Goal: Transaction & Acquisition: Purchase product/service

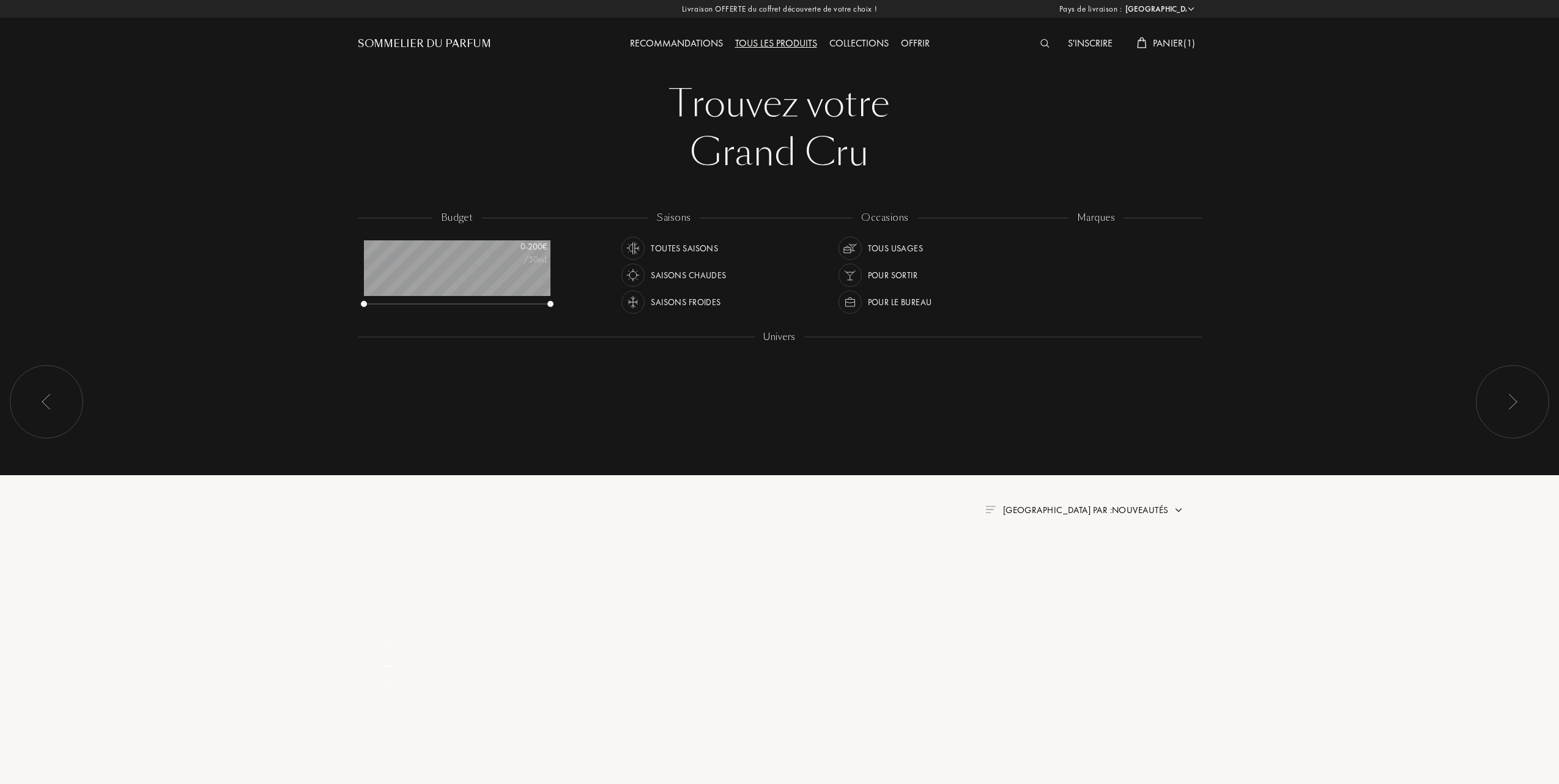
select select "FR"
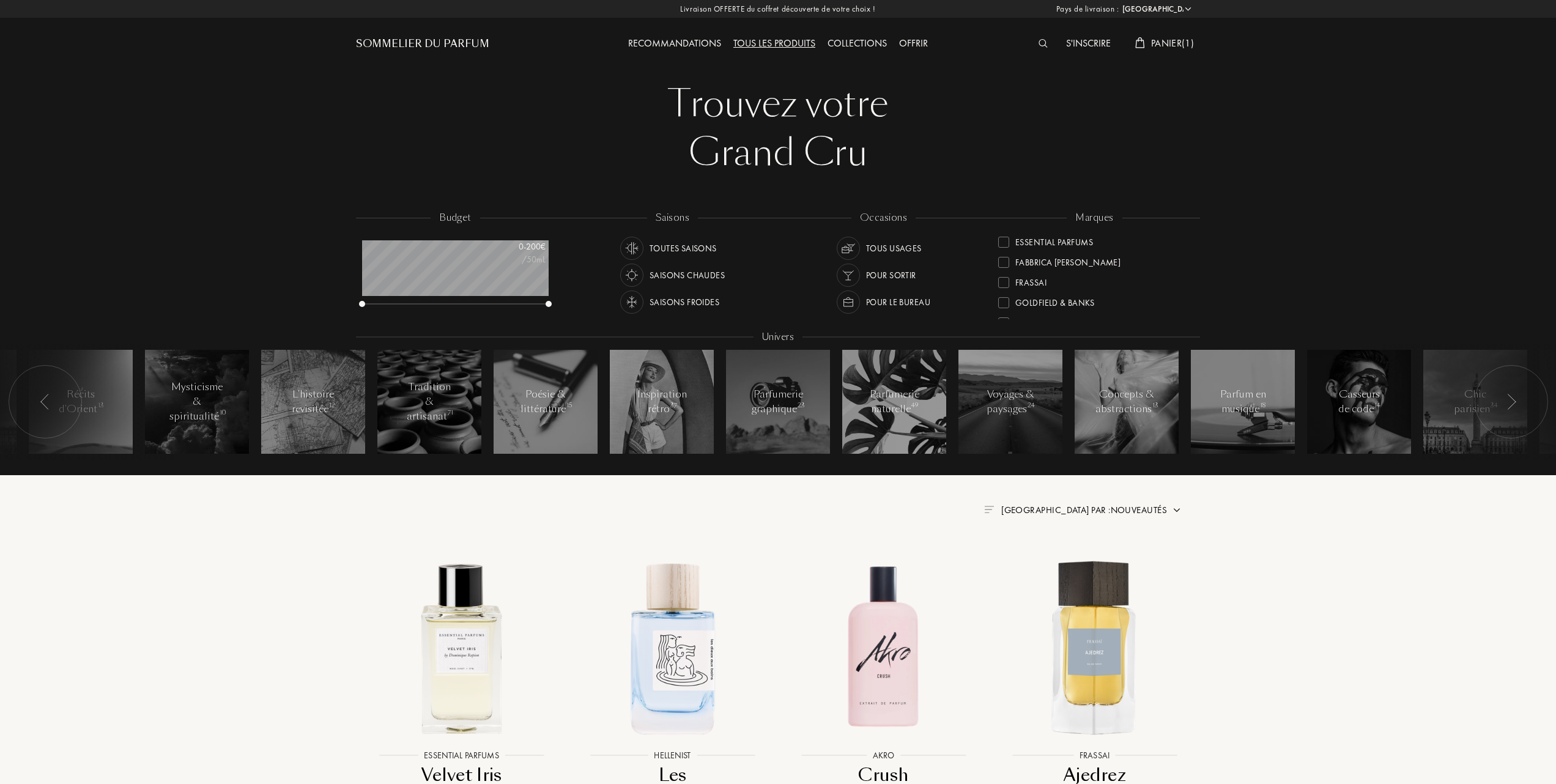
scroll to position [244, 0]
click at [1004, 295] on div "L'Orchestre Parfum" at bounding box center [1048, 300] width 100 height 17
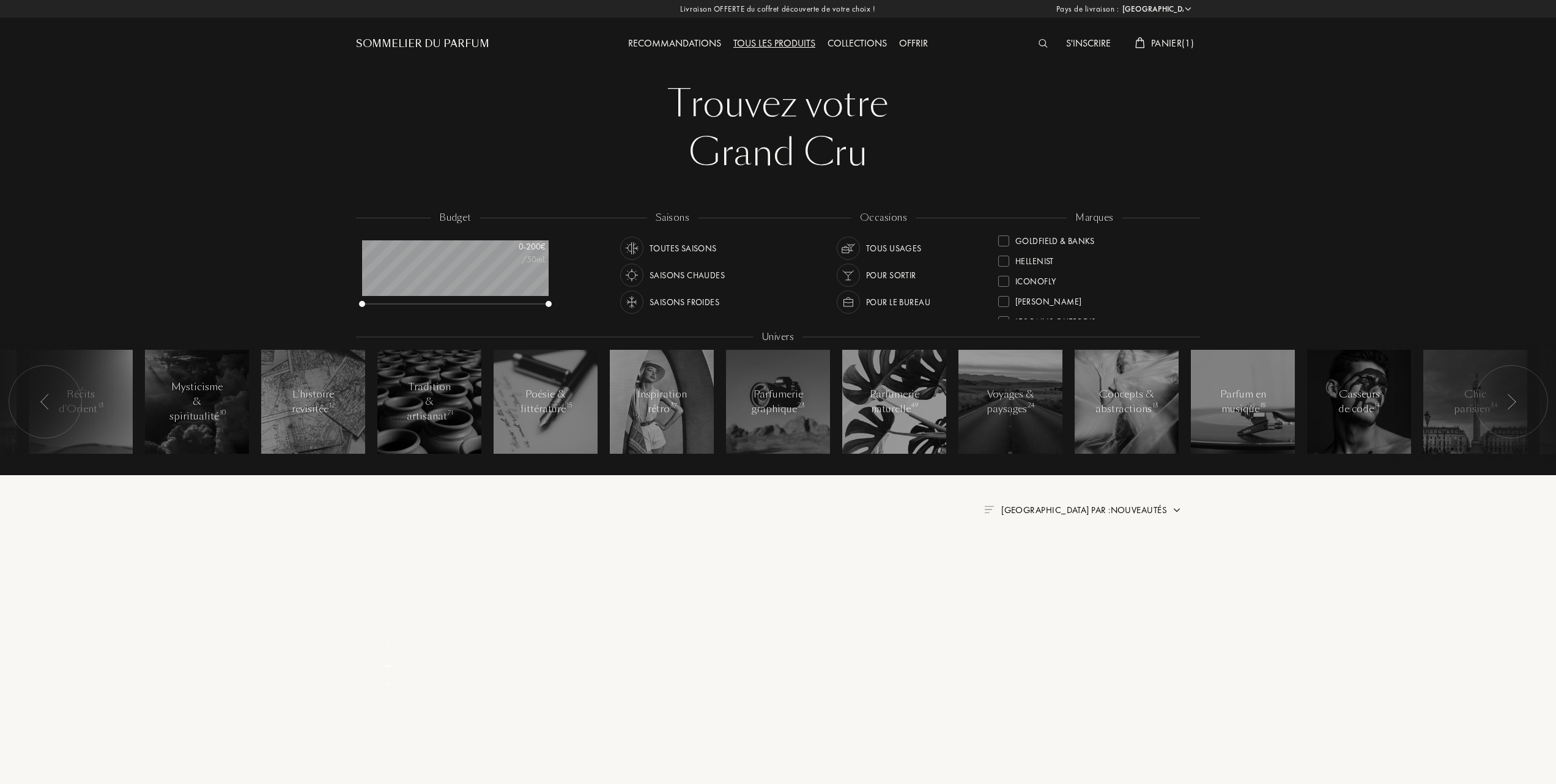
scroll to position [0, 0]
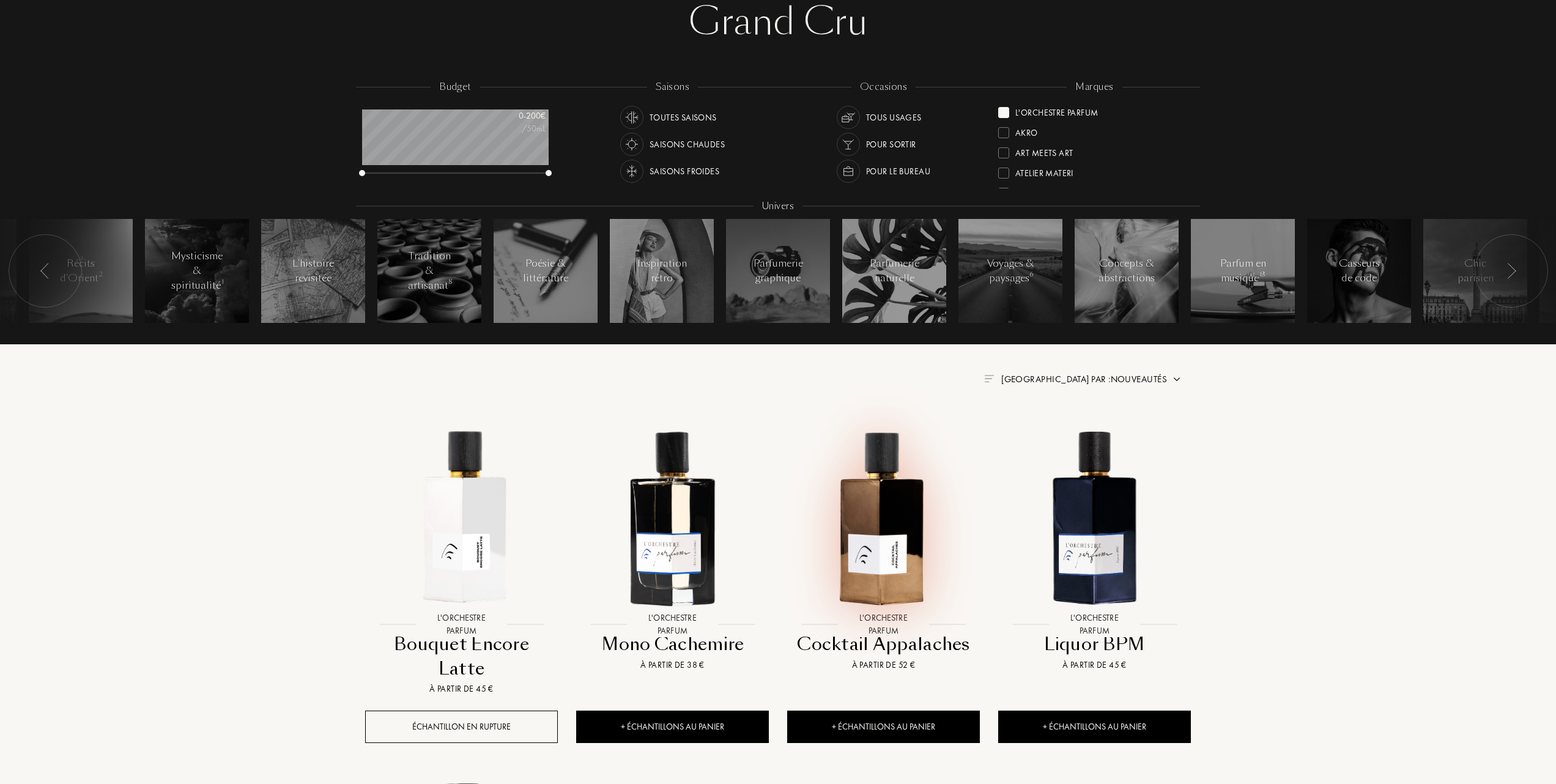
scroll to position [163, 0]
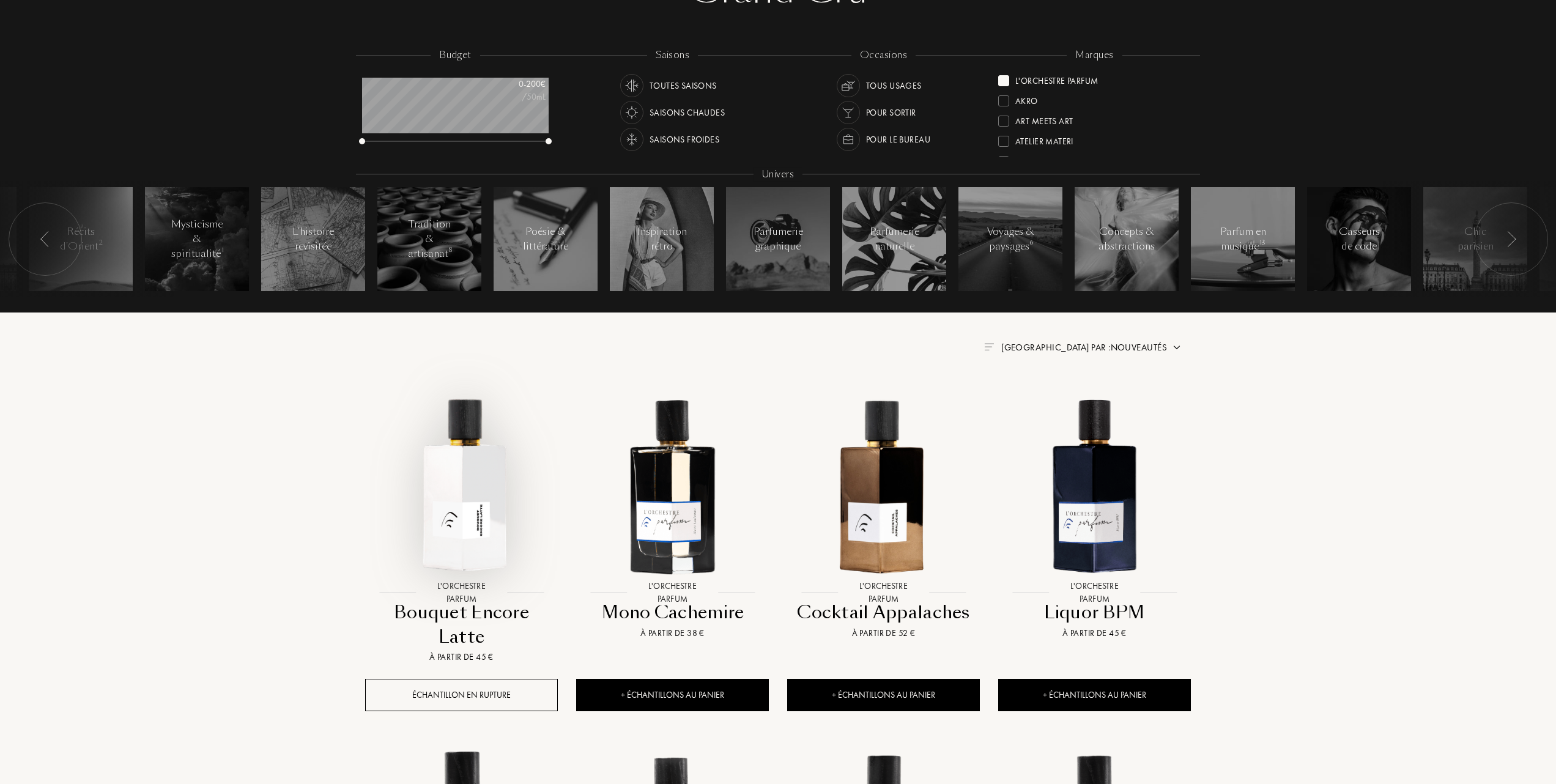
click at [451, 488] on img at bounding box center [462, 484] width 191 height 190
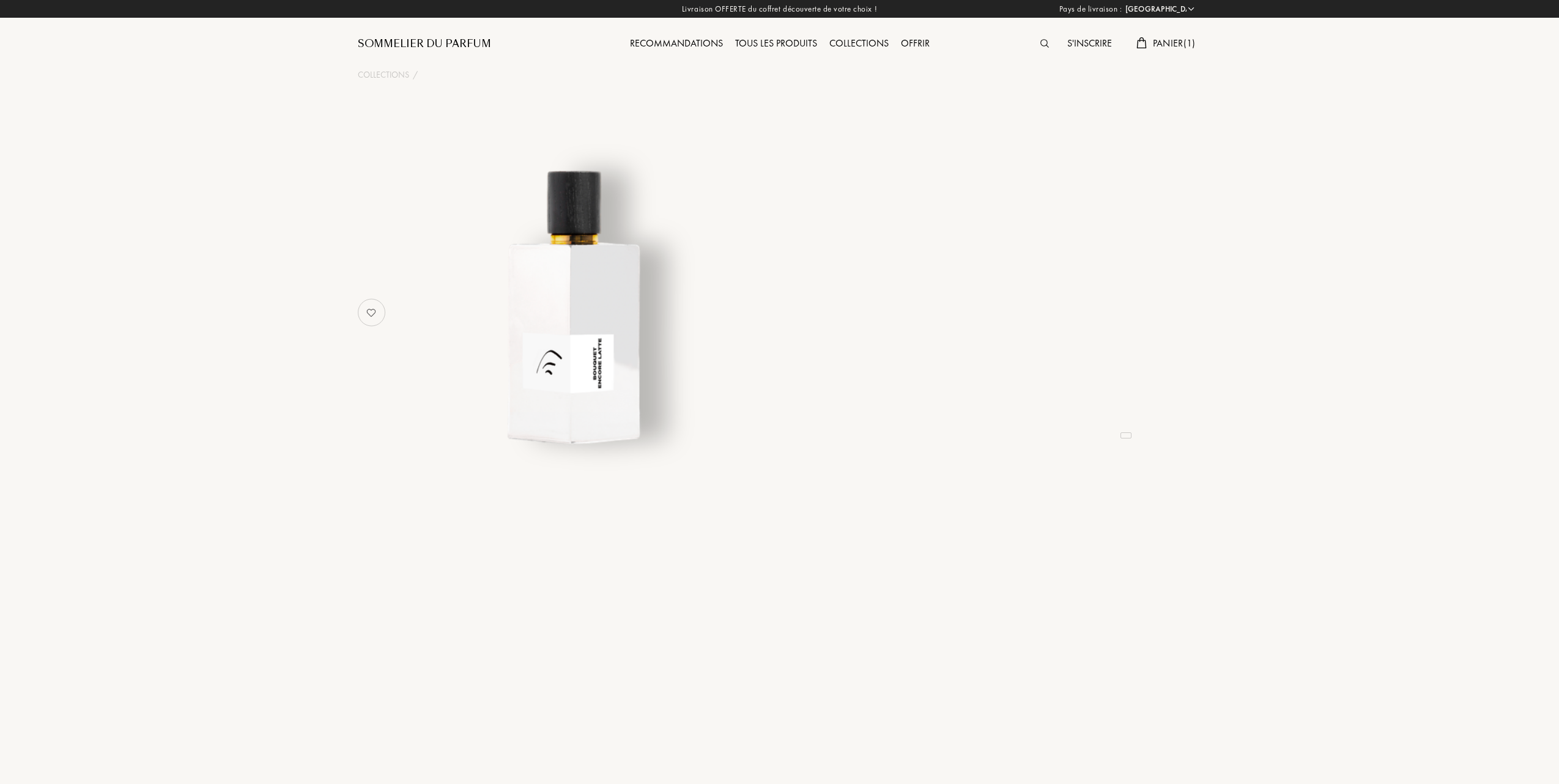
select select "FR"
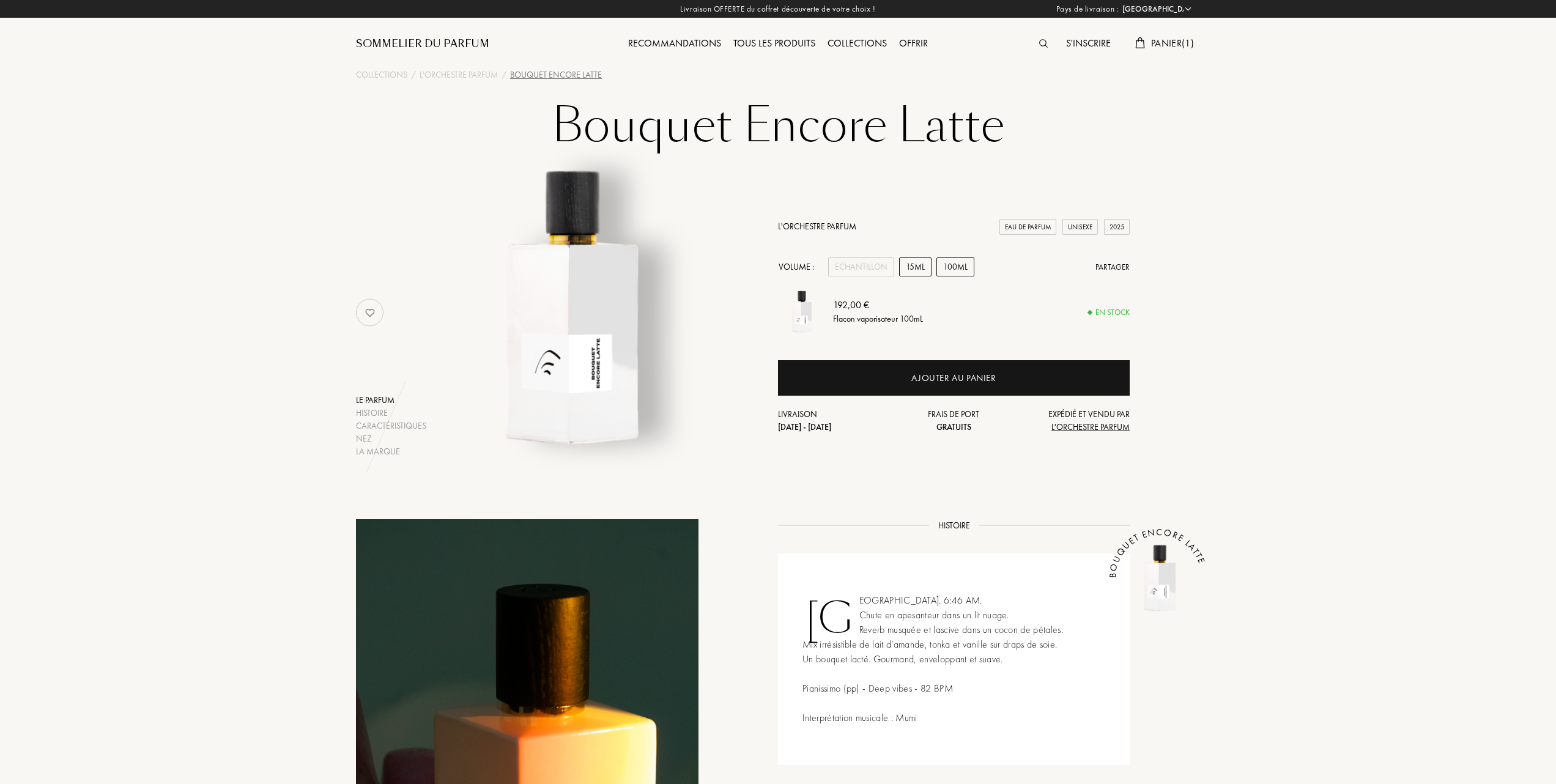
click at [915, 267] on div "15mL" at bounding box center [915, 266] width 32 height 19
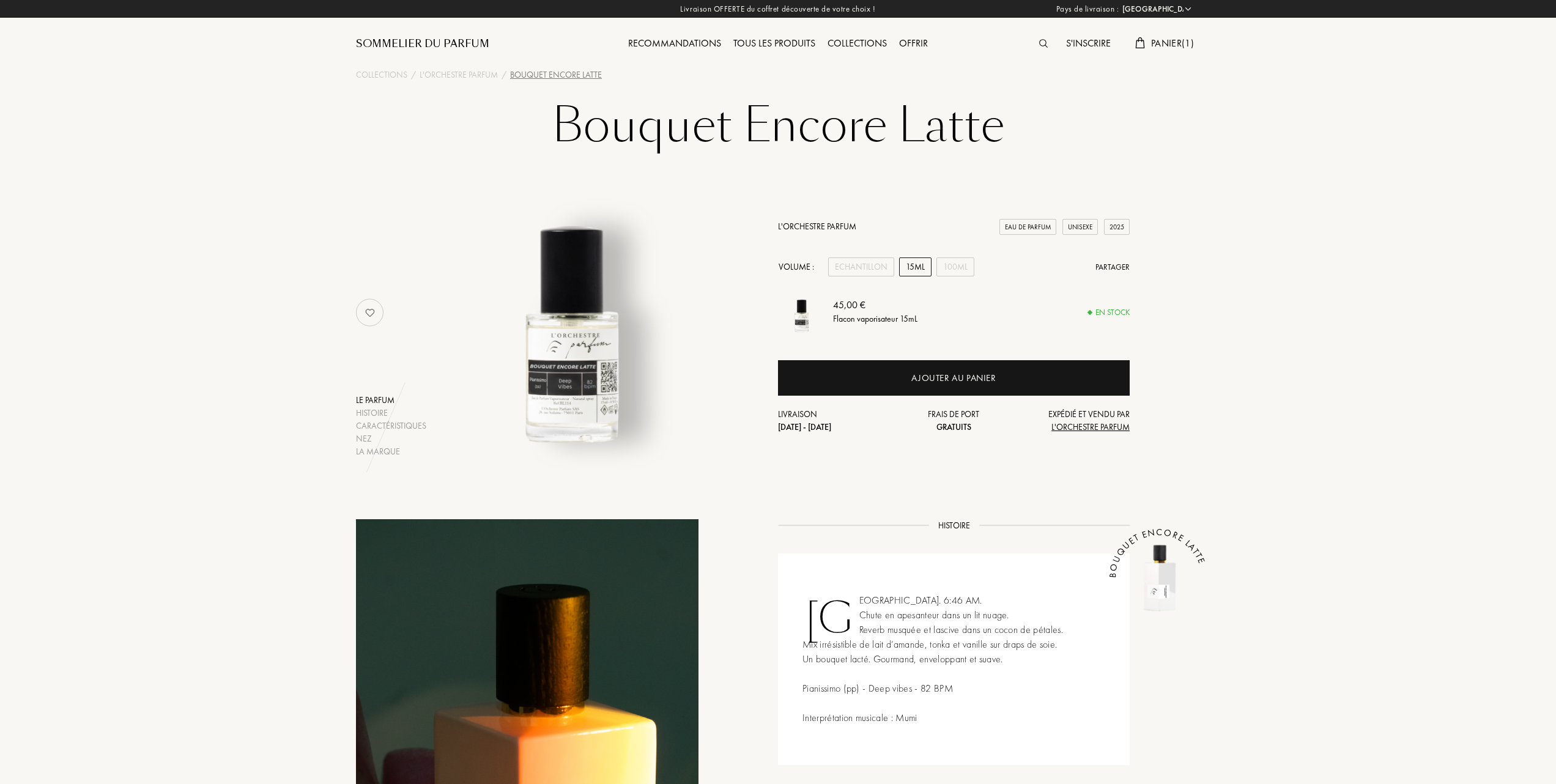
click at [1162, 41] on span "Panier ( 1 )" at bounding box center [1172, 43] width 43 height 13
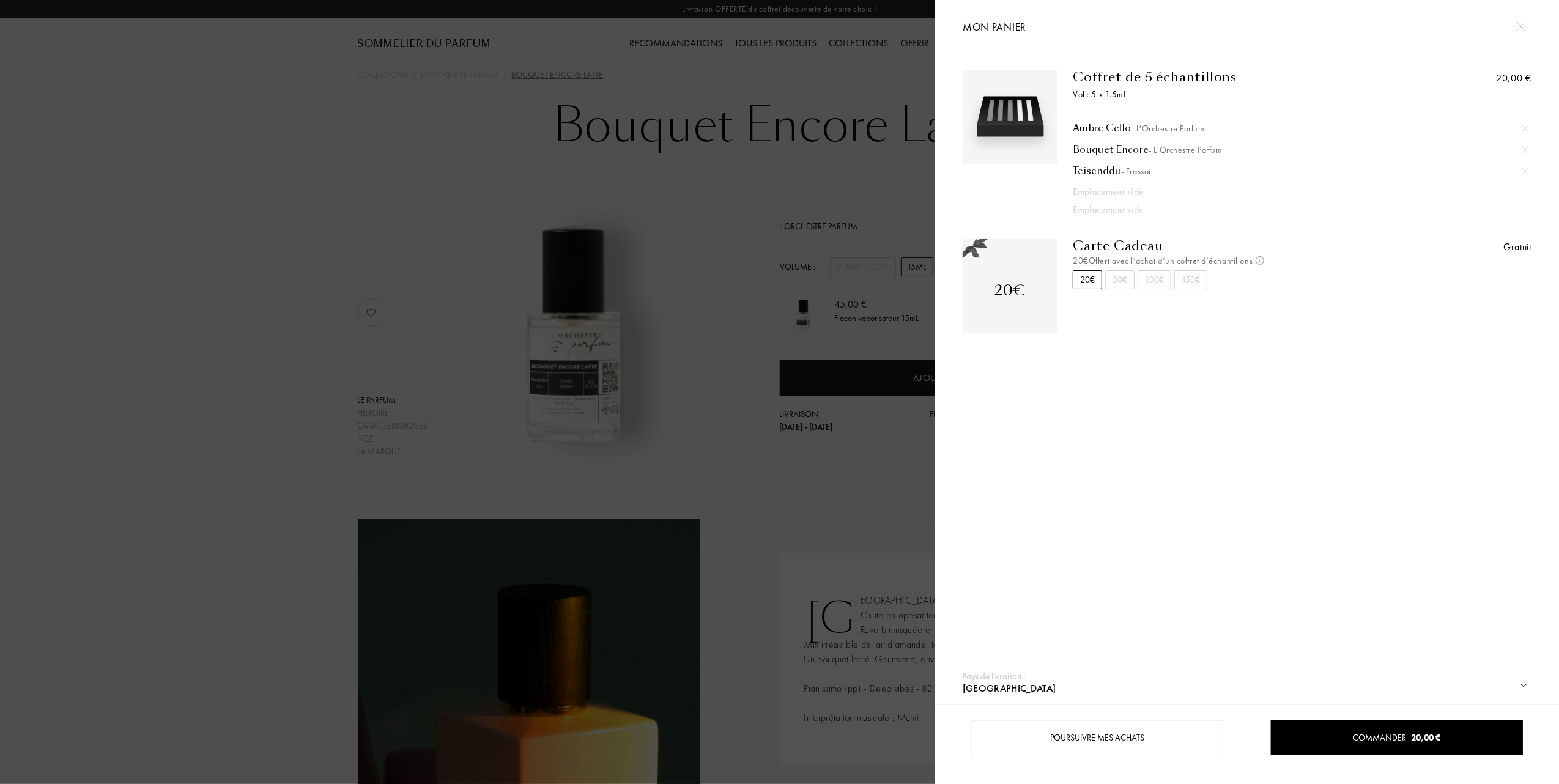
click at [1524, 126] on img at bounding box center [1525, 128] width 6 height 6
click at [1524, 127] on img at bounding box center [1525, 128] width 6 height 6
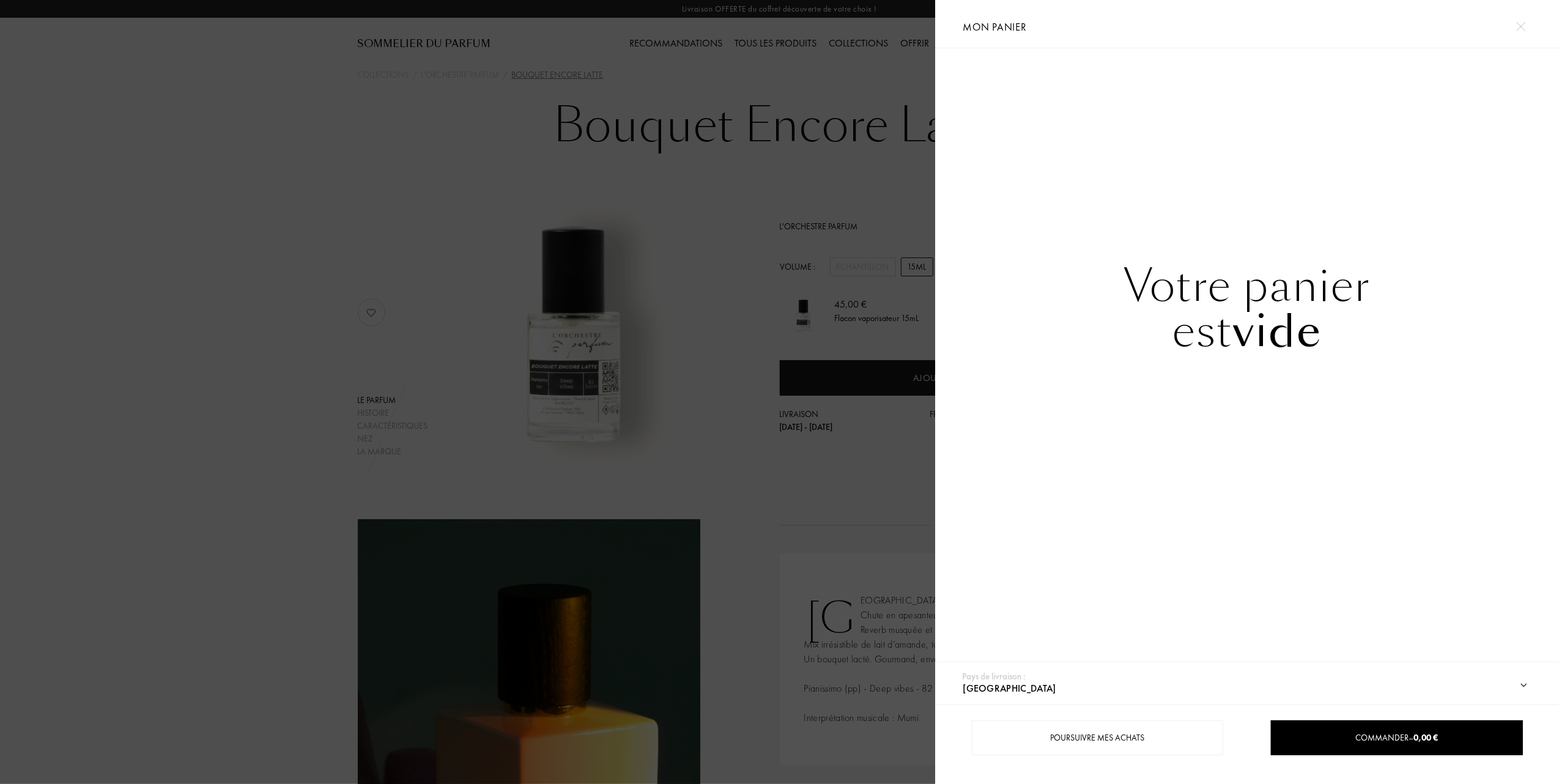
click at [233, 193] on div at bounding box center [467, 392] width 936 height 784
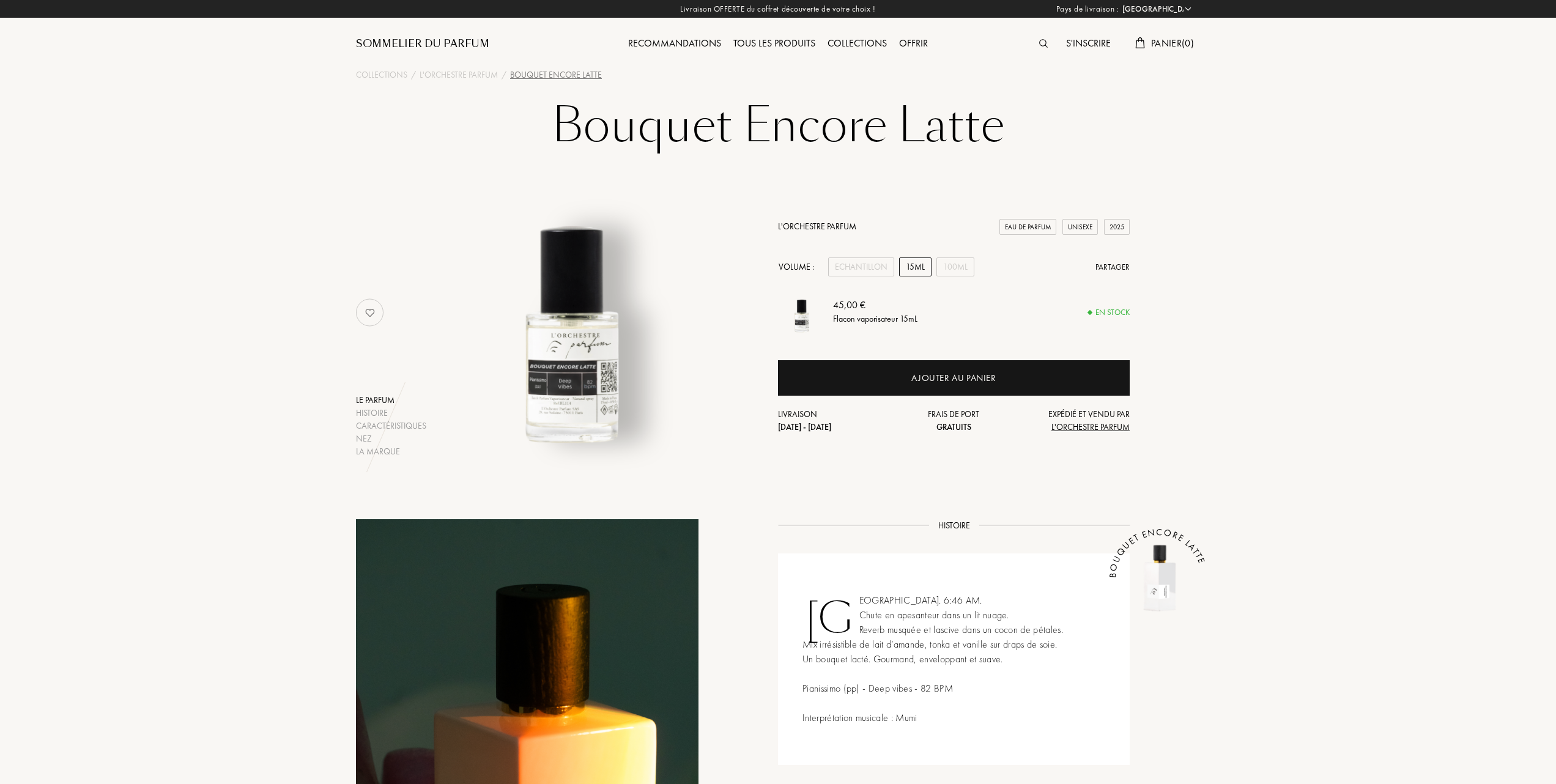
click at [808, 222] on link "L'Orchestre Parfum" at bounding box center [817, 226] width 78 height 11
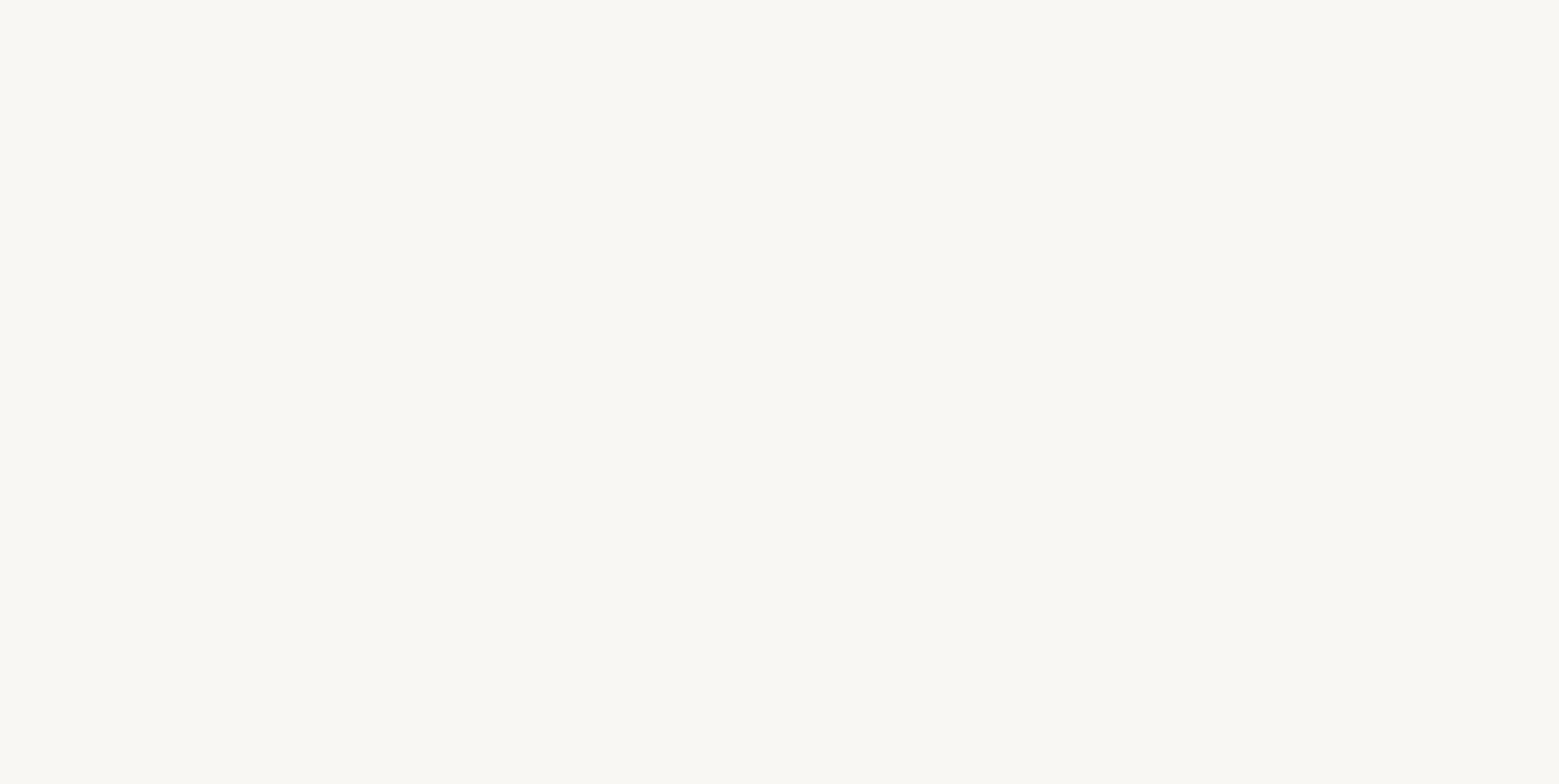
select select "FR"
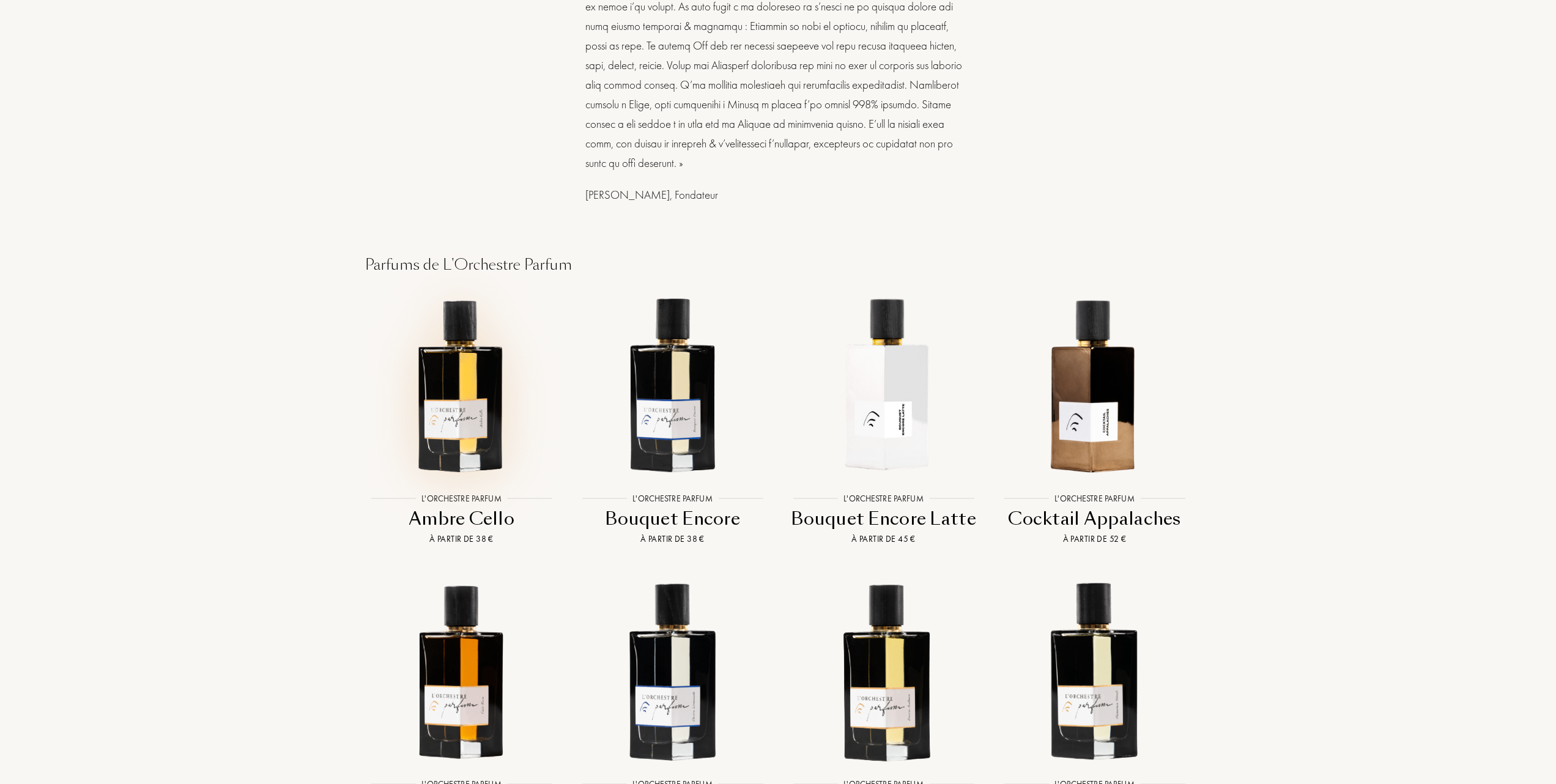
scroll to position [896, 0]
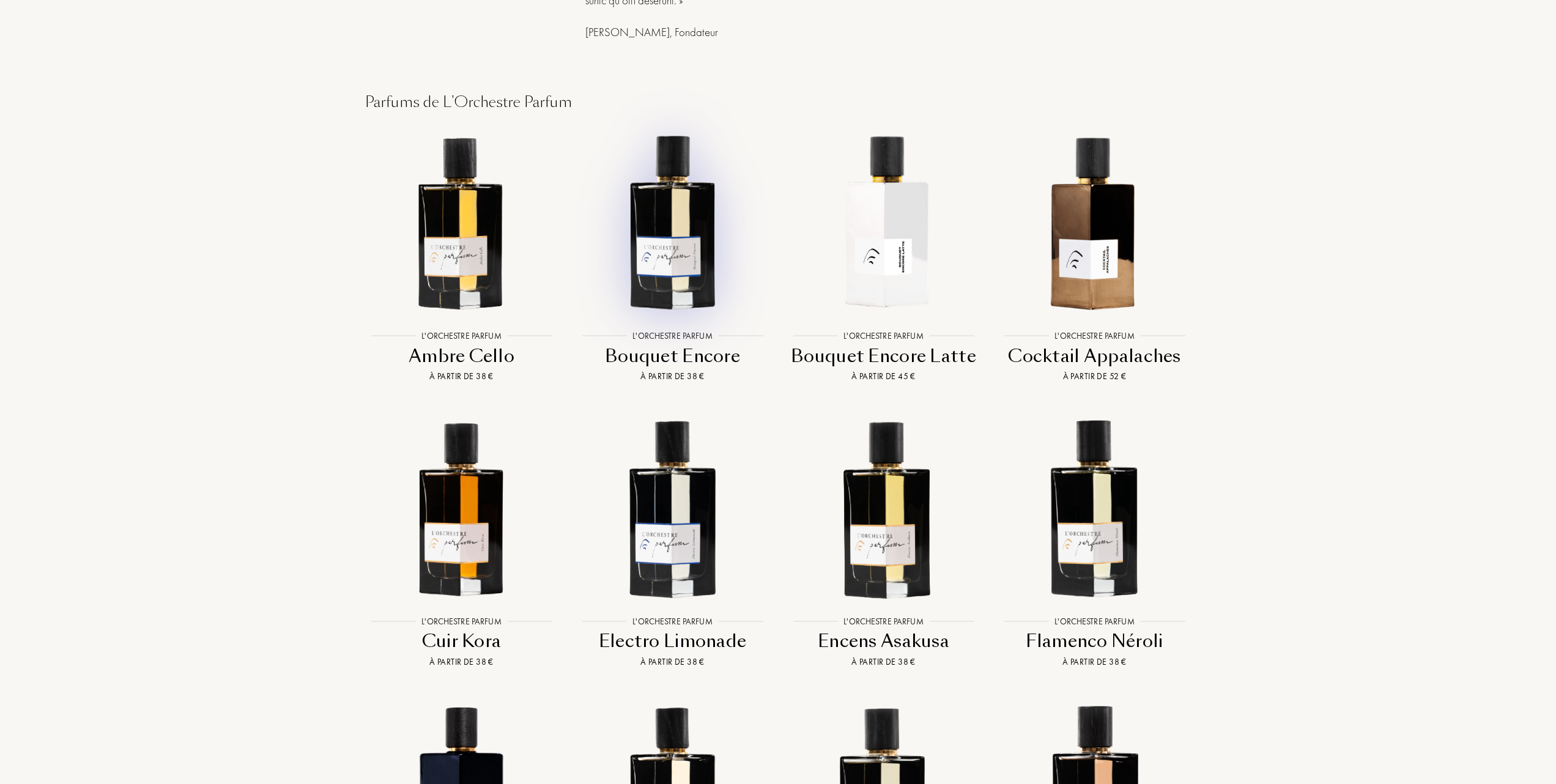
click at [677, 248] on img at bounding box center [672, 222] width 191 height 190
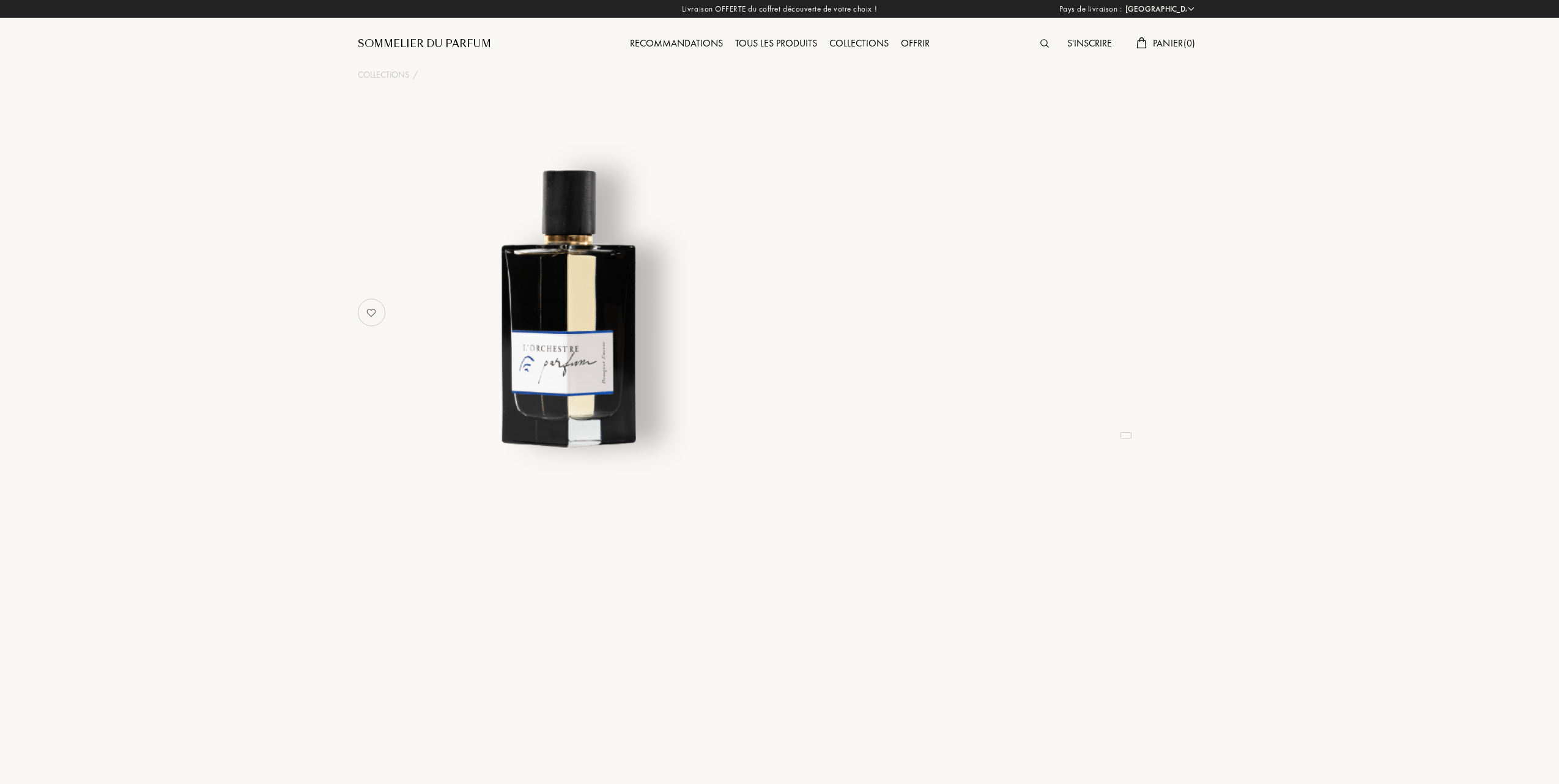
select select "FR"
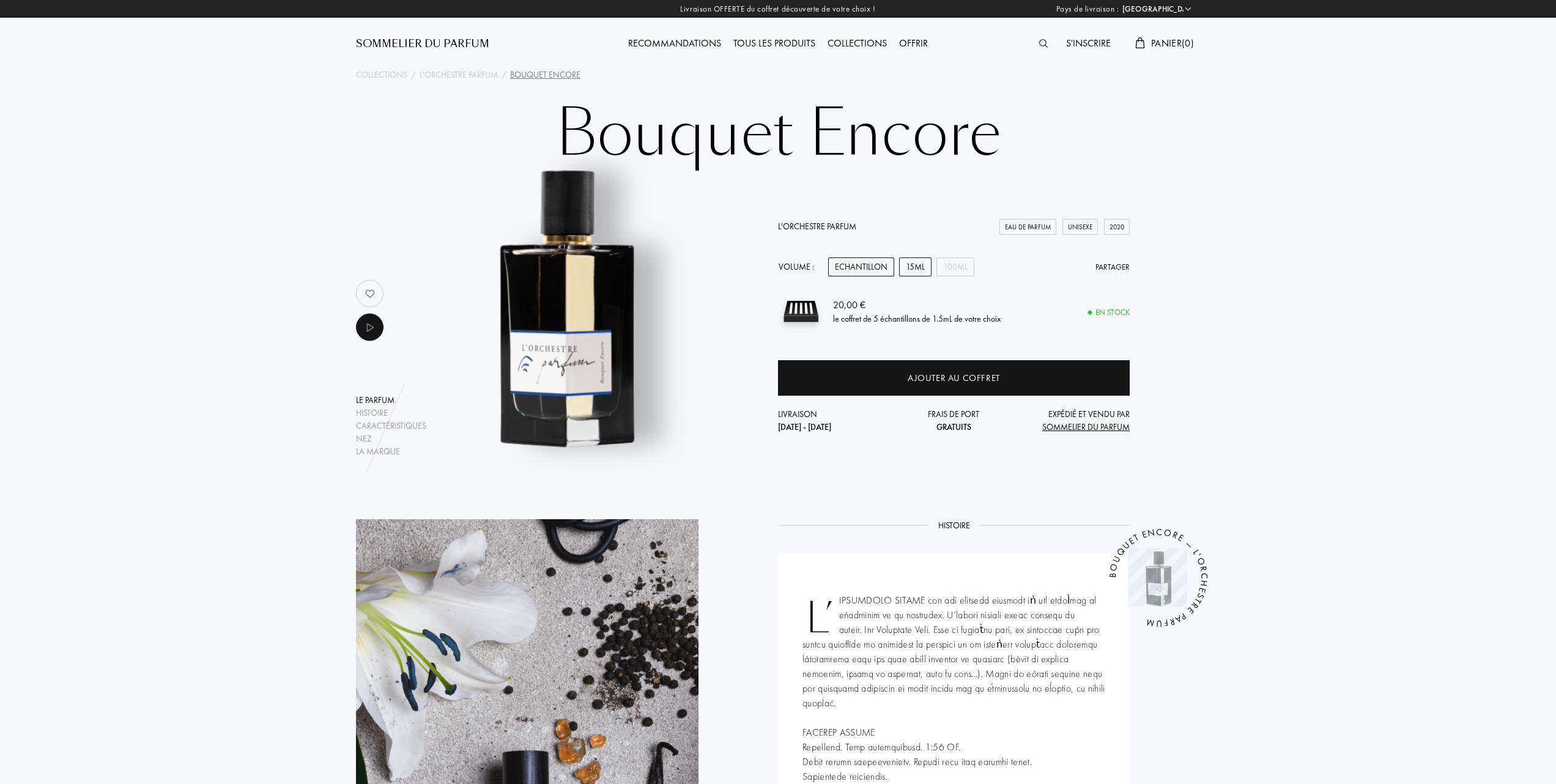
click at [919, 266] on div "15mL" at bounding box center [915, 266] width 32 height 19
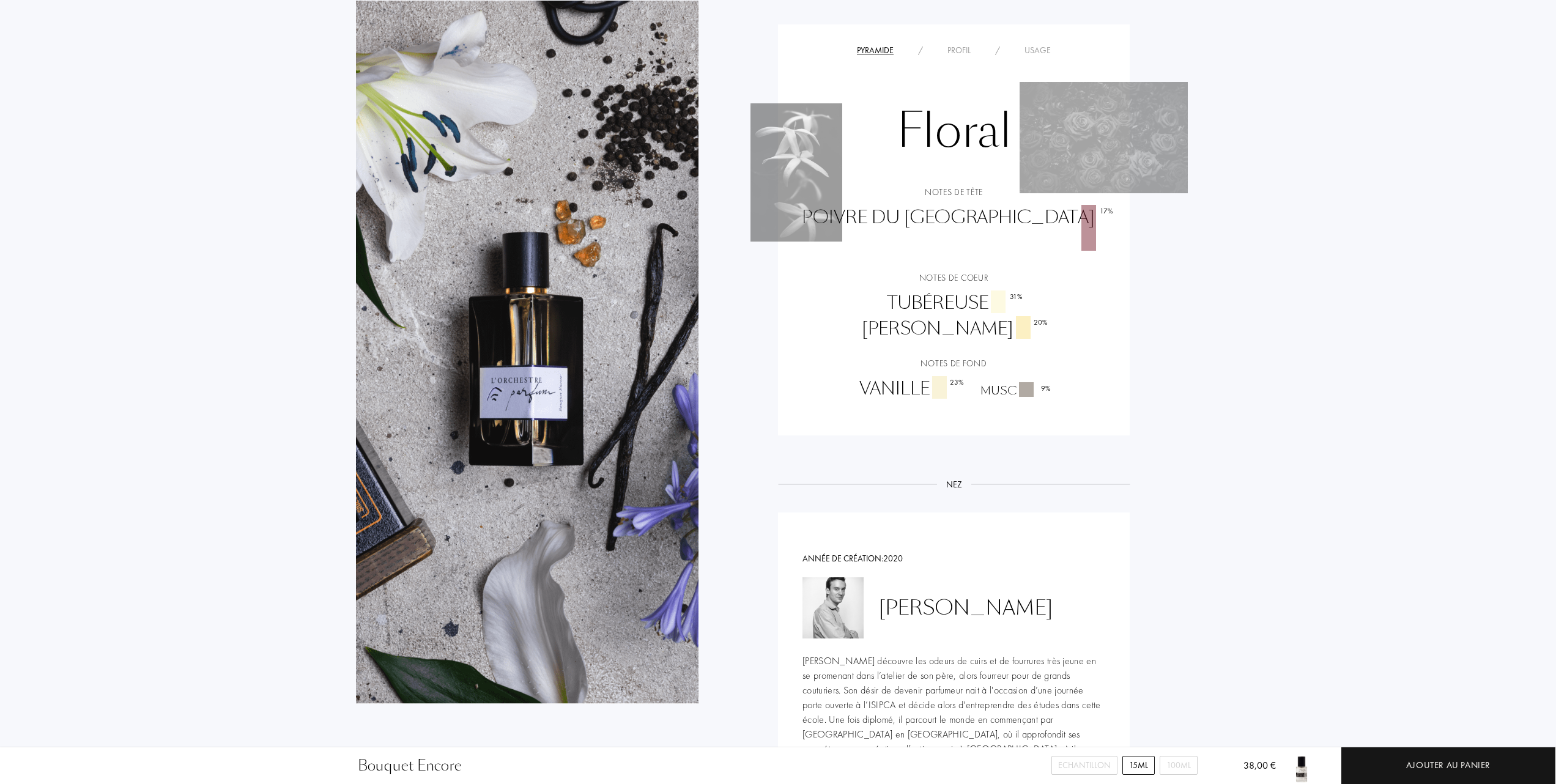
scroll to position [896, 0]
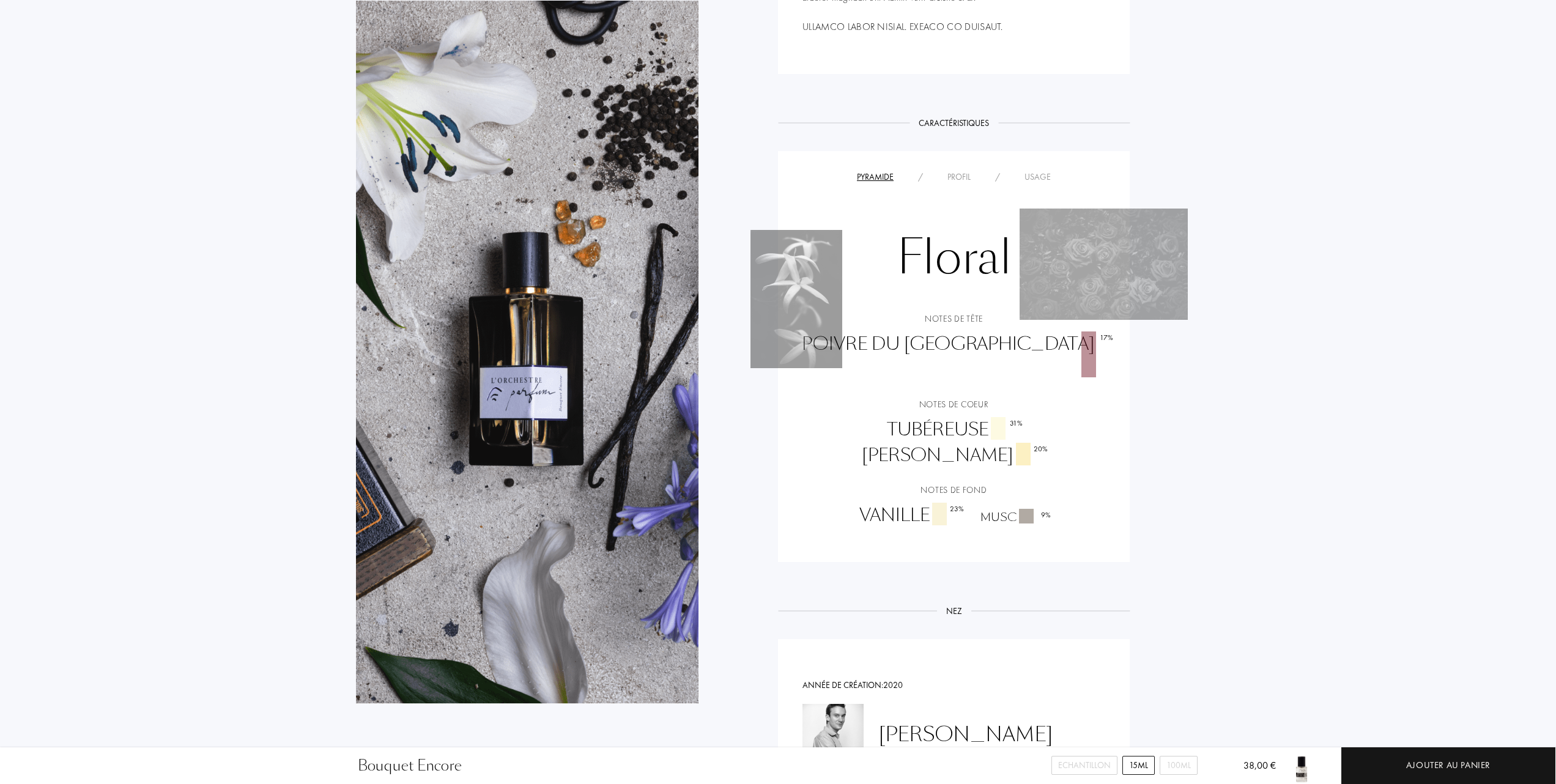
click at [1036, 170] on div "Usage" at bounding box center [1038, 177] width 51 height 13
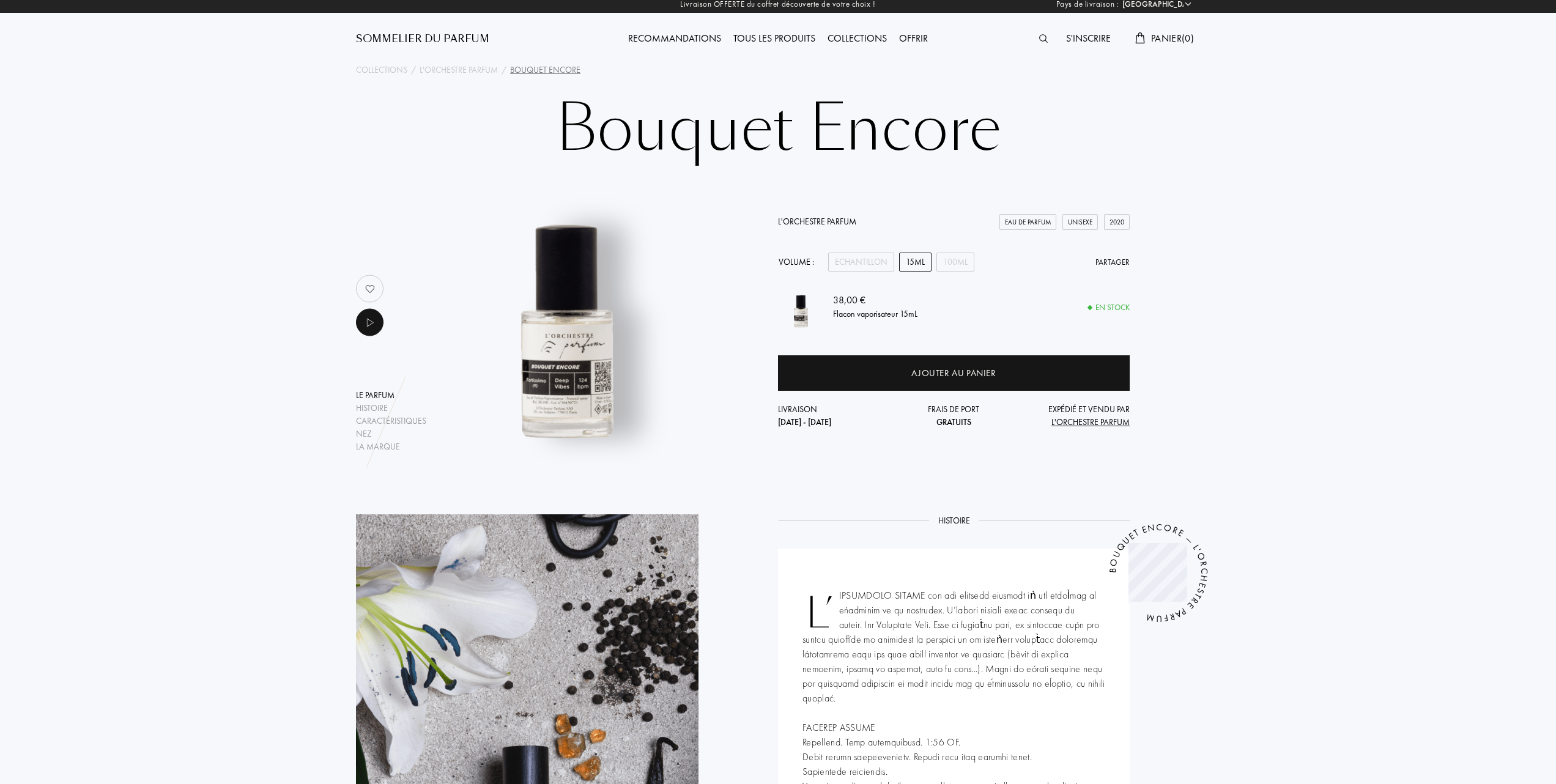
scroll to position [0, 0]
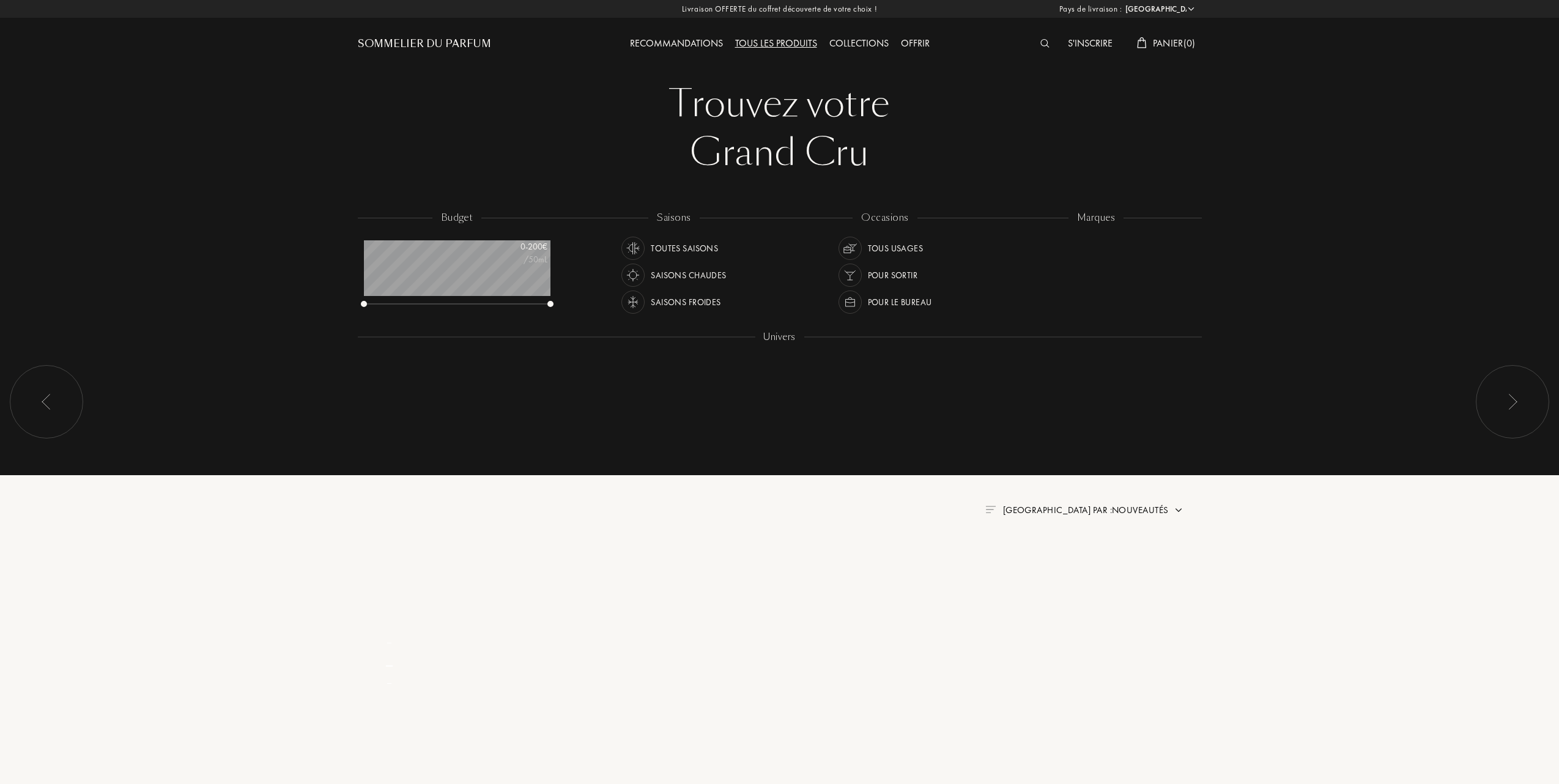
select select "FR"
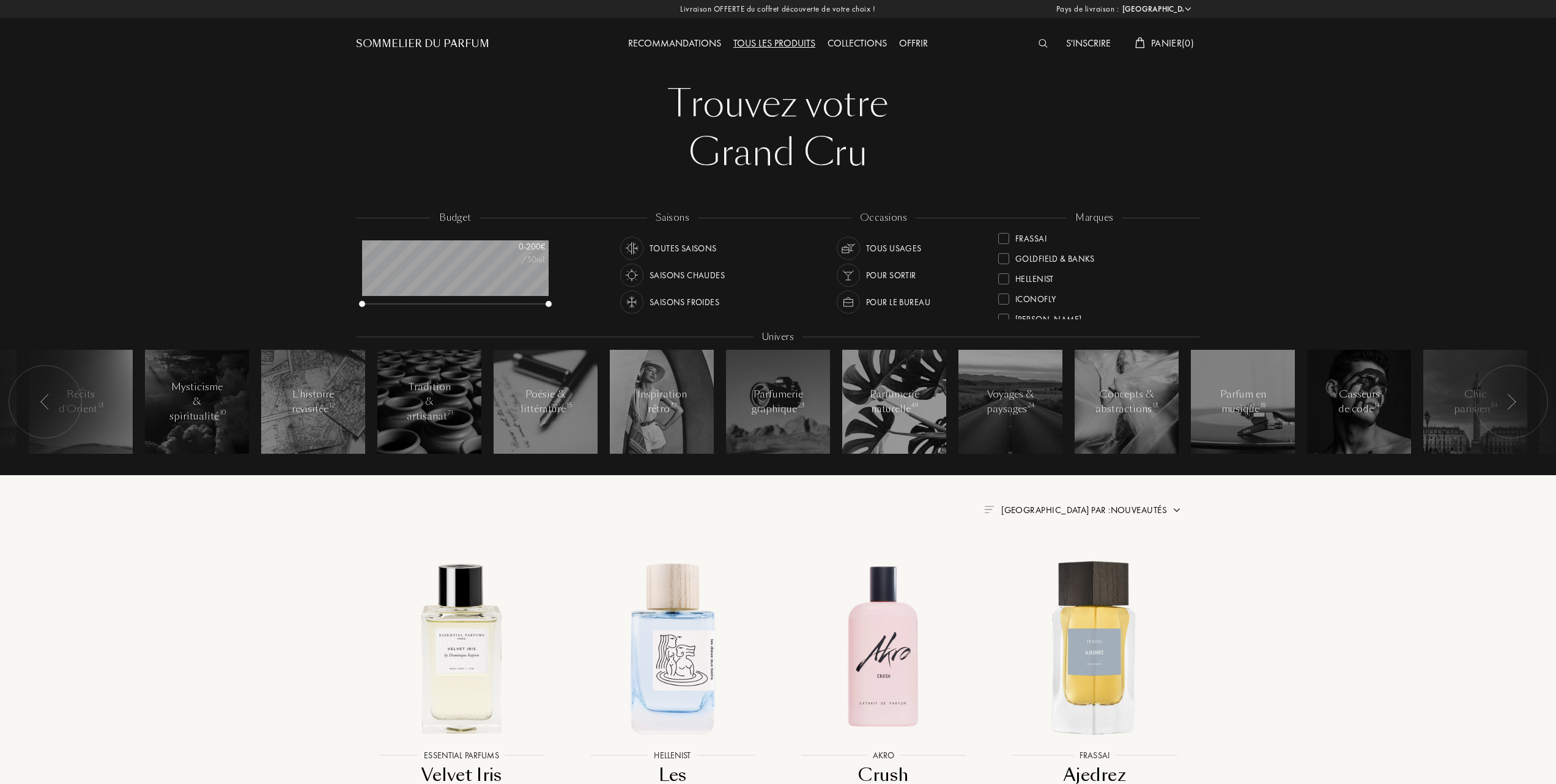
scroll to position [244, 0]
click at [1001, 293] on div "L'Orchestre Parfum" at bounding box center [1048, 300] width 100 height 17
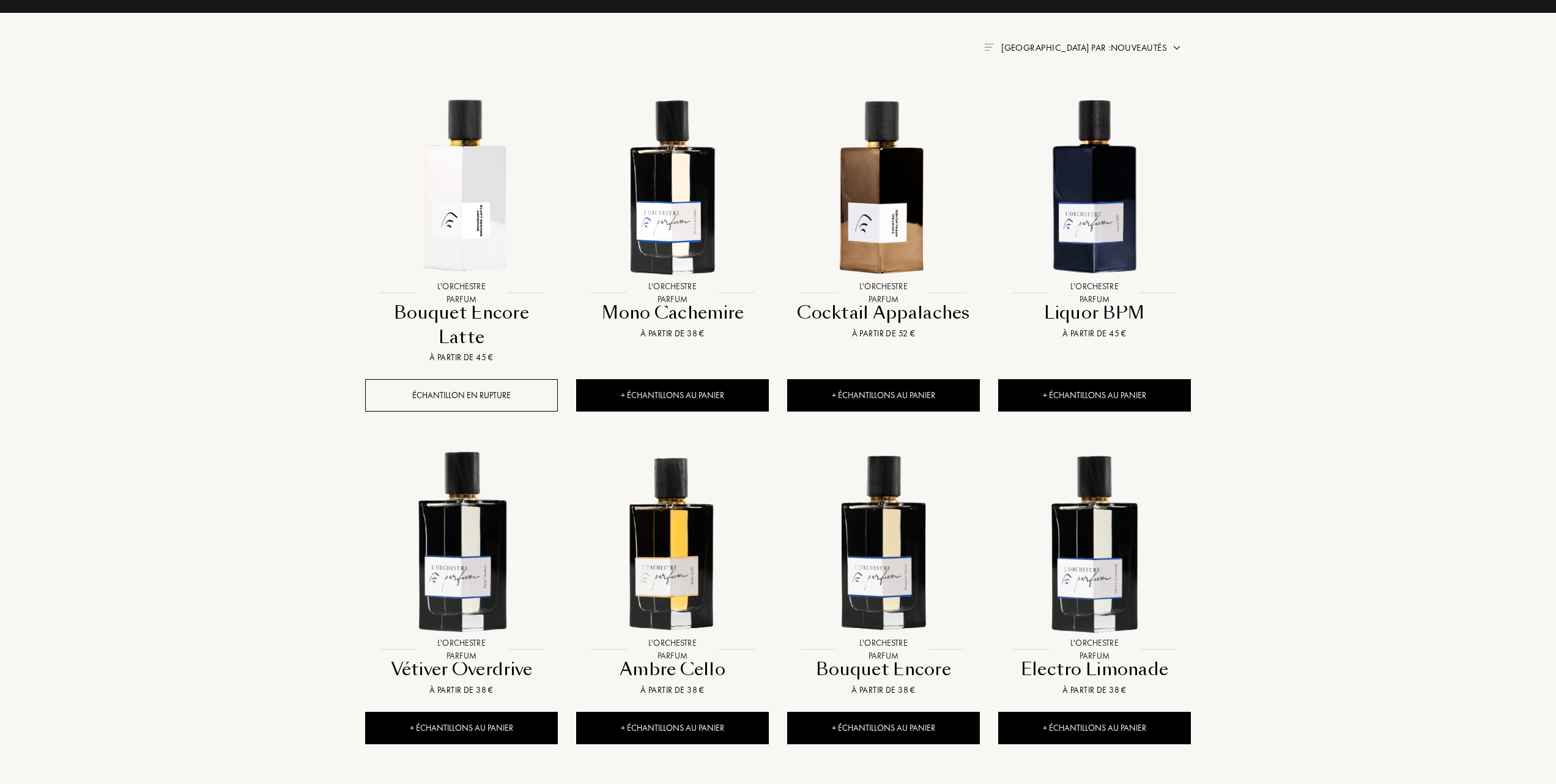
scroll to position [489, 0]
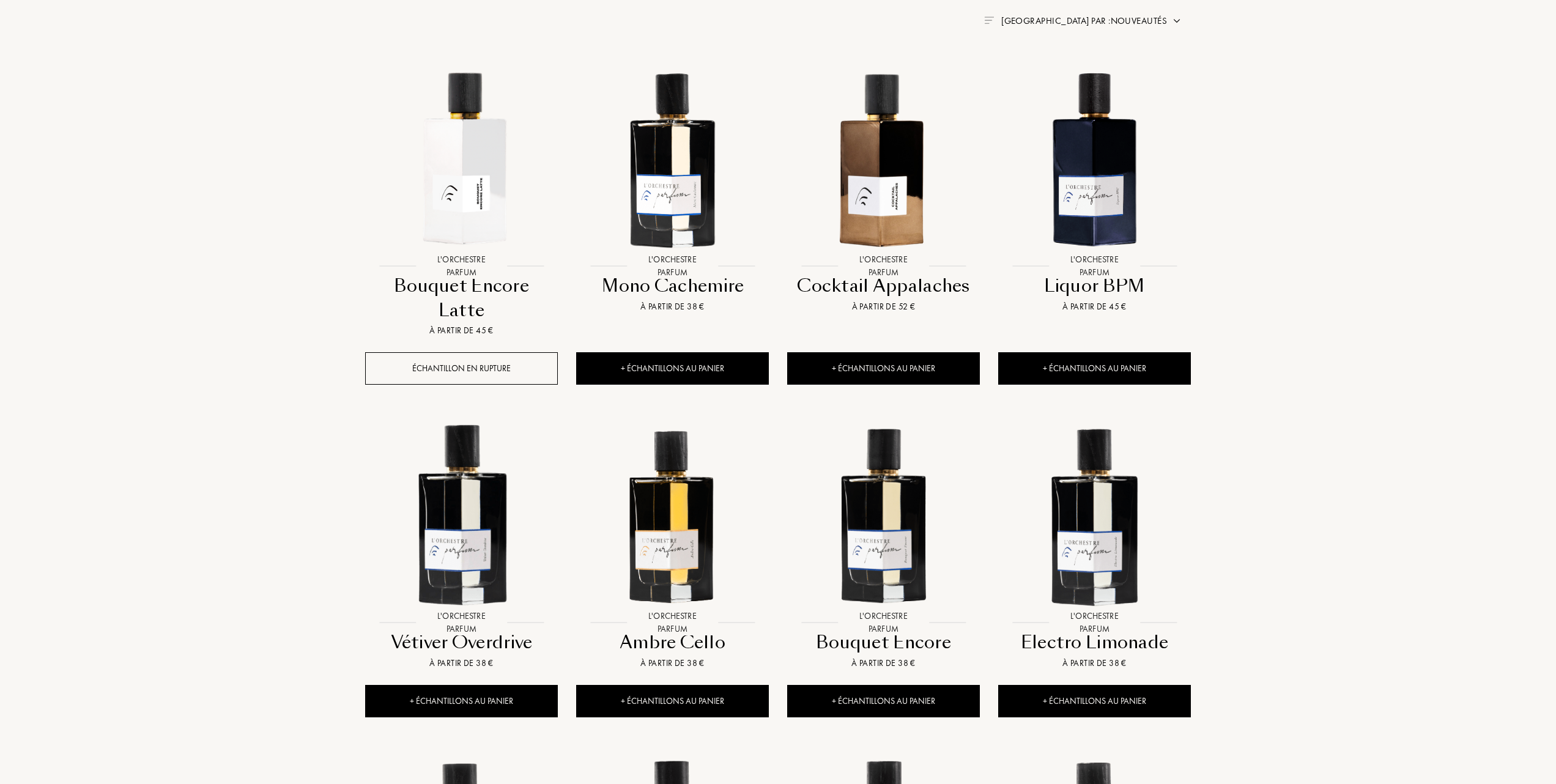
click at [1129, 19] on span "Trier par : Nouveautés" at bounding box center [1084, 21] width 166 height 12
click at [1057, 73] on div at bounding box center [1054, 74] width 8 height 8
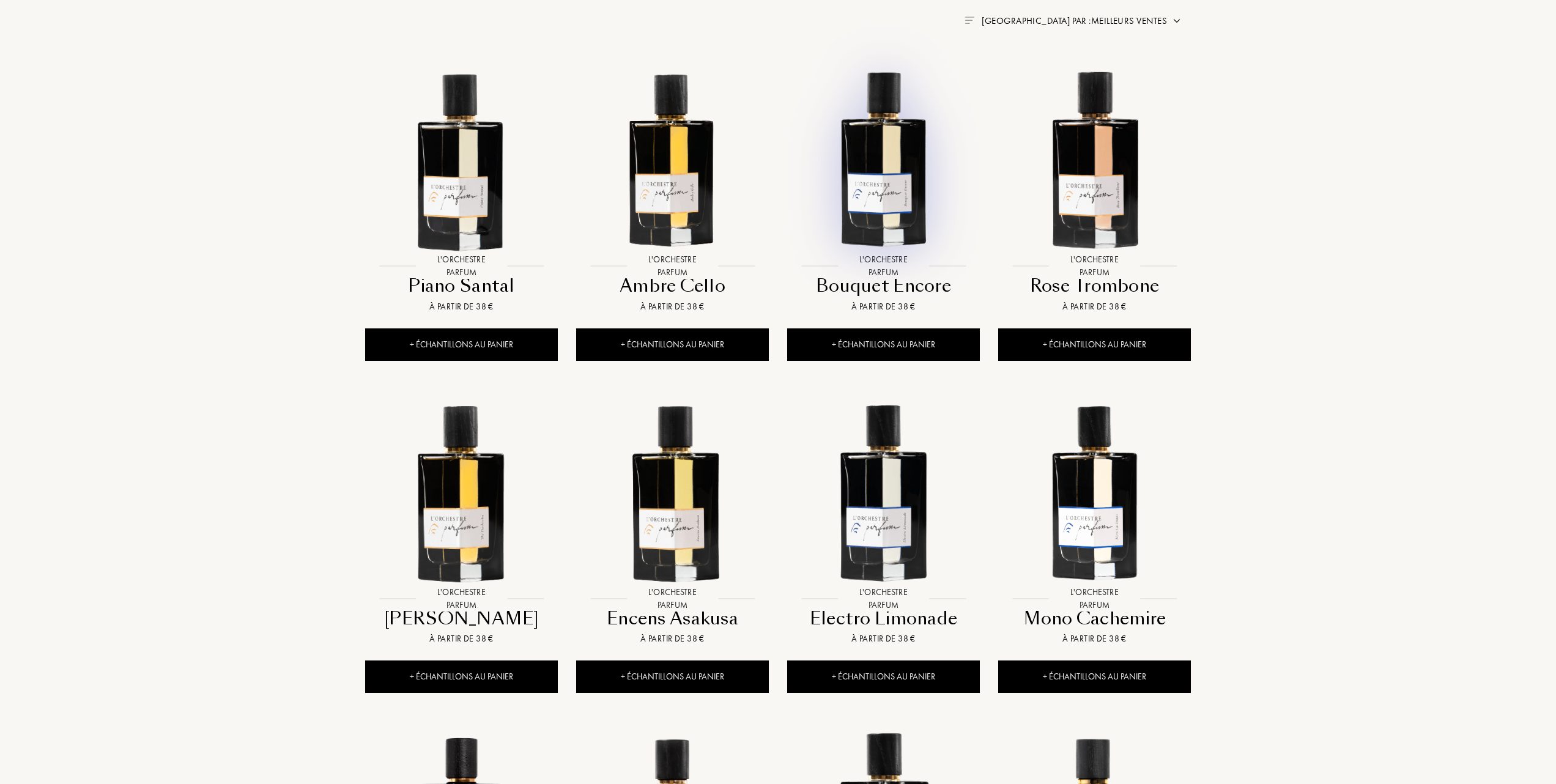
click at [888, 179] on img at bounding box center [884, 158] width 191 height 190
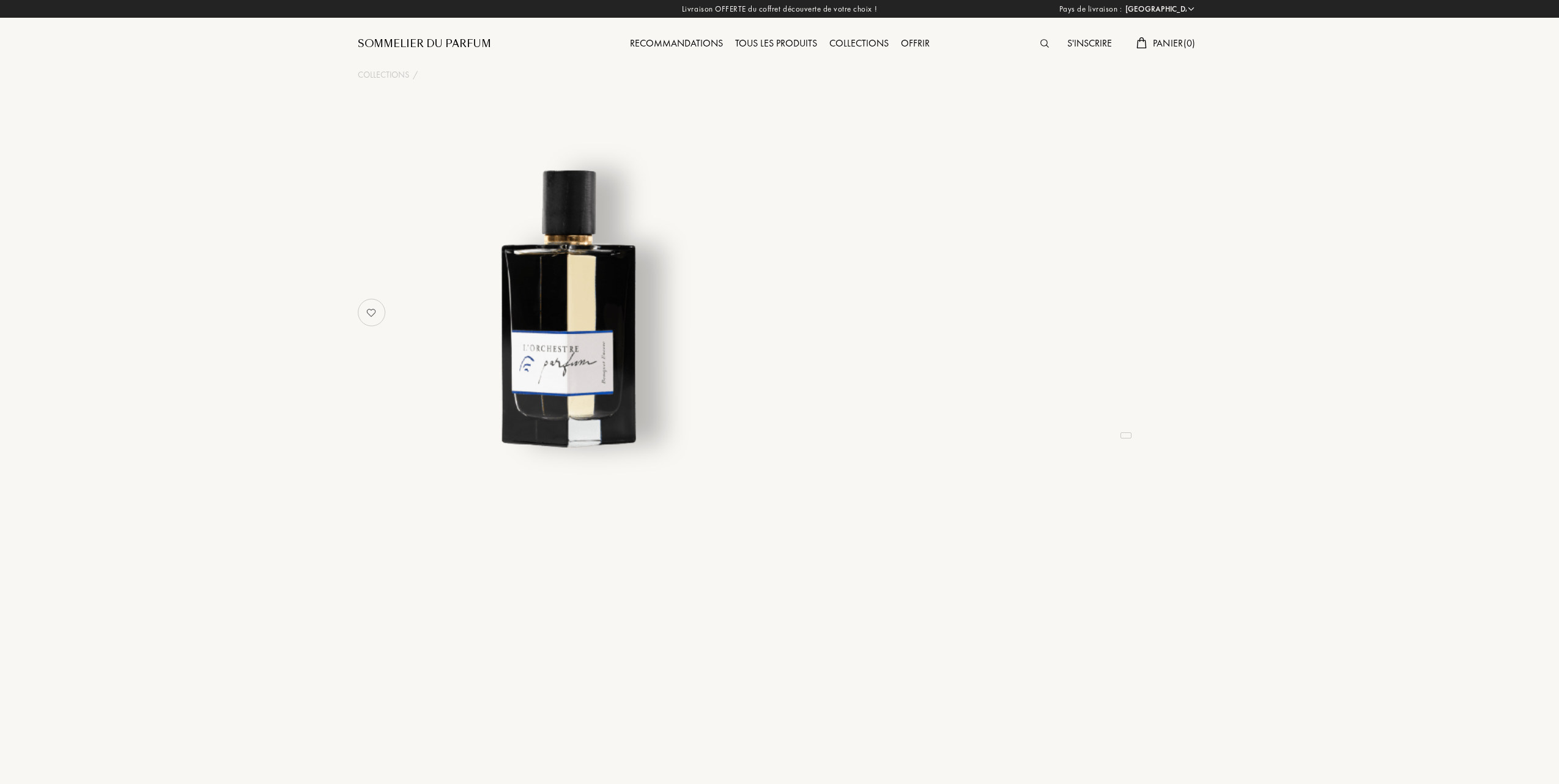
select select "FR"
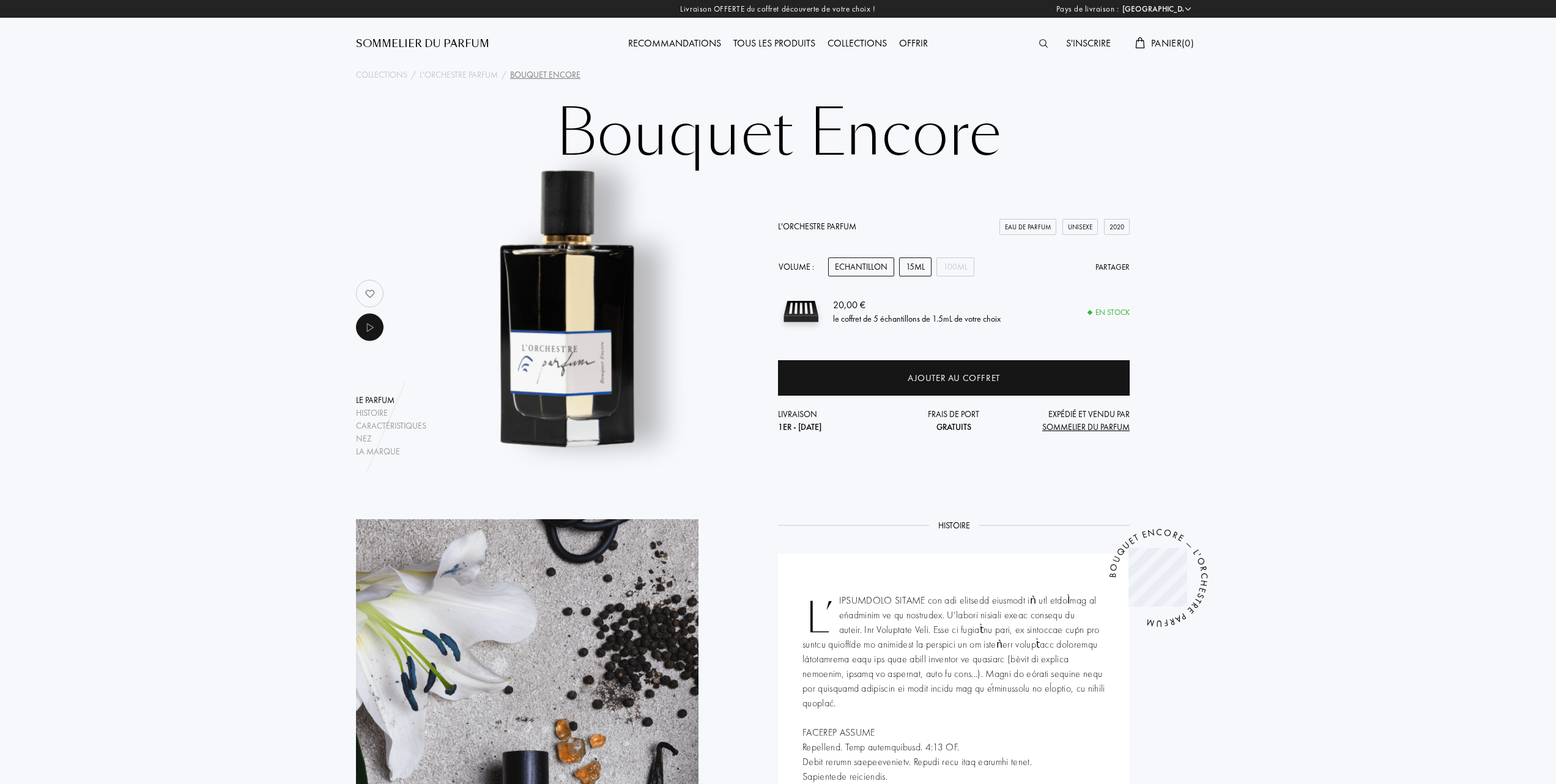
click at [917, 266] on div "15mL" at bounding box center [915, 266] width 32 height 19
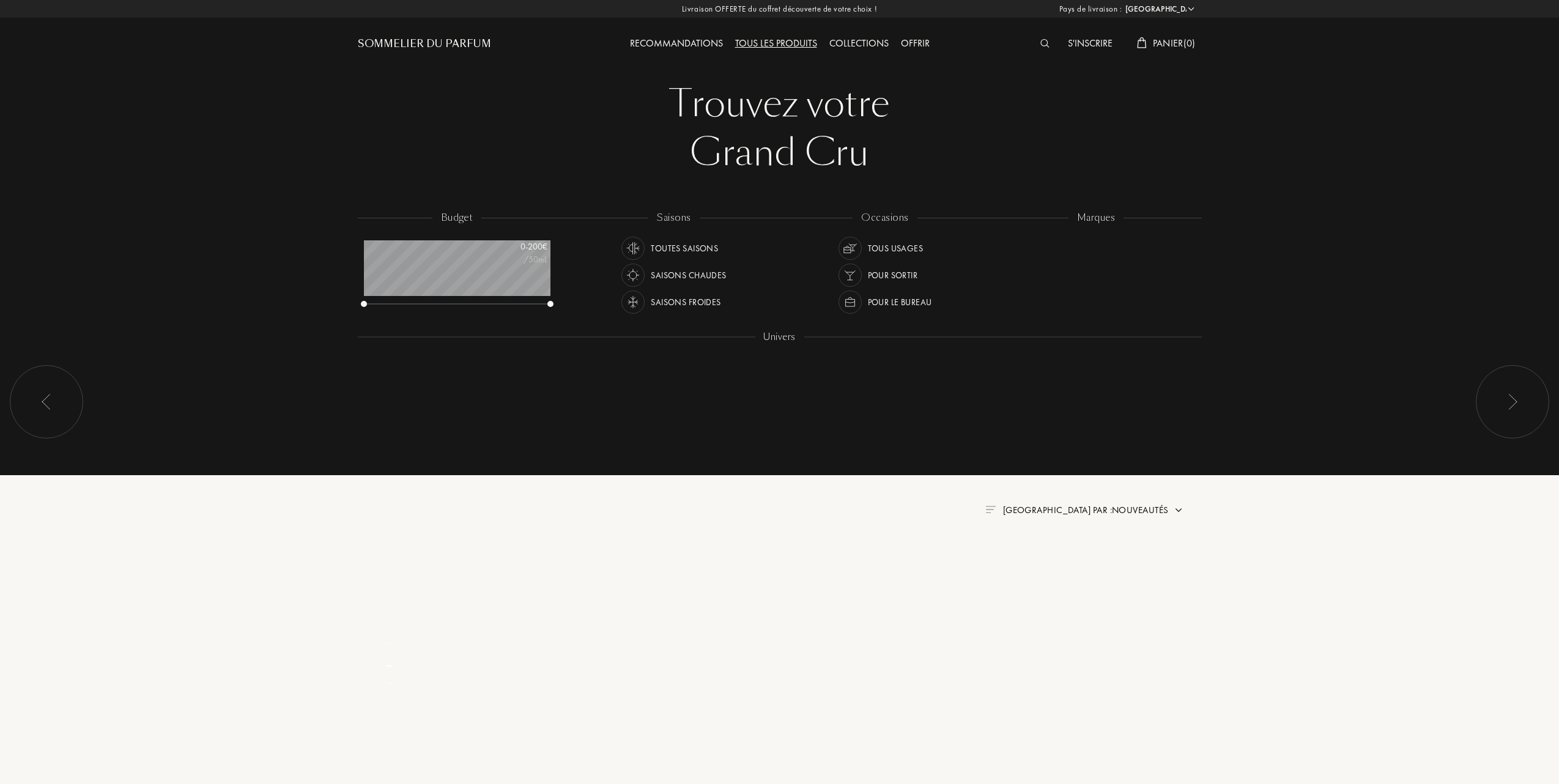
select select "FR"
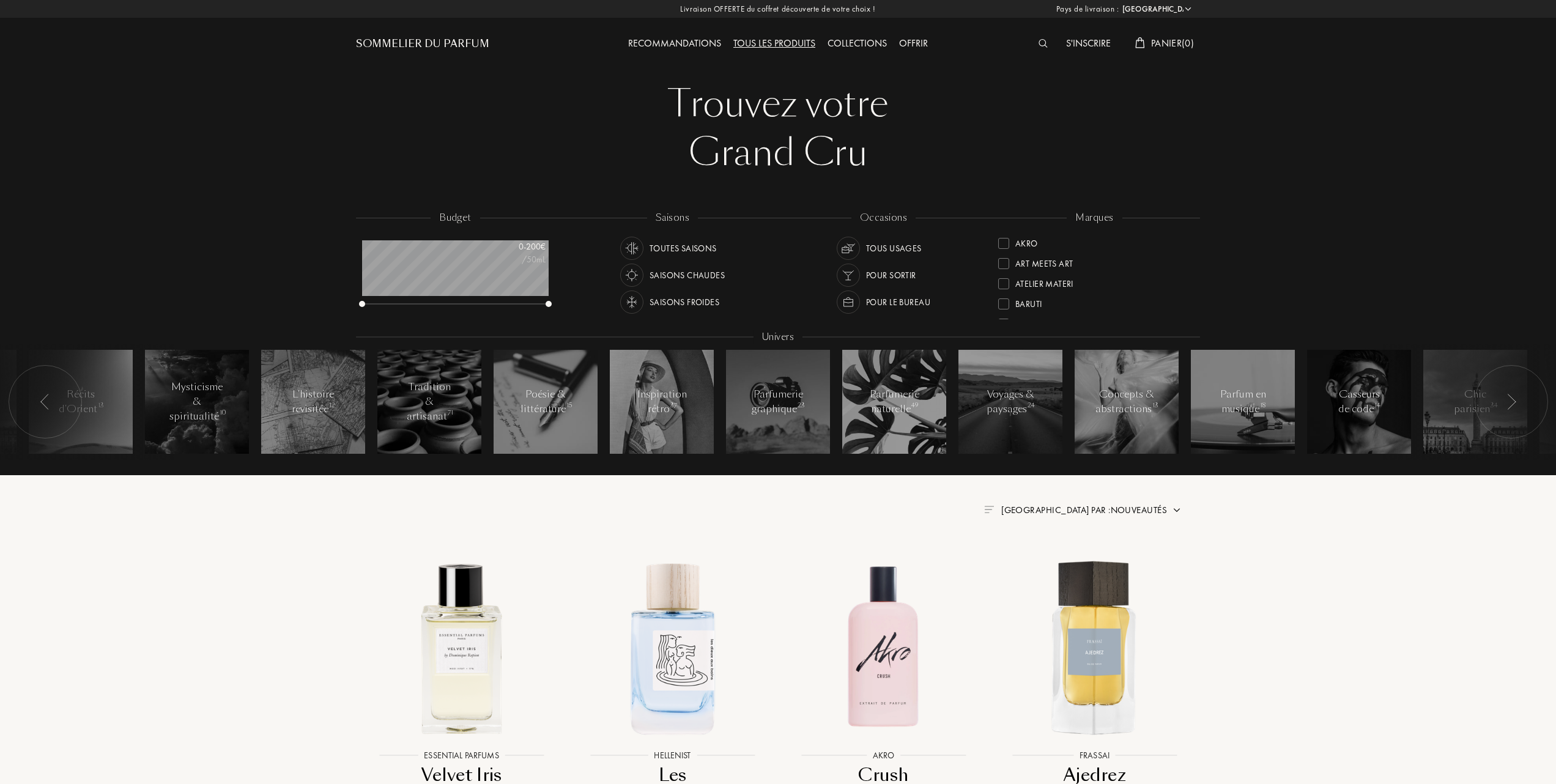
click at [1004, 243] on div at bounding box center [1004, 244] width 11 height 11
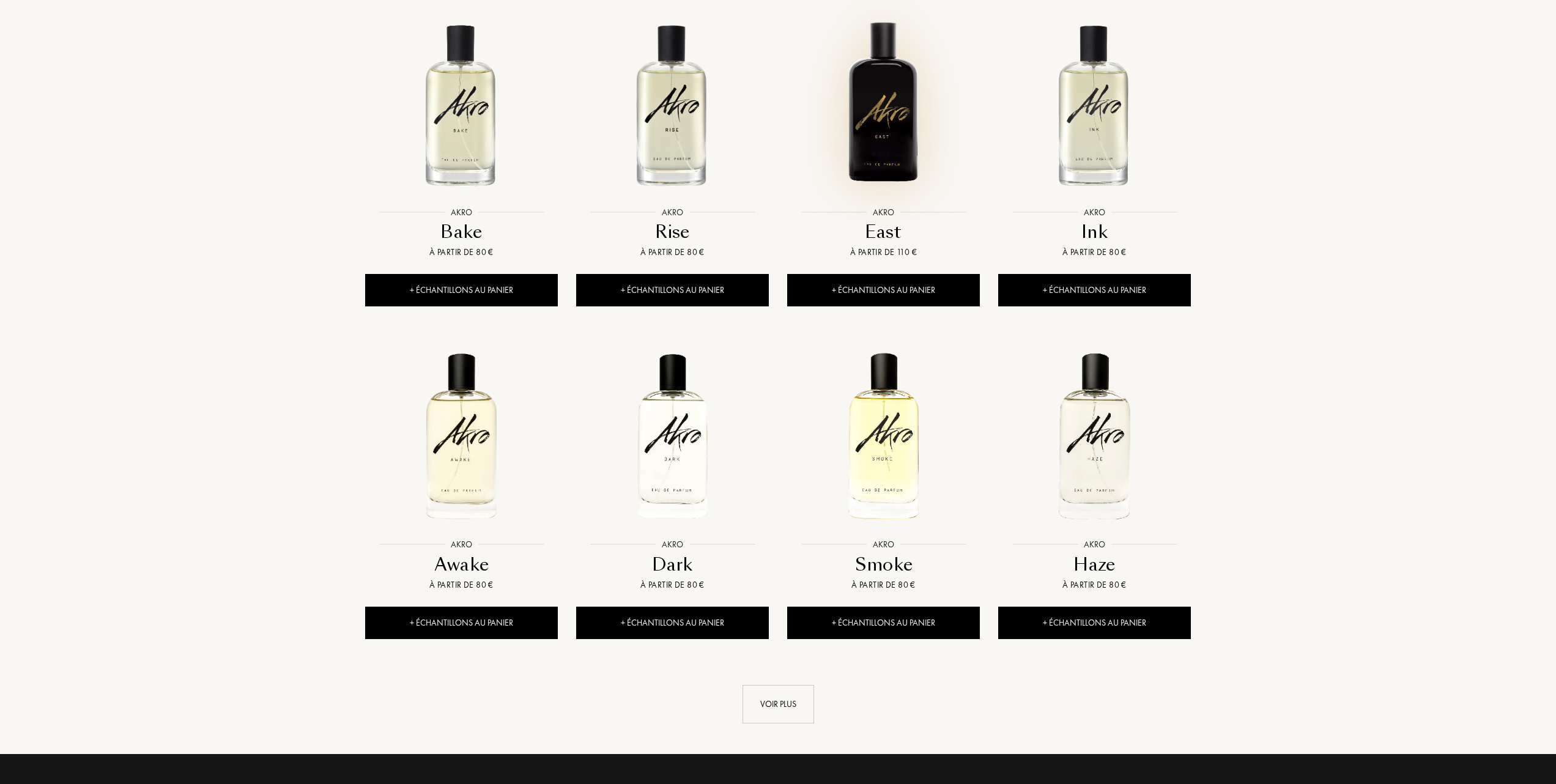
scroll to position [896, 0]
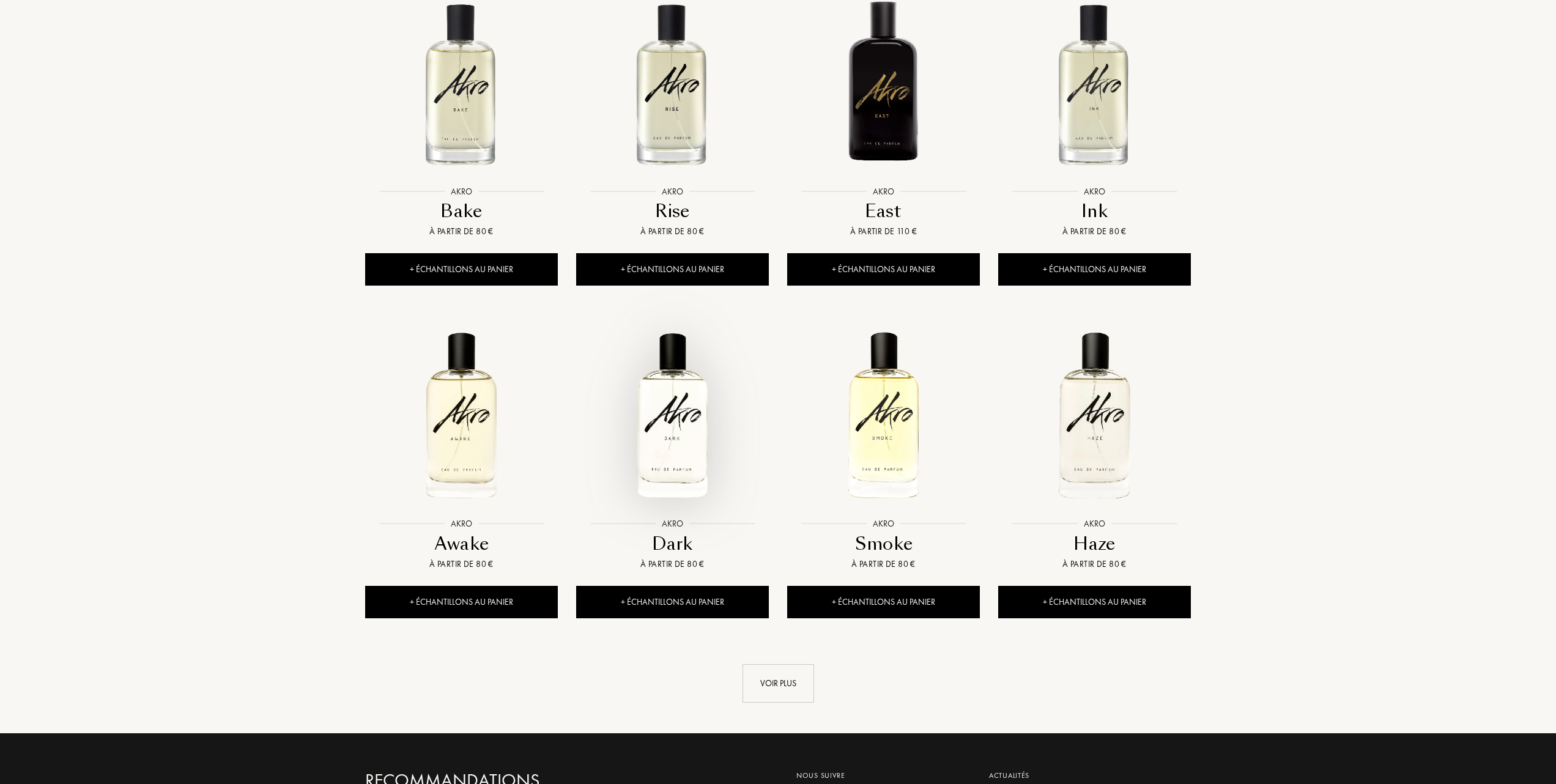
click at [662, 433] on img at bounding box center [672, 415] width 191 height 190
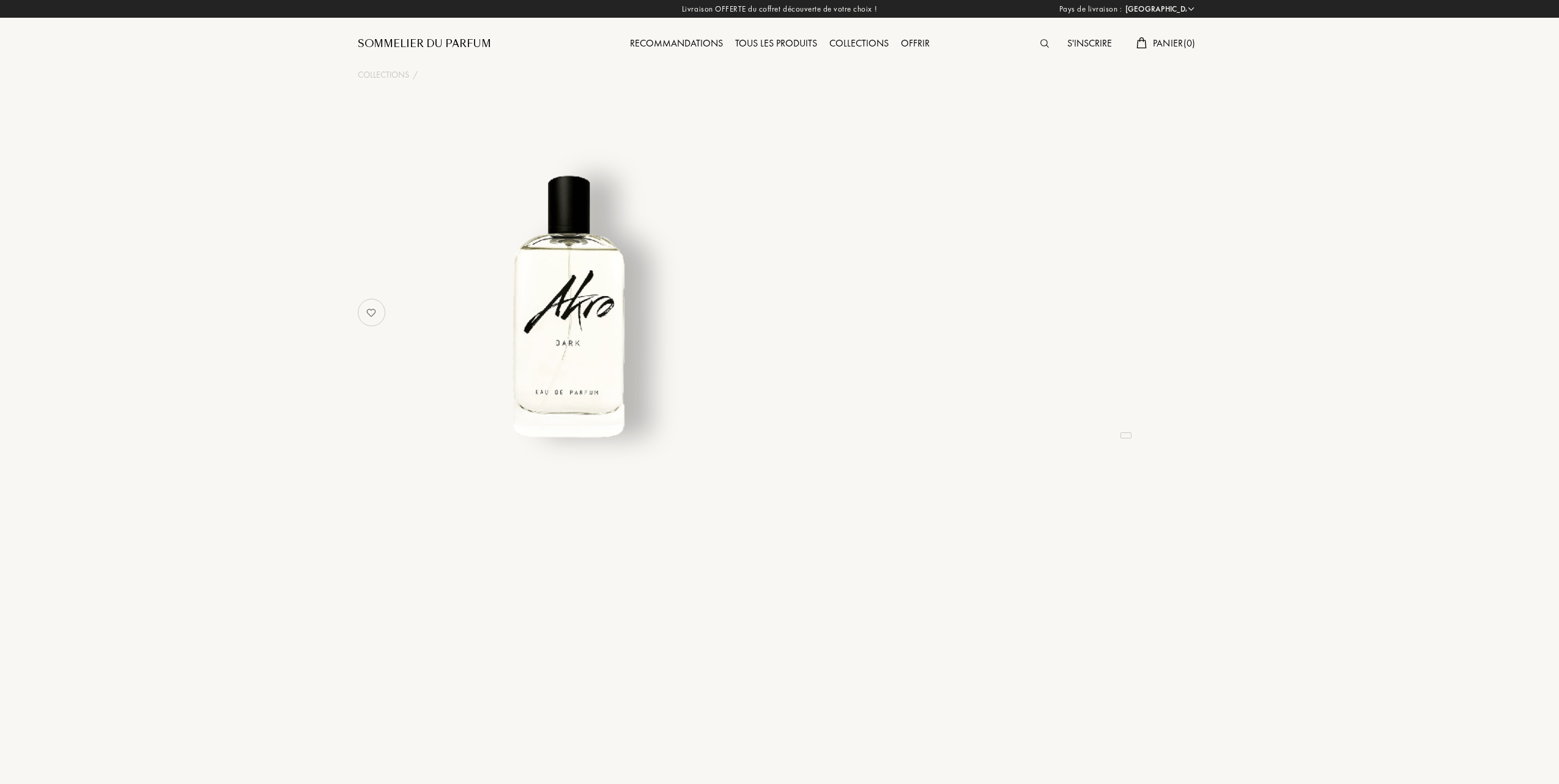
select select "FR"
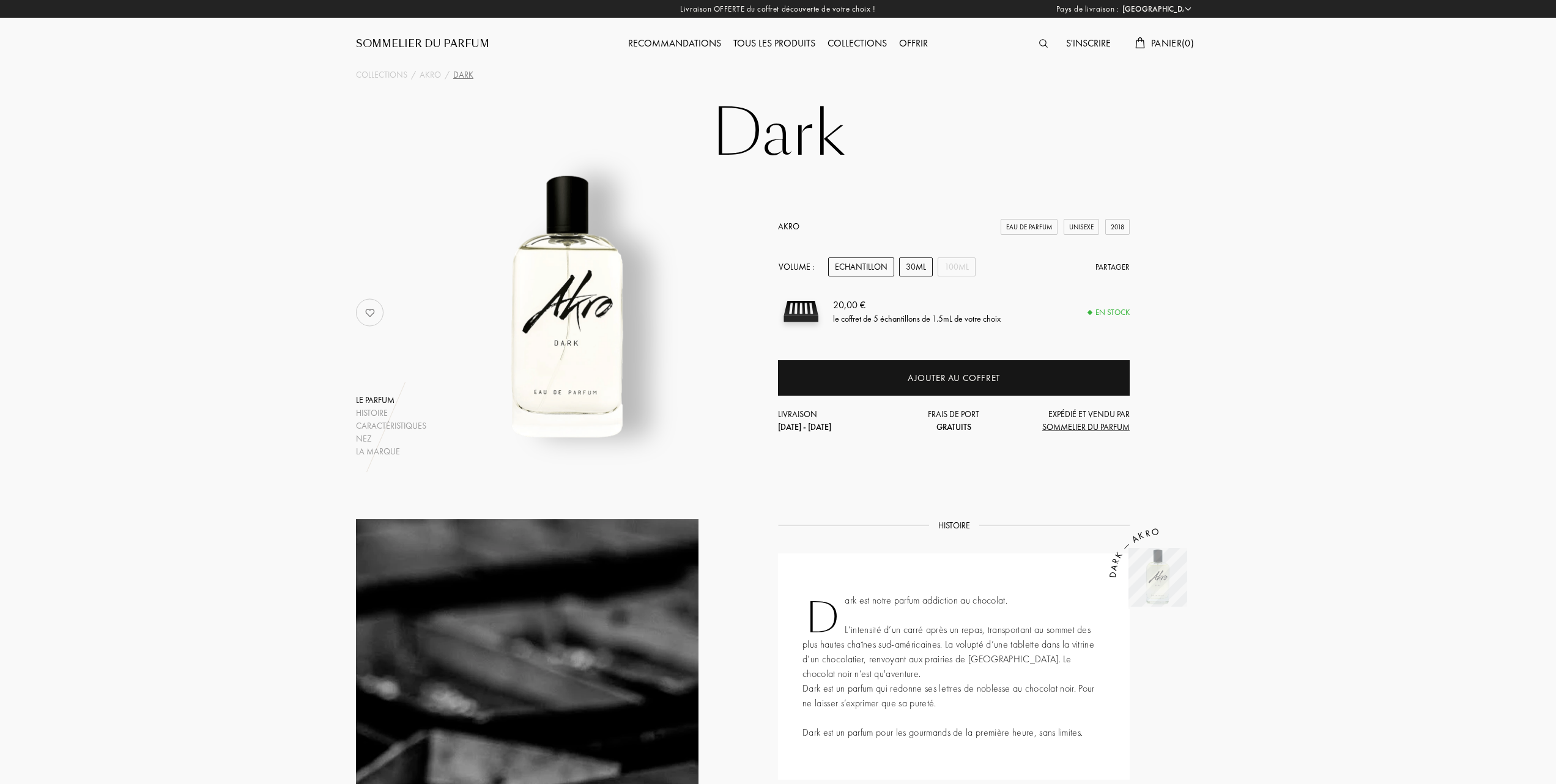
click at [919, 265] on div "30mL" at bounding box center [915, 266] width 34 height 19
click at [868, 265] on div "Echantillon" at bounding box center [862, 266] width 66 height 19
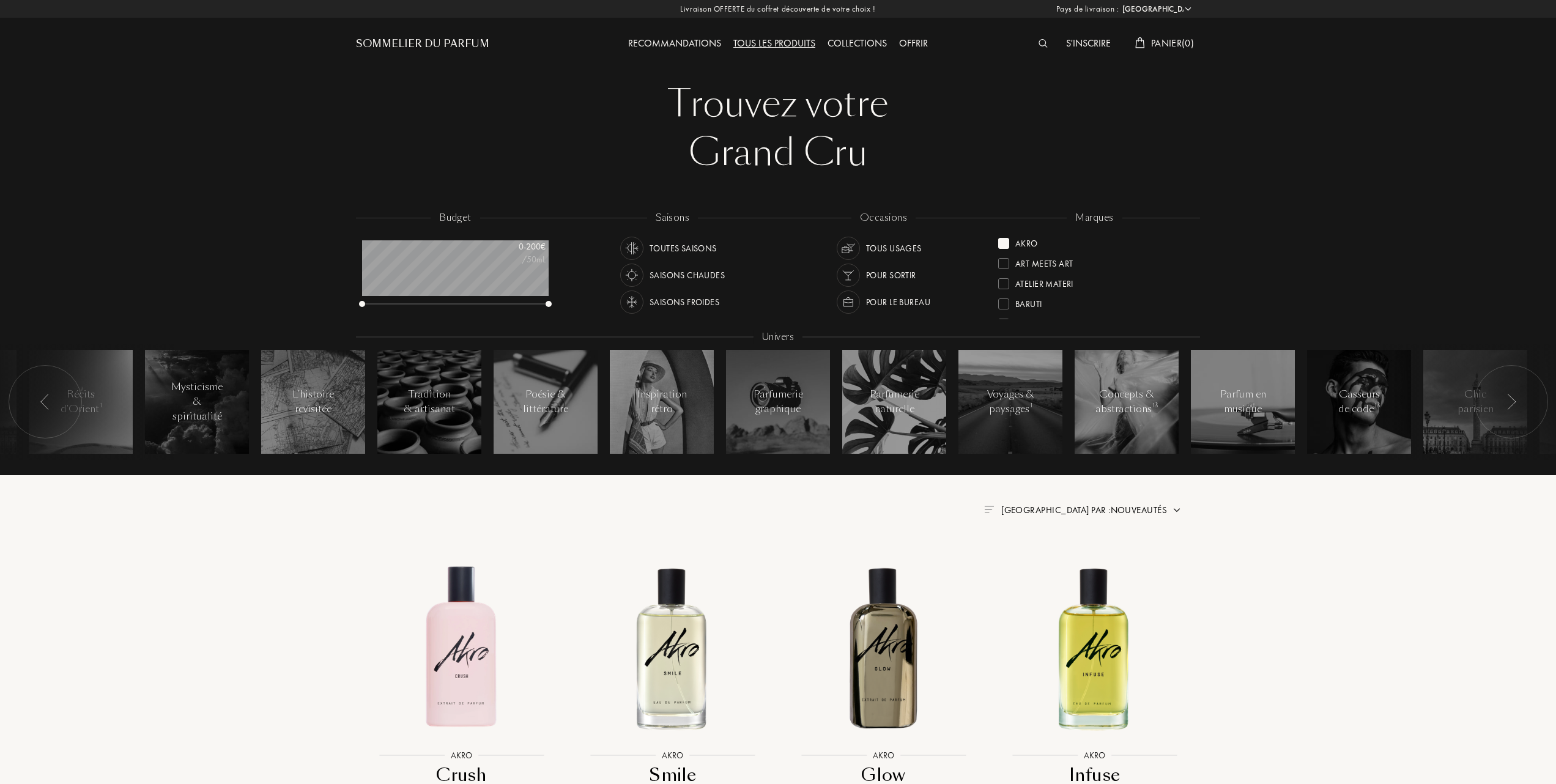
select select "FR"
click at [1004, 245] on div at bounding box center [1004, 244] width 11 height 11
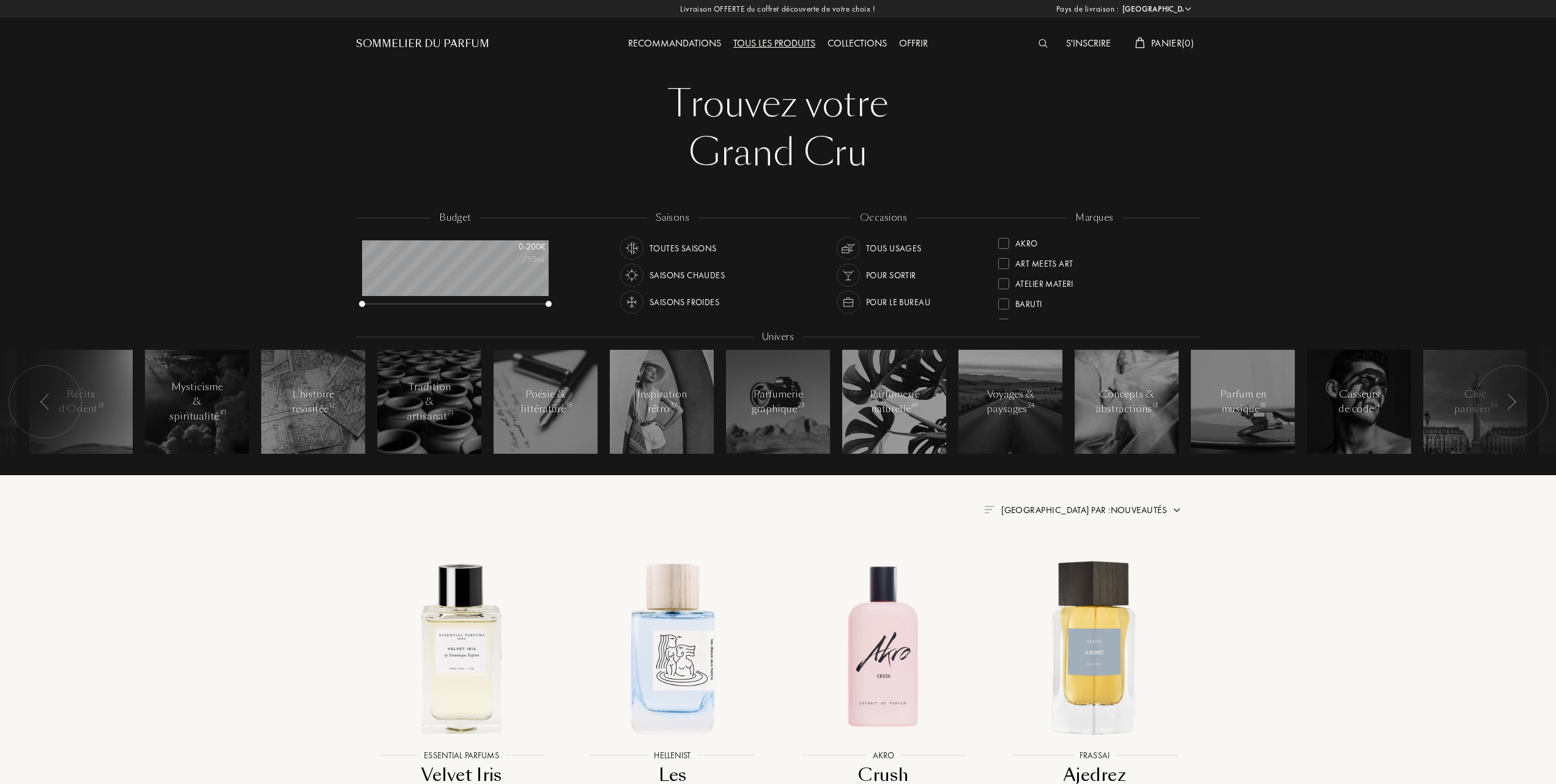
click at [663, 38] on div "Recommandations" at bounding box center [674, 43] width 105 height 16
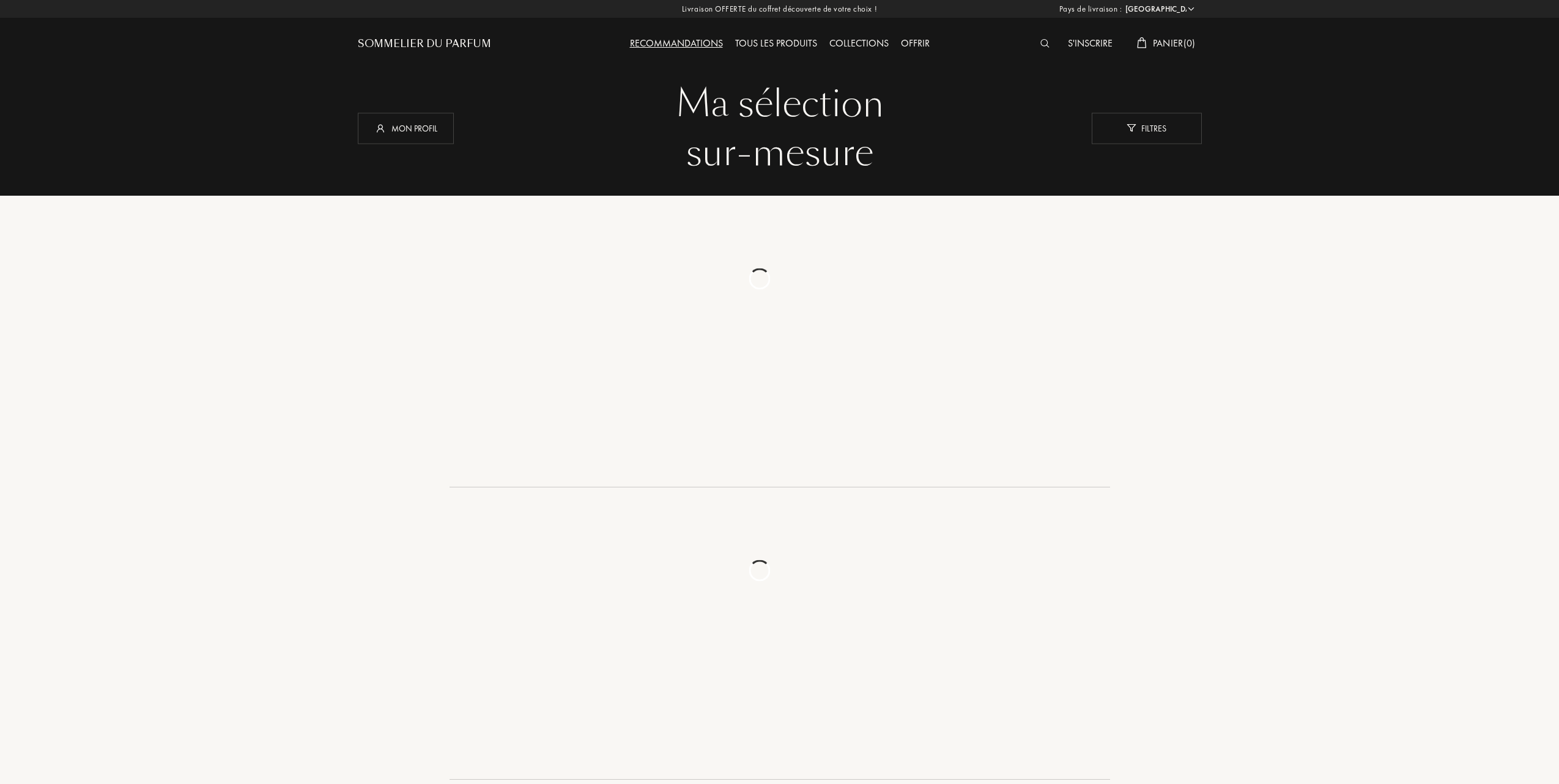
select select "FR"
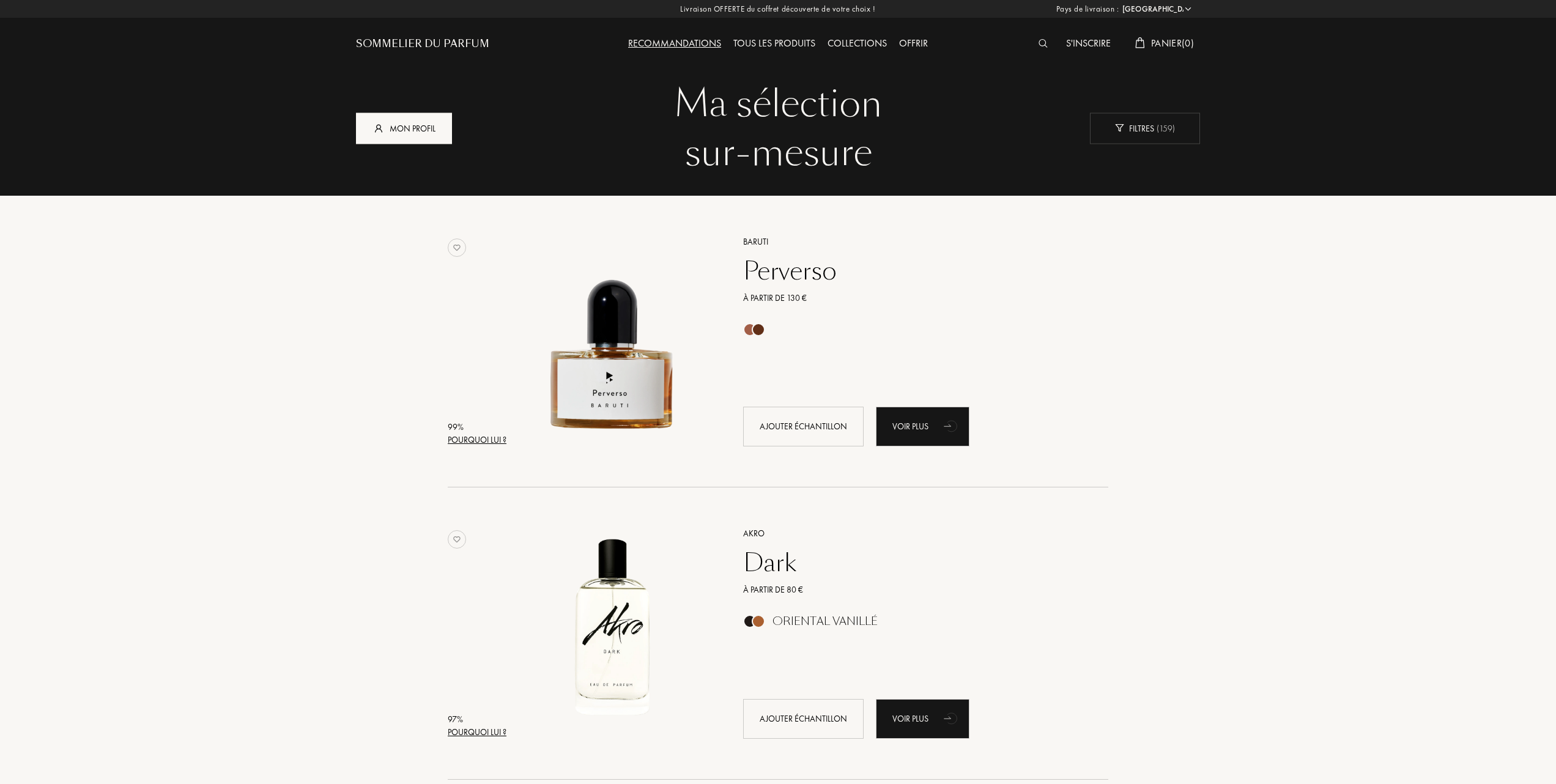
click at [397, 123] on div "Mon profil" at bounding box center [404, 128] width 96 height 31
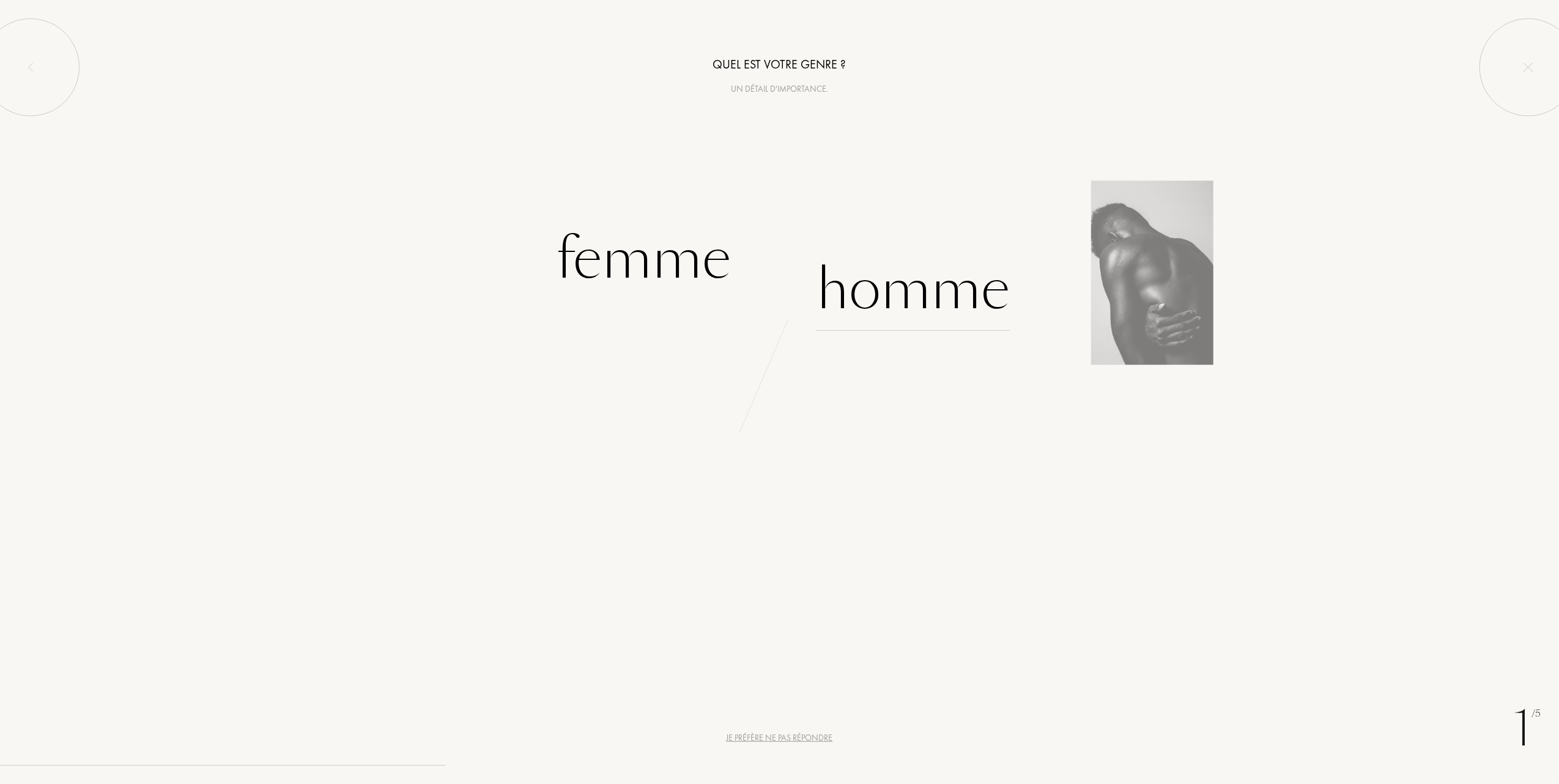
click at [893, 288] on div "Homme" at bounding box center [913, 290] width 193 height 83
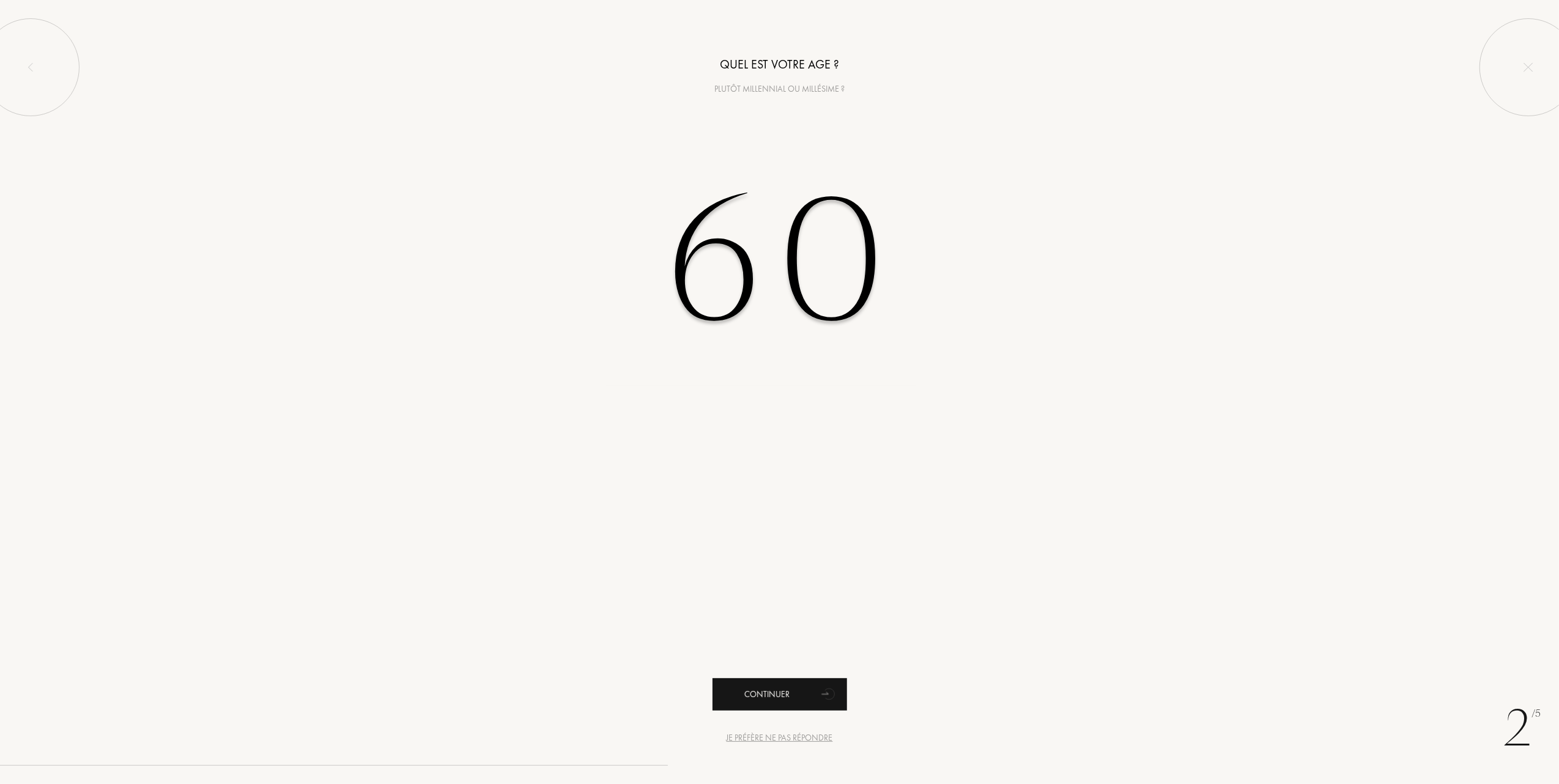
type input "60"
click at [752, 698] on div "Continuer" at bounding box center [780, 694] width 135 height 32
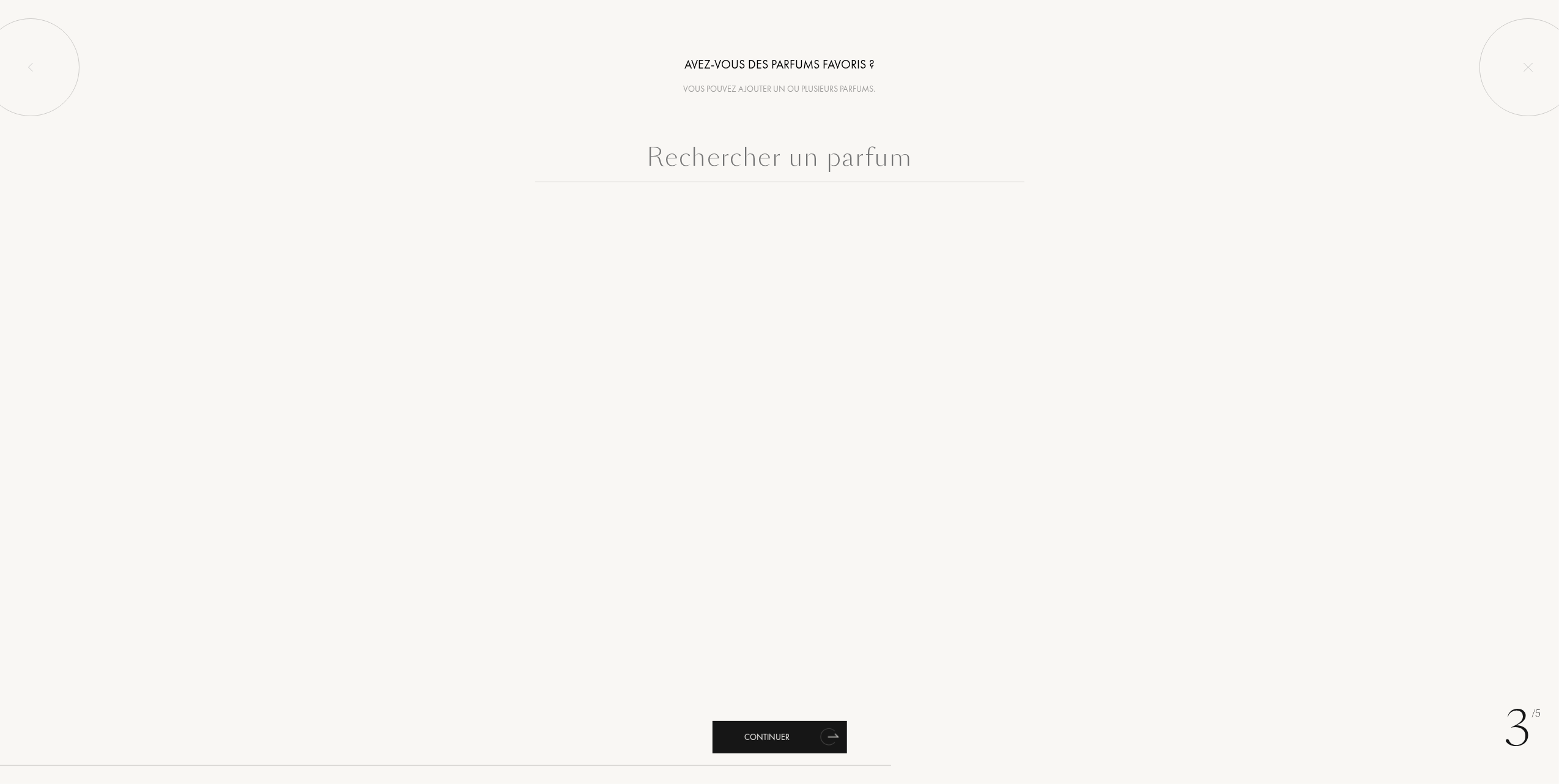
click at [776, 734] on div "Continuer" at bounding box center [780, 737] width 135 height 32
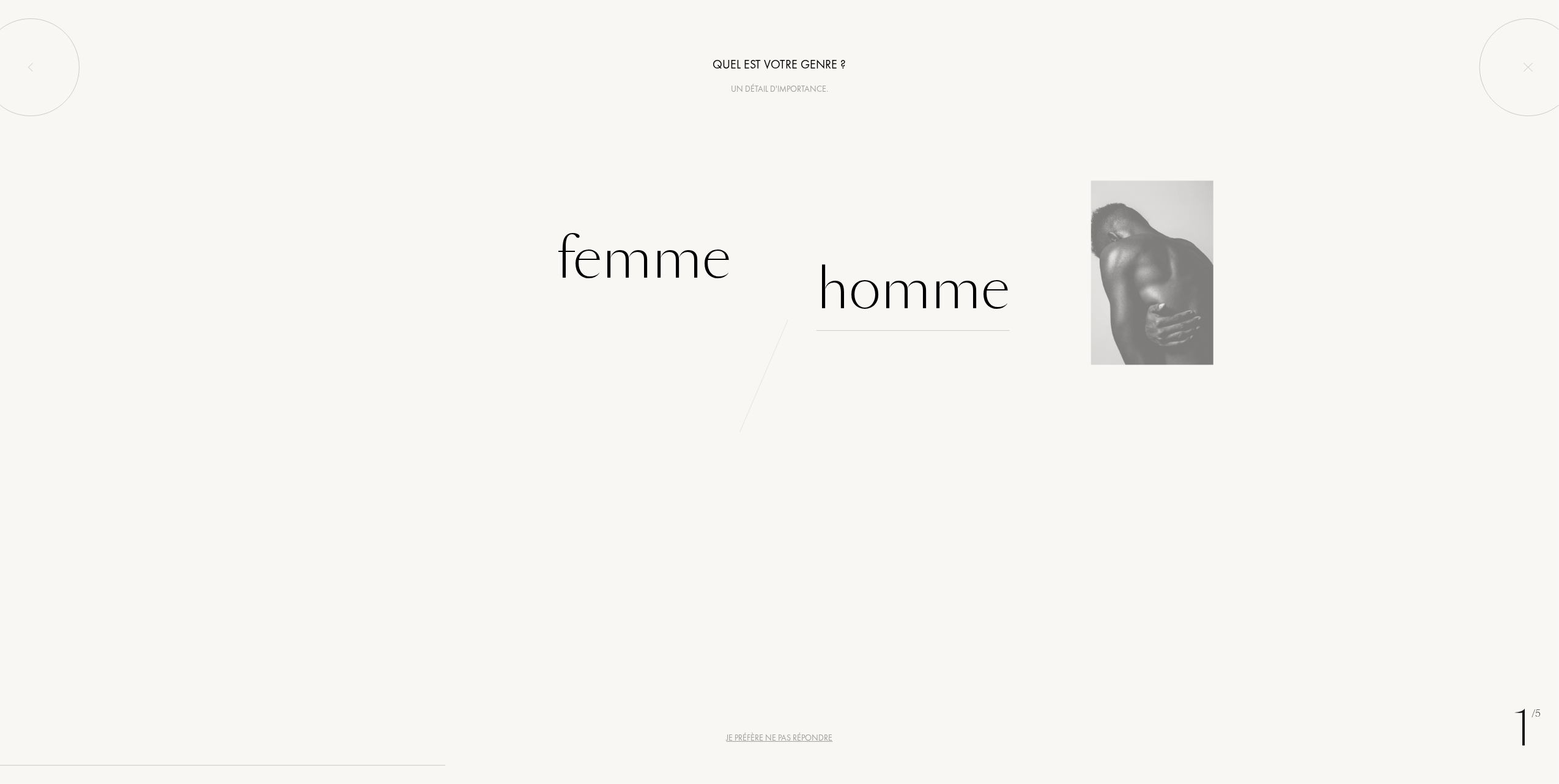
click at [919, 287] on div "Homme" at bounding box center [913, 290] width 193 height 83
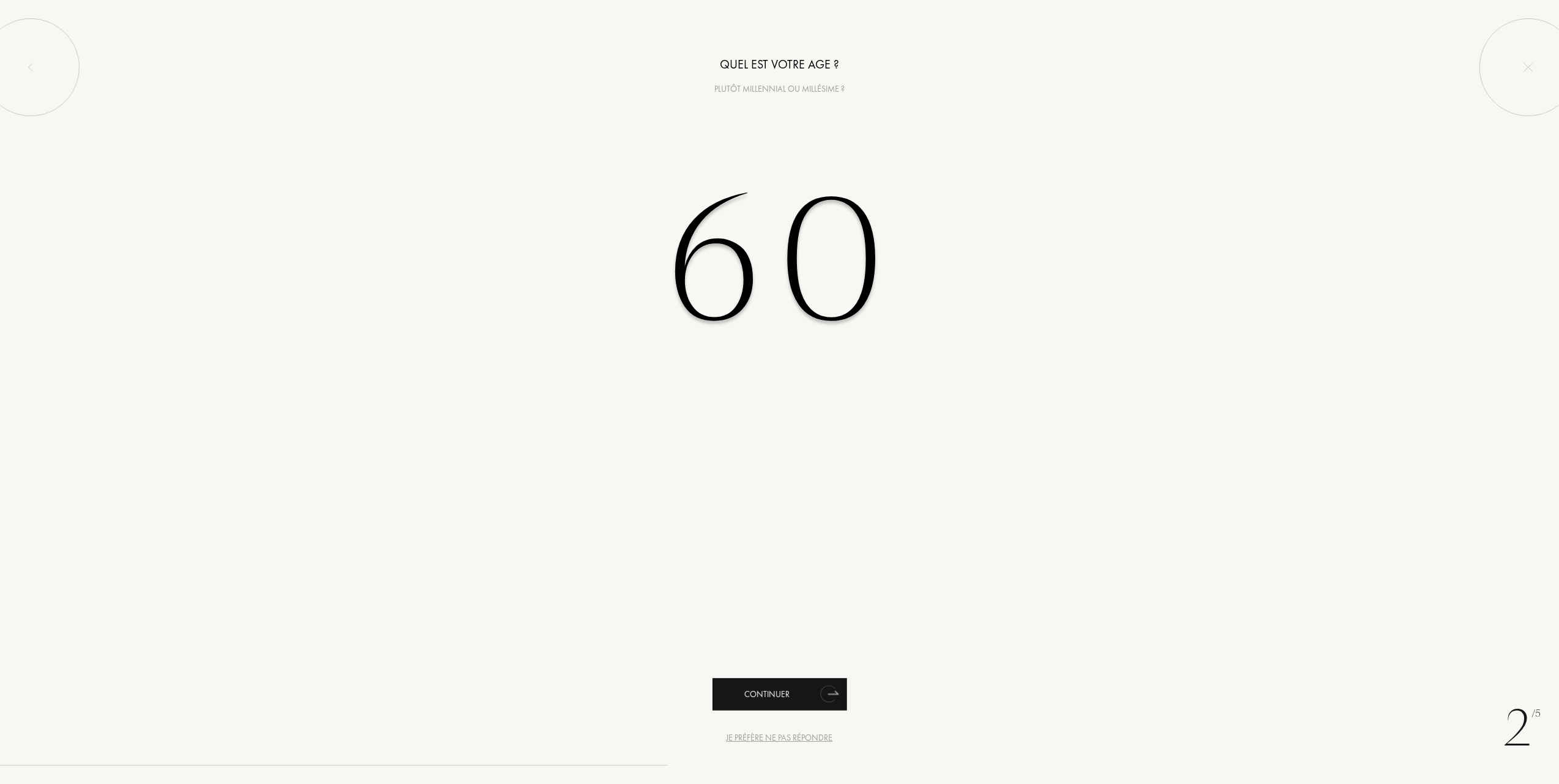
type input "60"
click at [752, 689] on div "Continuer" at bounding box center [780, 694] width 135 height 32
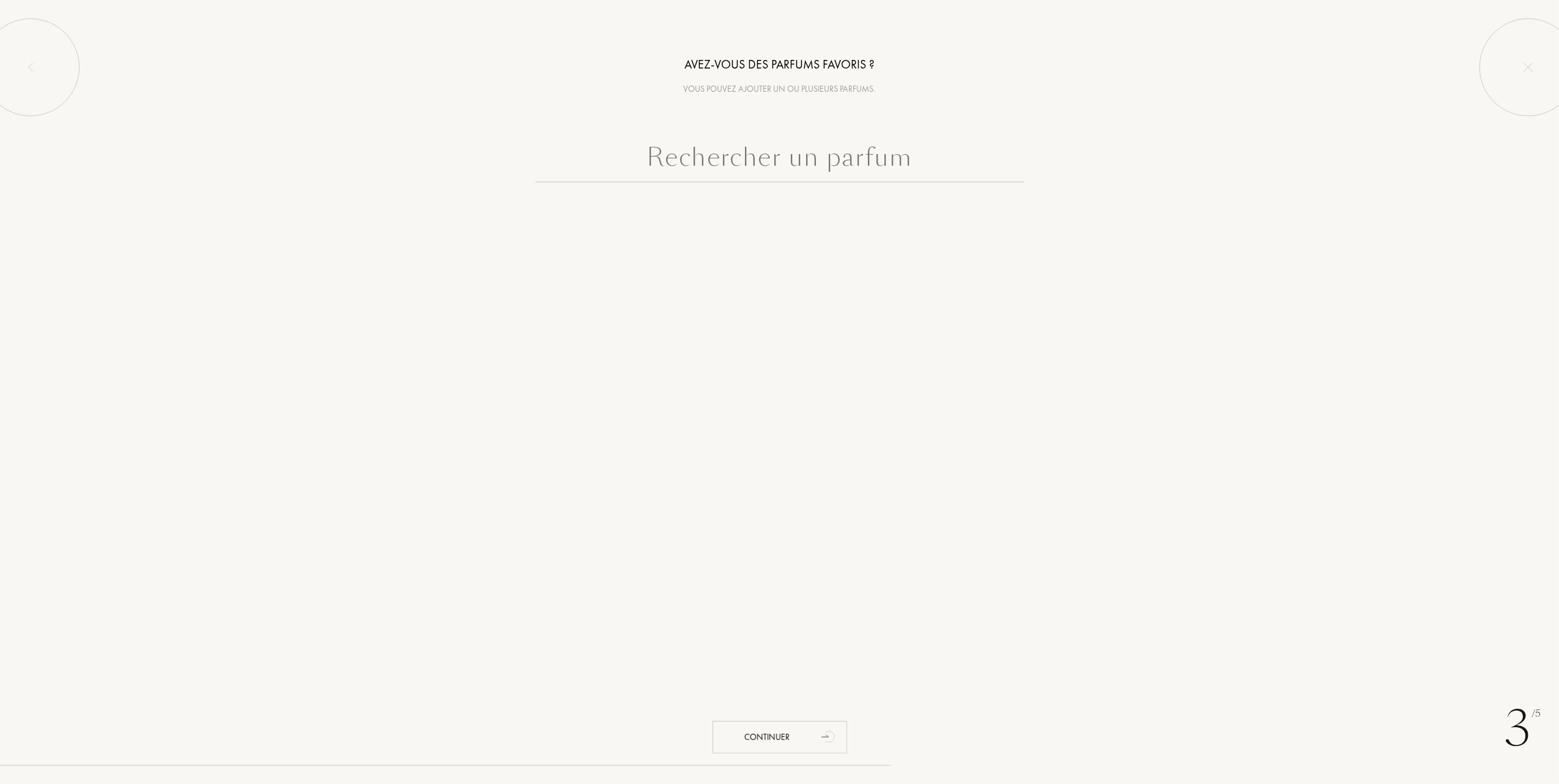
click at [780, 165] on input "text" at bounding box center [780, 160] width 490 height 44
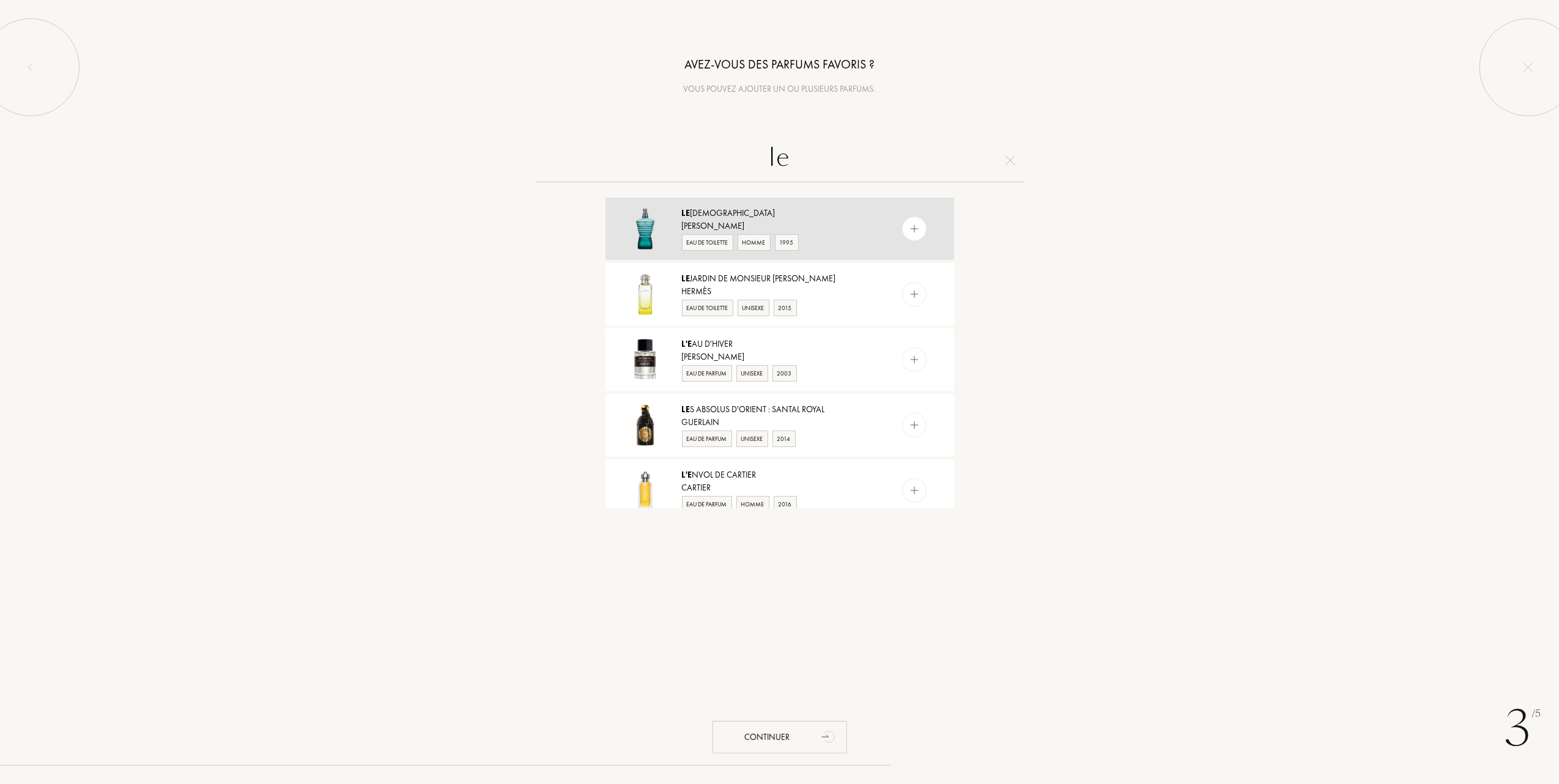
type input "le"
click at [716, 244] on div "Eau de Toilette" at bounding box center [708, 242] width 51 height 17
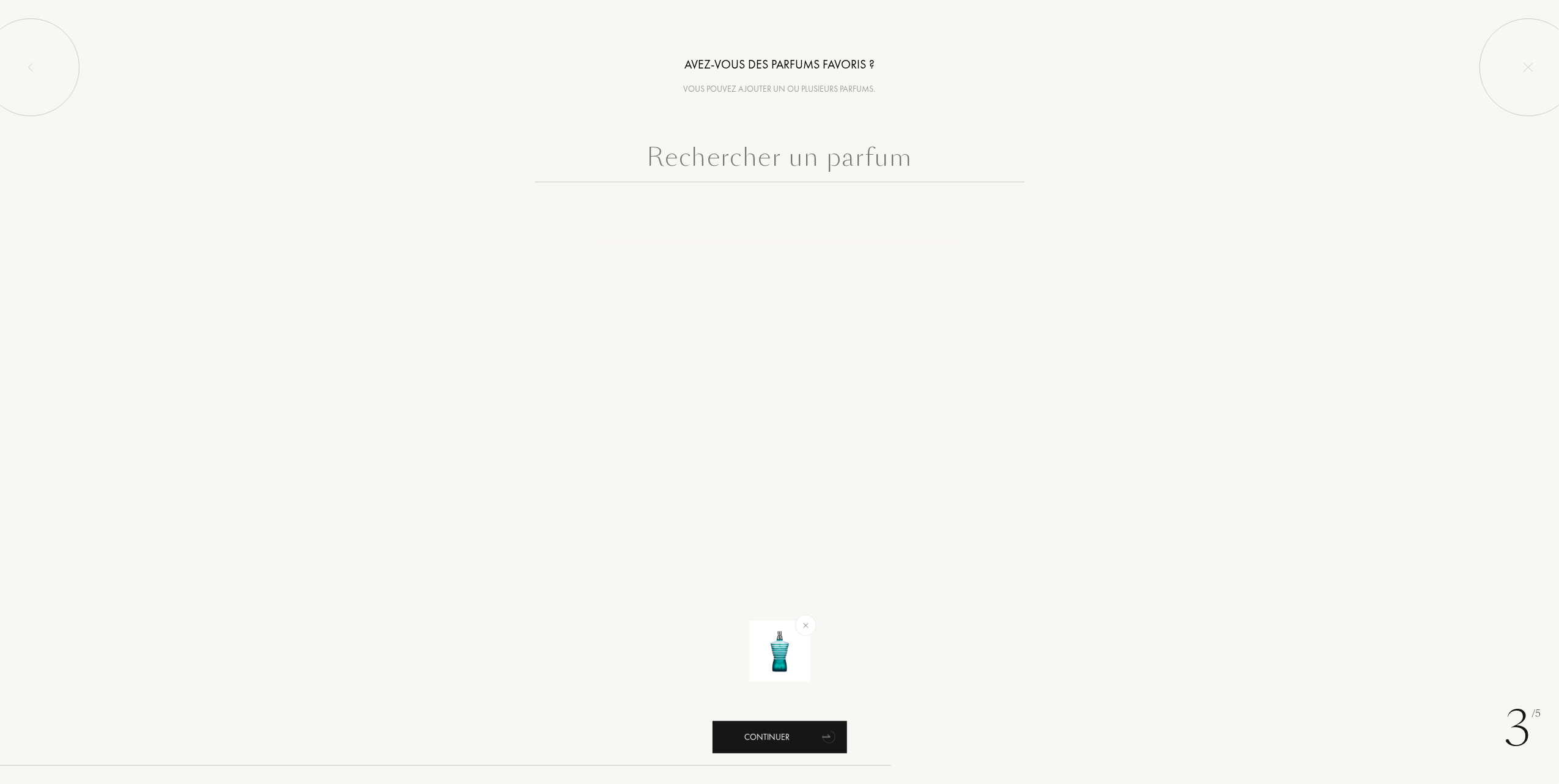
click at [759, 735] on div "Continuer" at bounding box center [780, 737] width 135 height 32
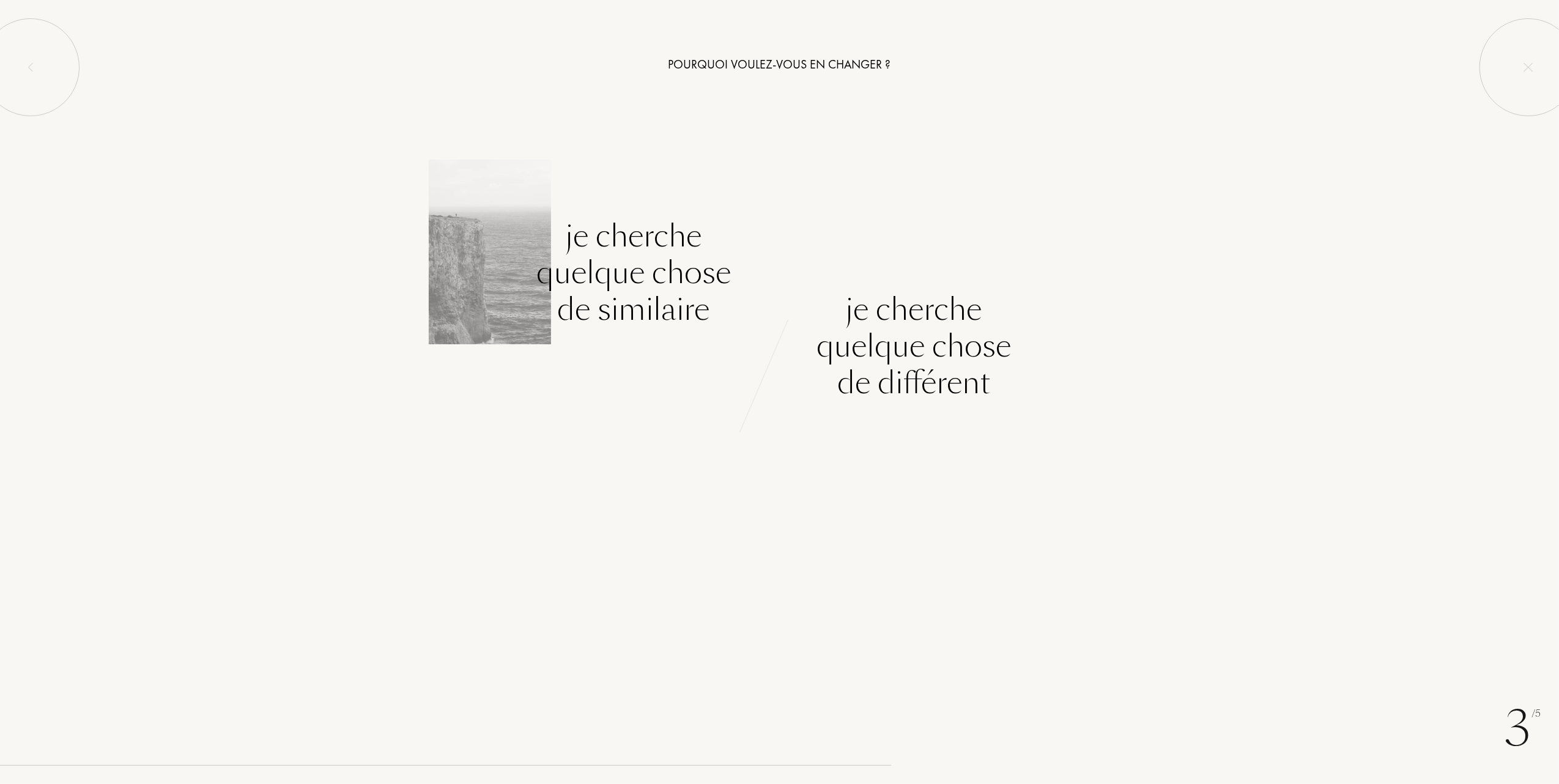
click at [639, 279] on div "Je cherche quelque chose de similaire" at bounding box center [634, 272] width 195 height 110
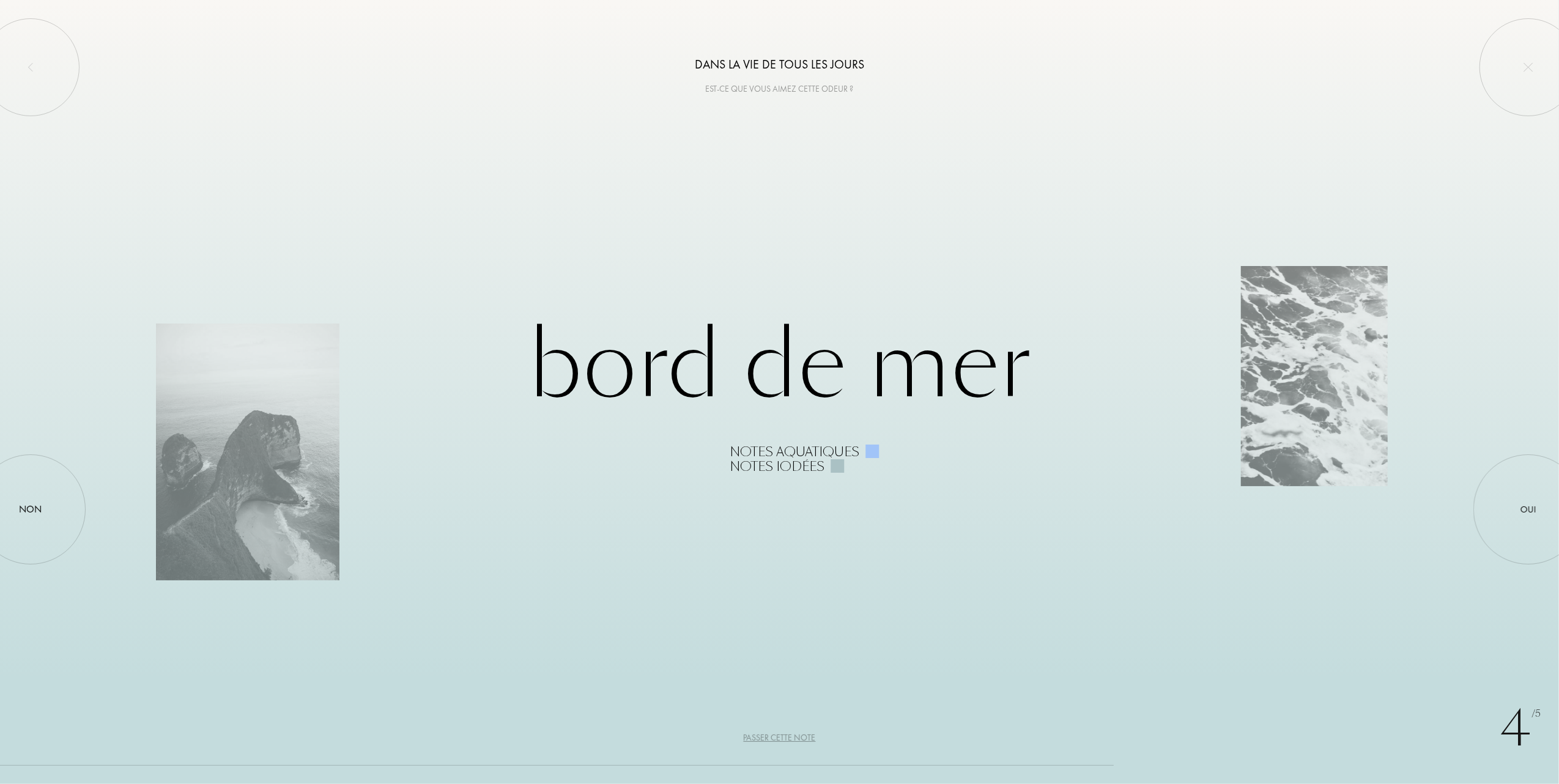
click at [775, 743] on div "Passer cette note" at bounding box center [780, 738] width 72 height 13
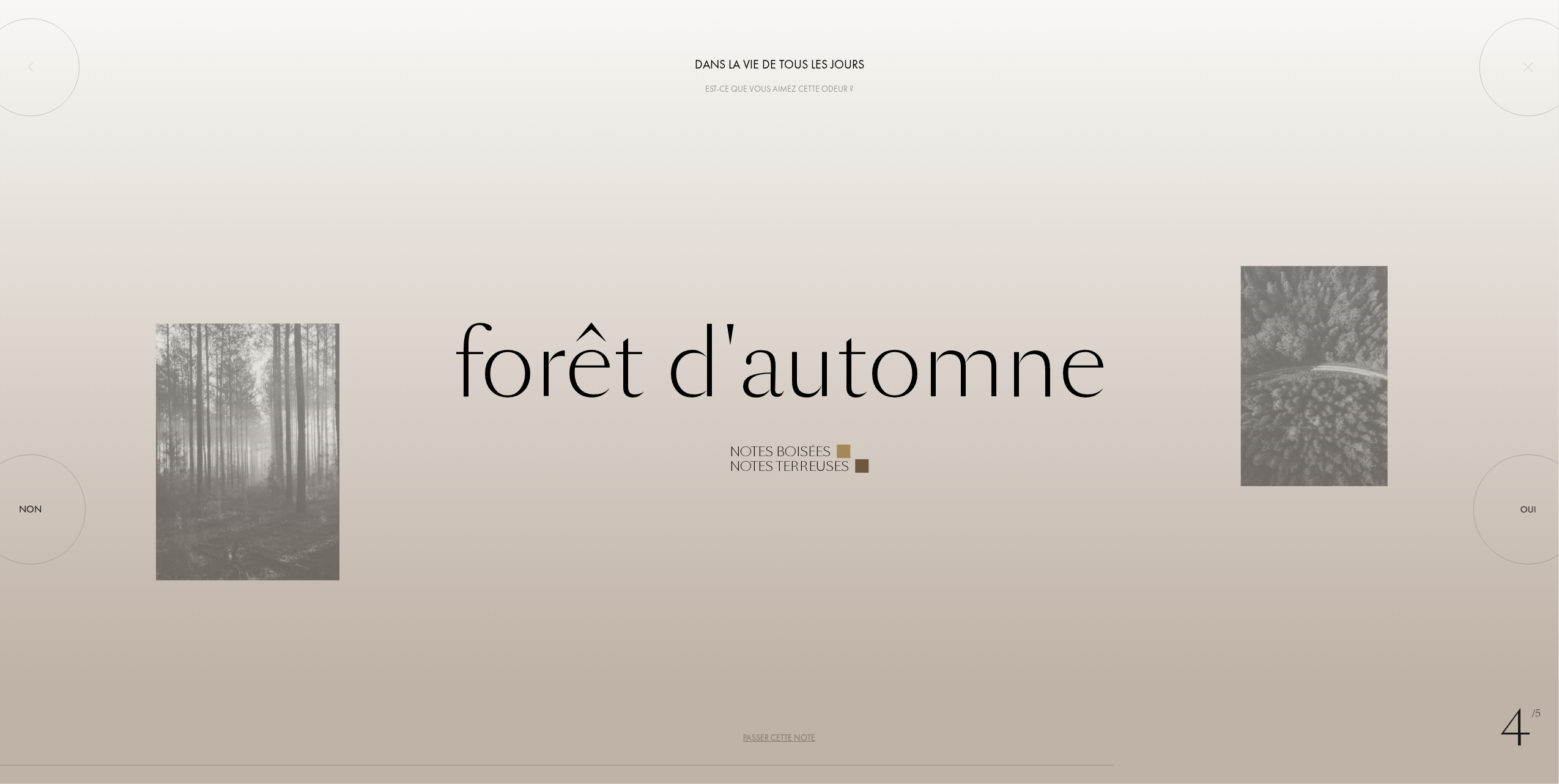
click at [778, 741] on div "Passer cette note" at bounding box center [780, 738] width 72 height 13
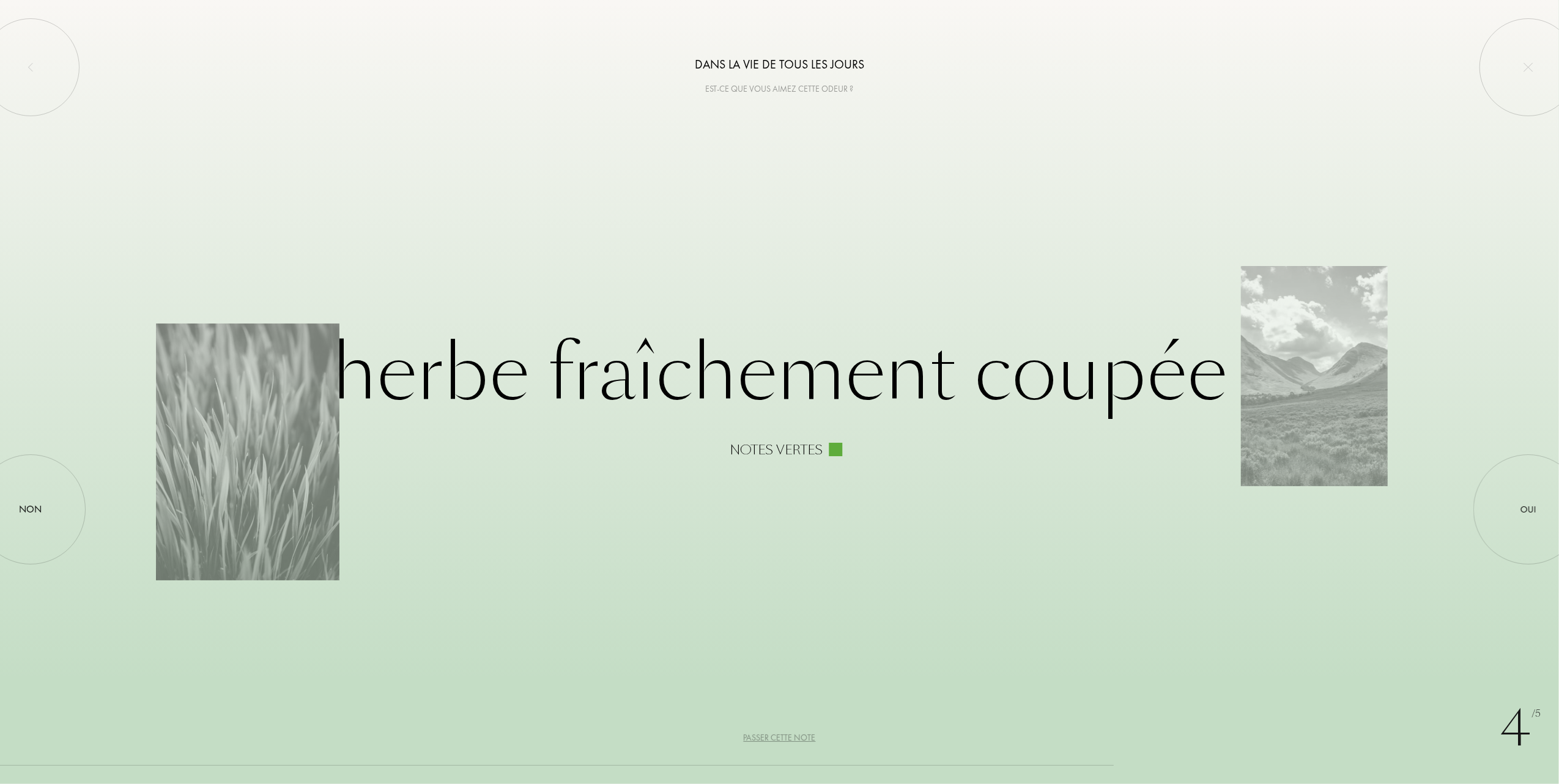
click at [780, 739] on div "Passer cette note" at bounding box center [780, 738] width 72 height 13
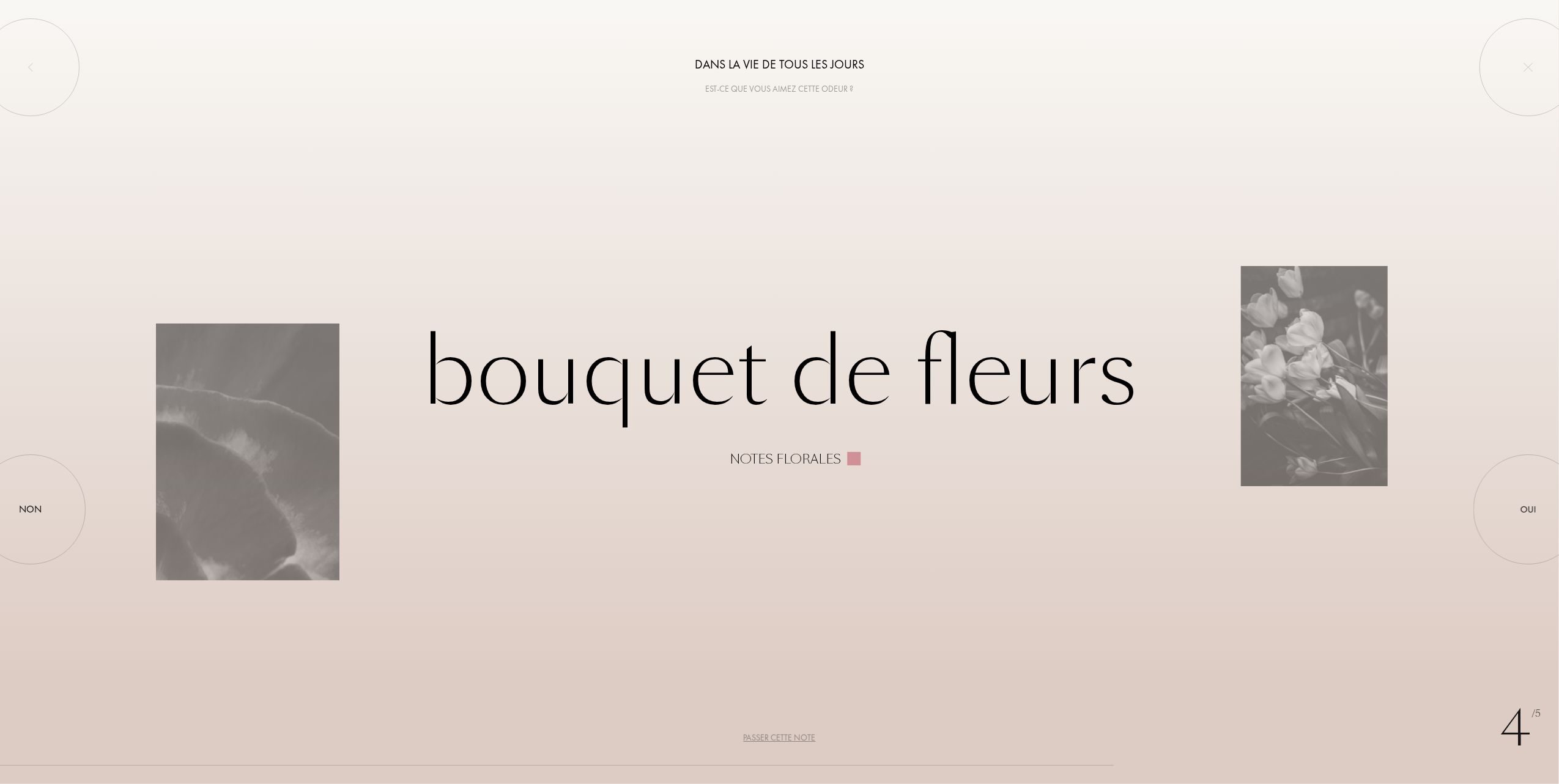
click at [780, 739] on div "Passer cette note" at bounding box center [780, 738] width 72 height 13
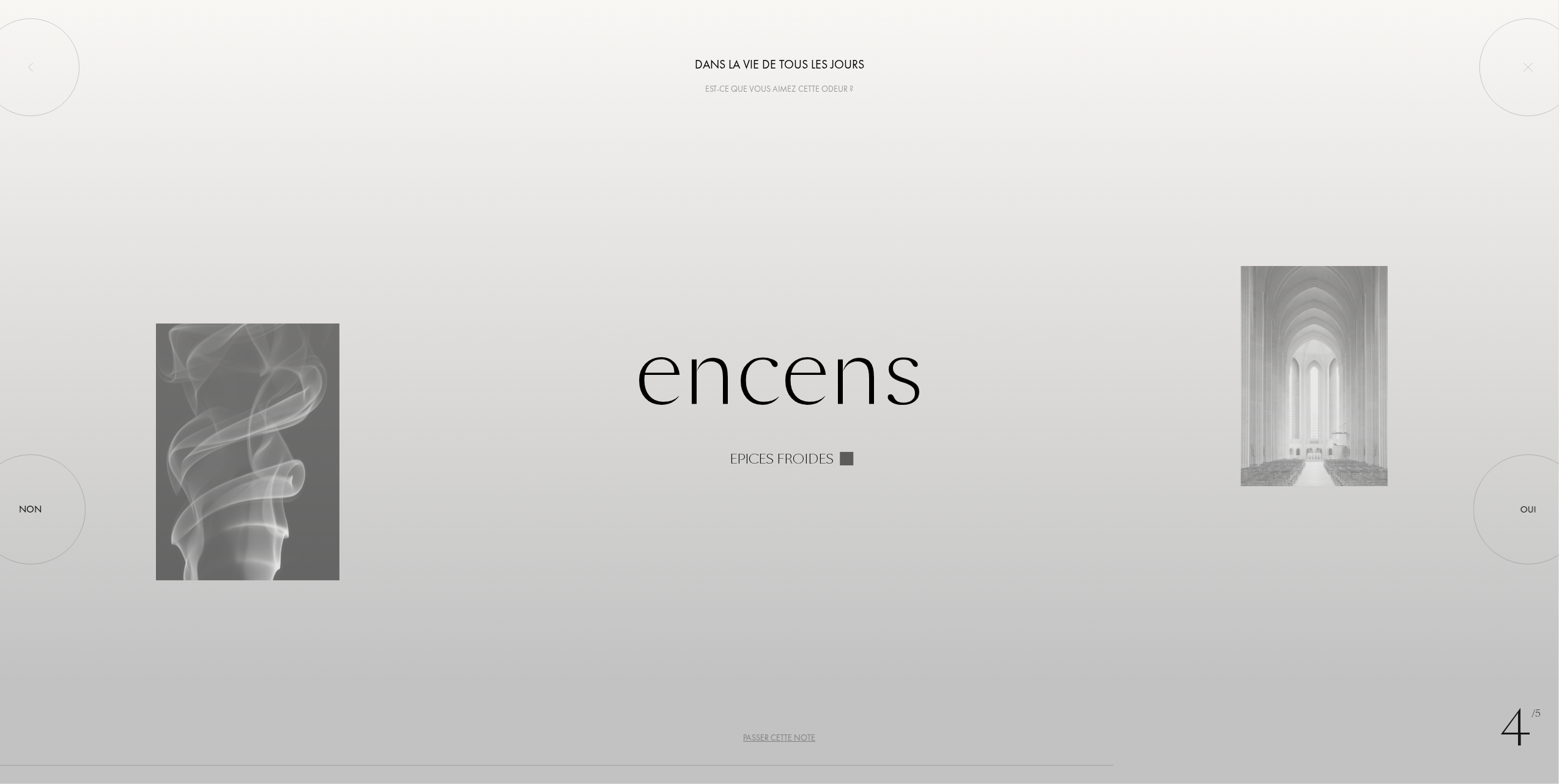
click at [780, 739] on div "Passer cette note" at bounding box center [780, 738] width 72 height 13
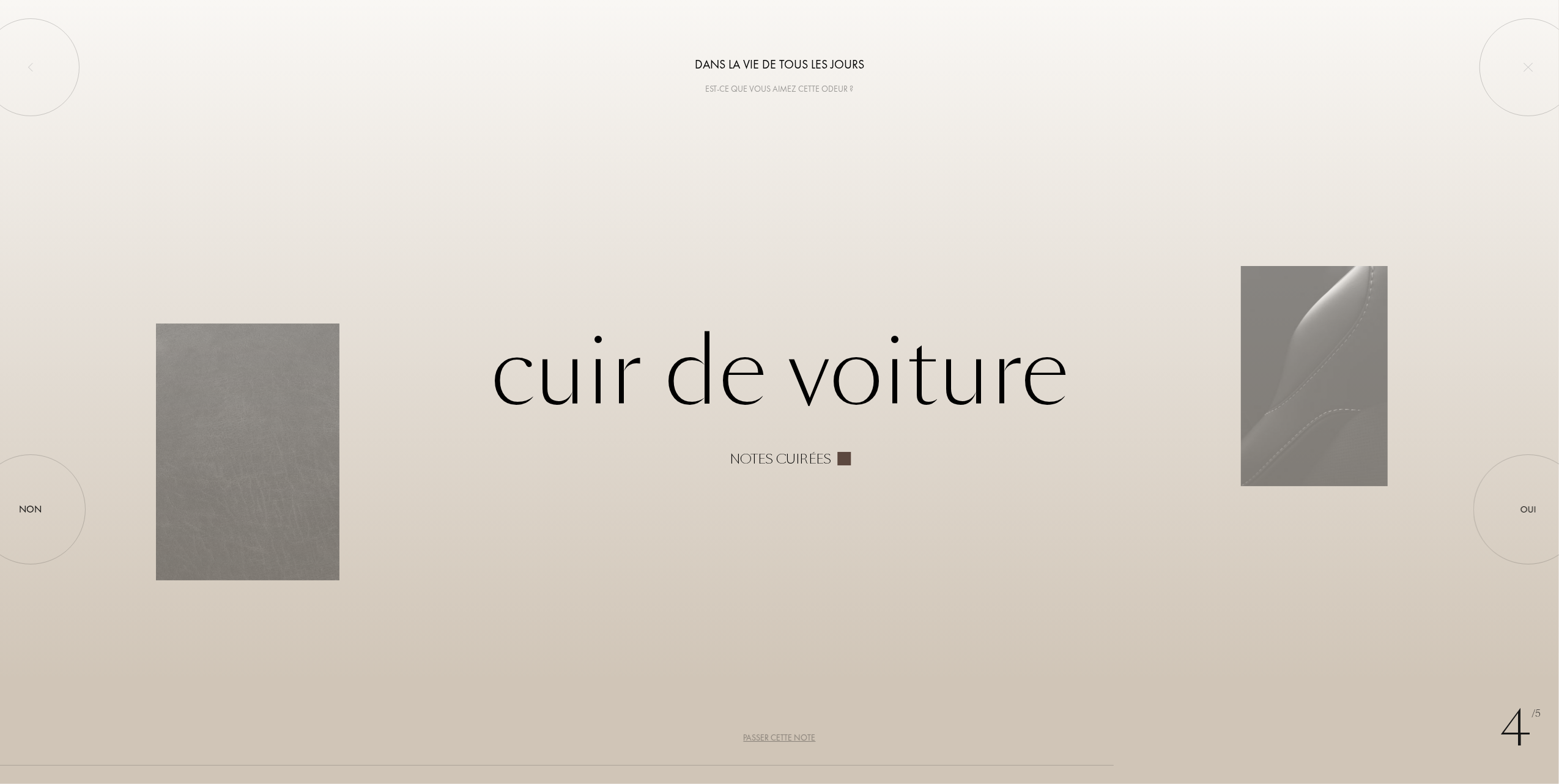
click at [784, 736] on div "Passer cette note" at bounding box center [780, 738] width 72 height 13
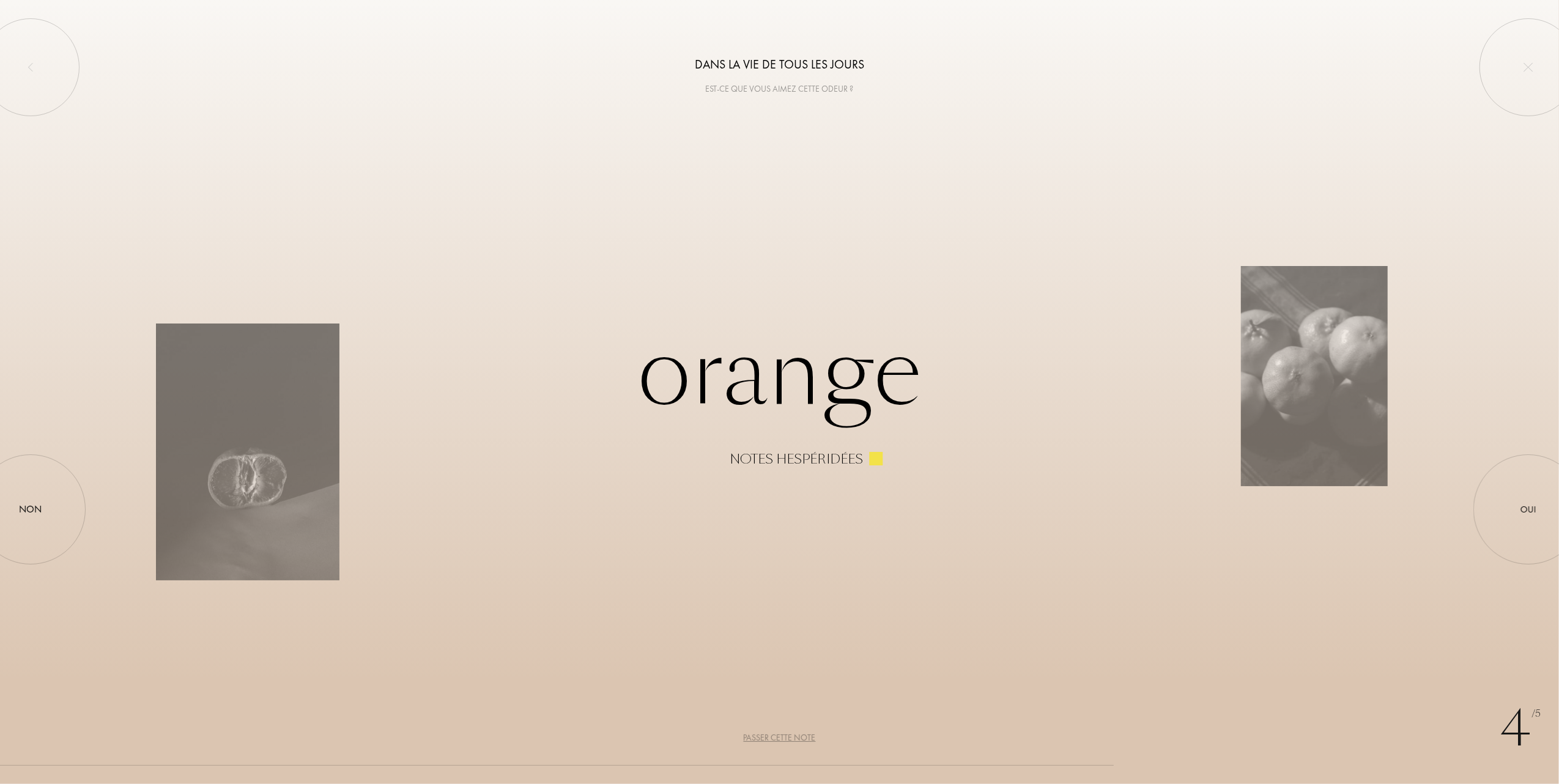
click at [784, 736] on div "Passer cette note" at bounding box center [780, 738] width 72 height 13
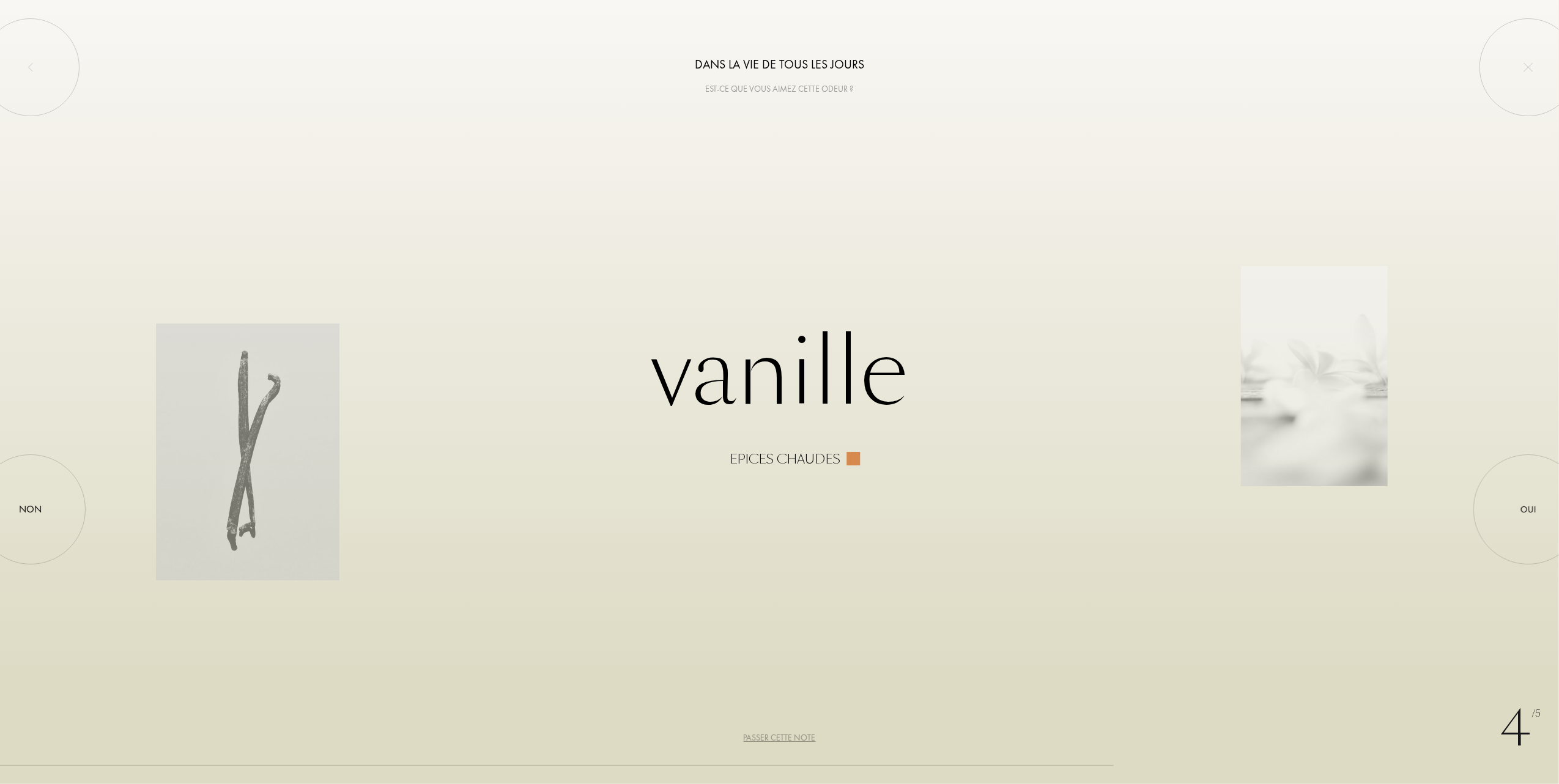
click at [784, 736] on div "Passer cette note" at bounding box center [780, 738] width 72 height 13
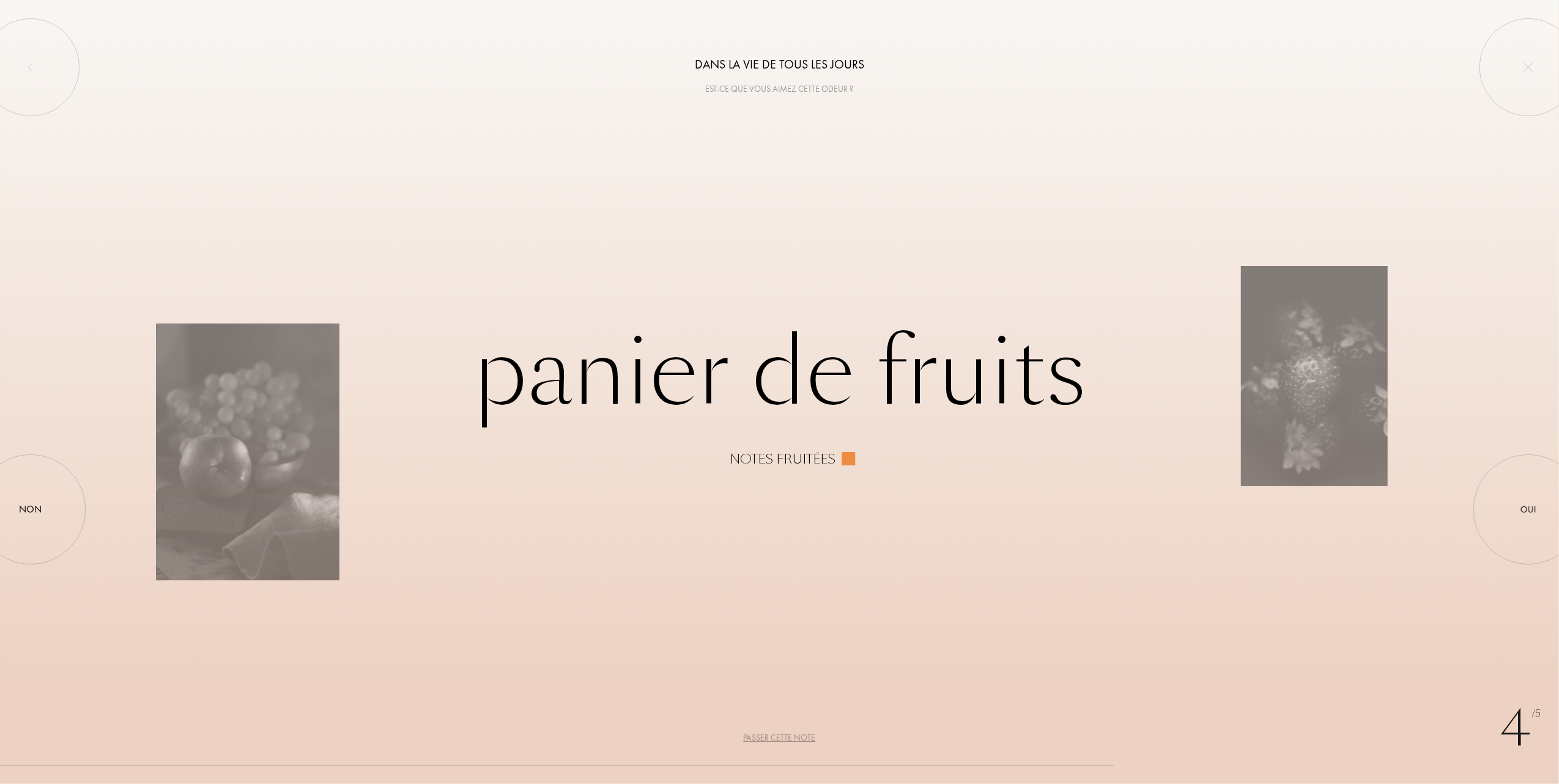
click at [784, 736] on div "Passer cette note" at bounding box center [780, 738] width 72 height 13
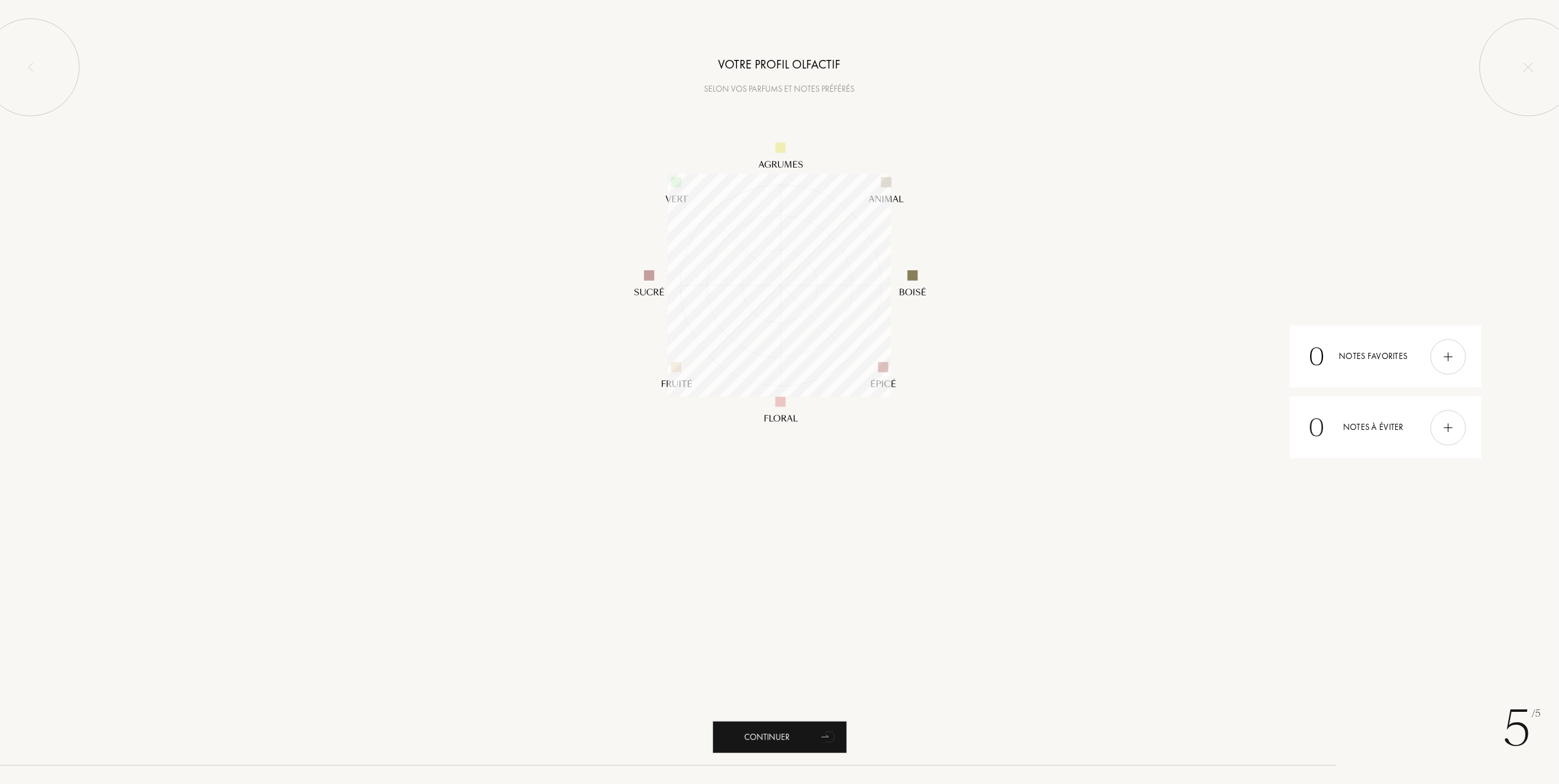
scroll to position [223, 223]
click at [762, 732] on div "Continuer" at bounding box center [780, 737] width 135 height 32
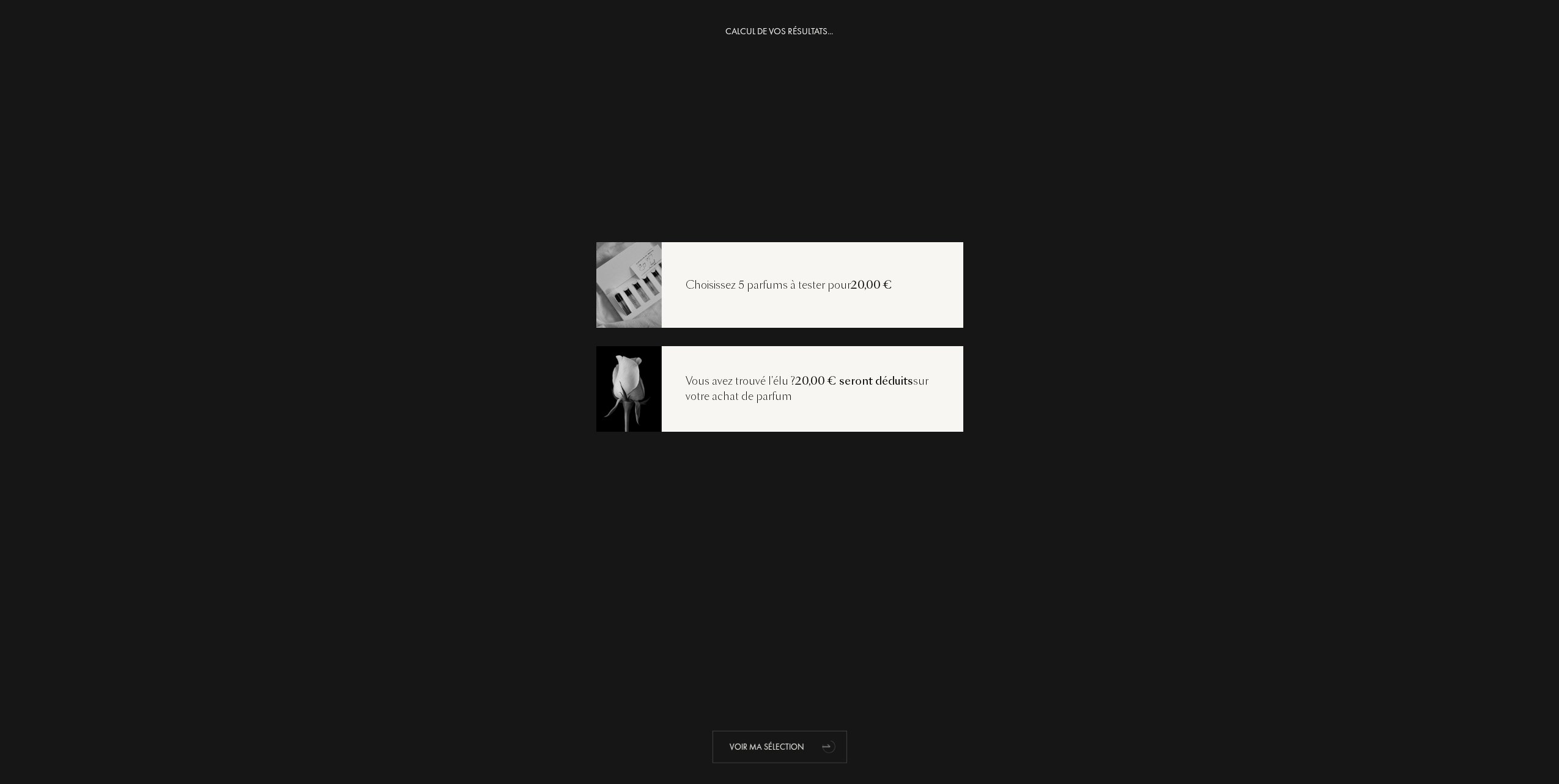
click at [780, 743] on div "Voir ma sélection" at bounding box center [780, 747] width 135 height 32
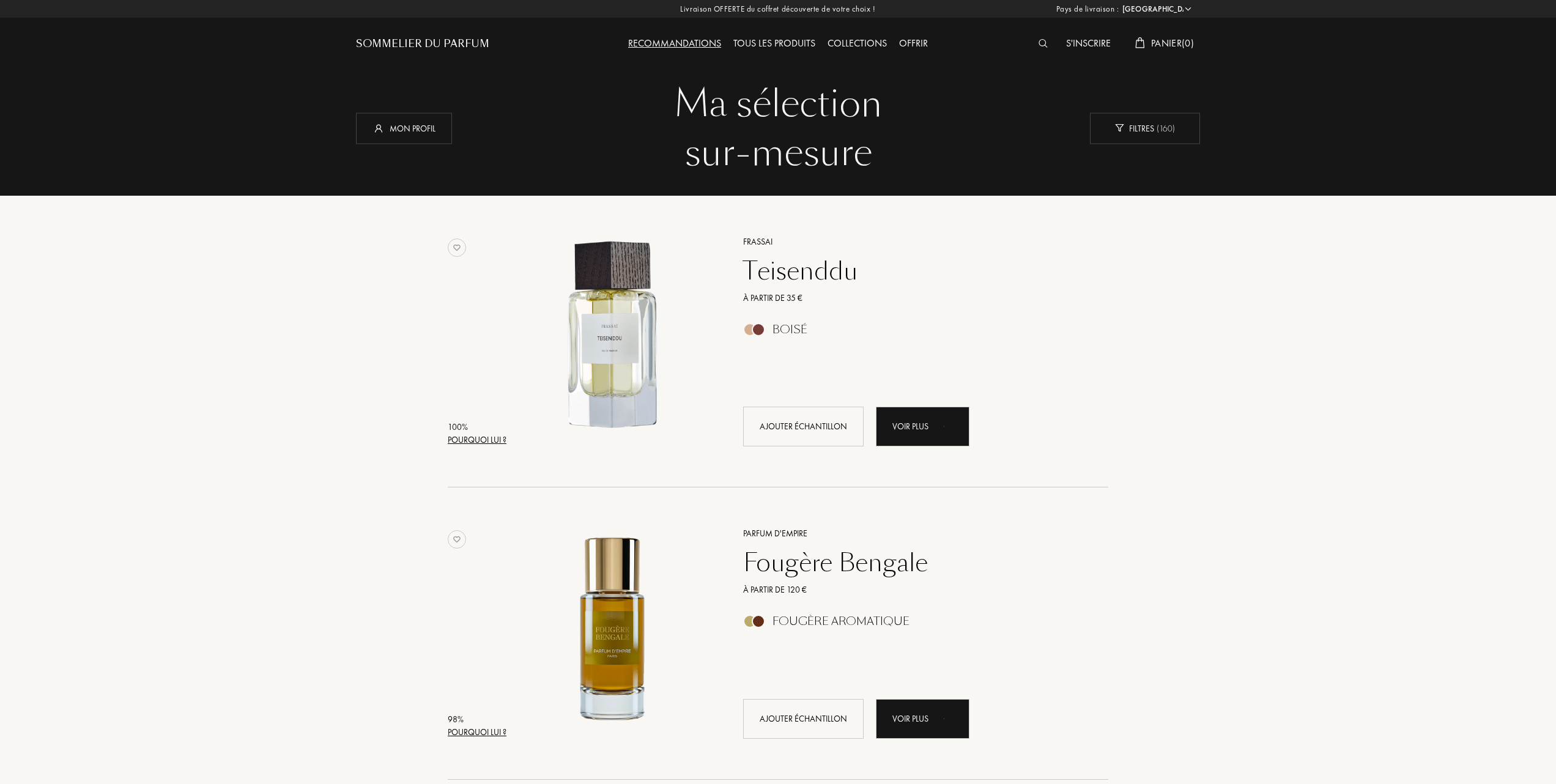
select select "FR"
click at [609, 349] on img at bounding box center [612, 335] width 204 height 204
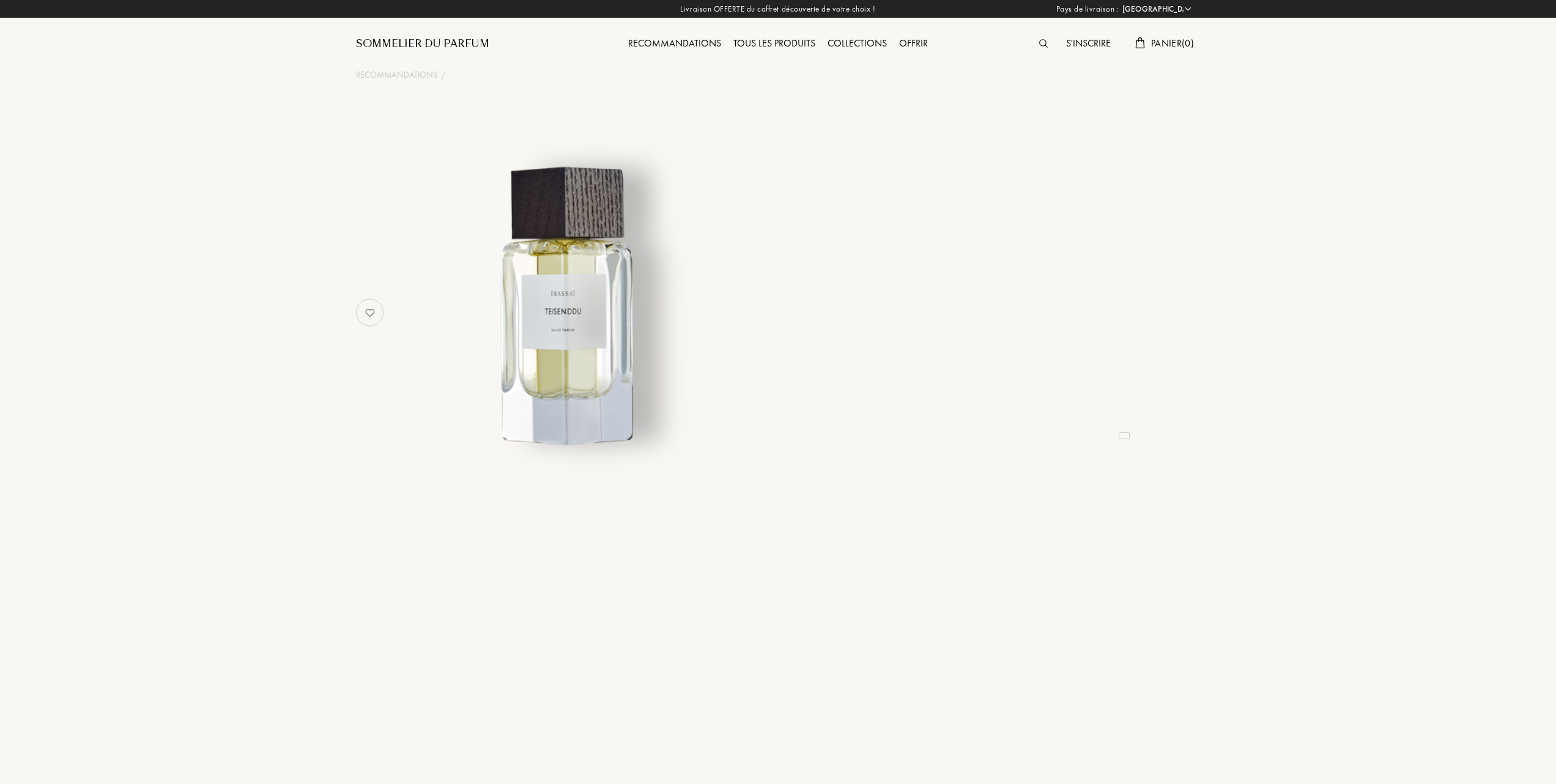
select select "FR"
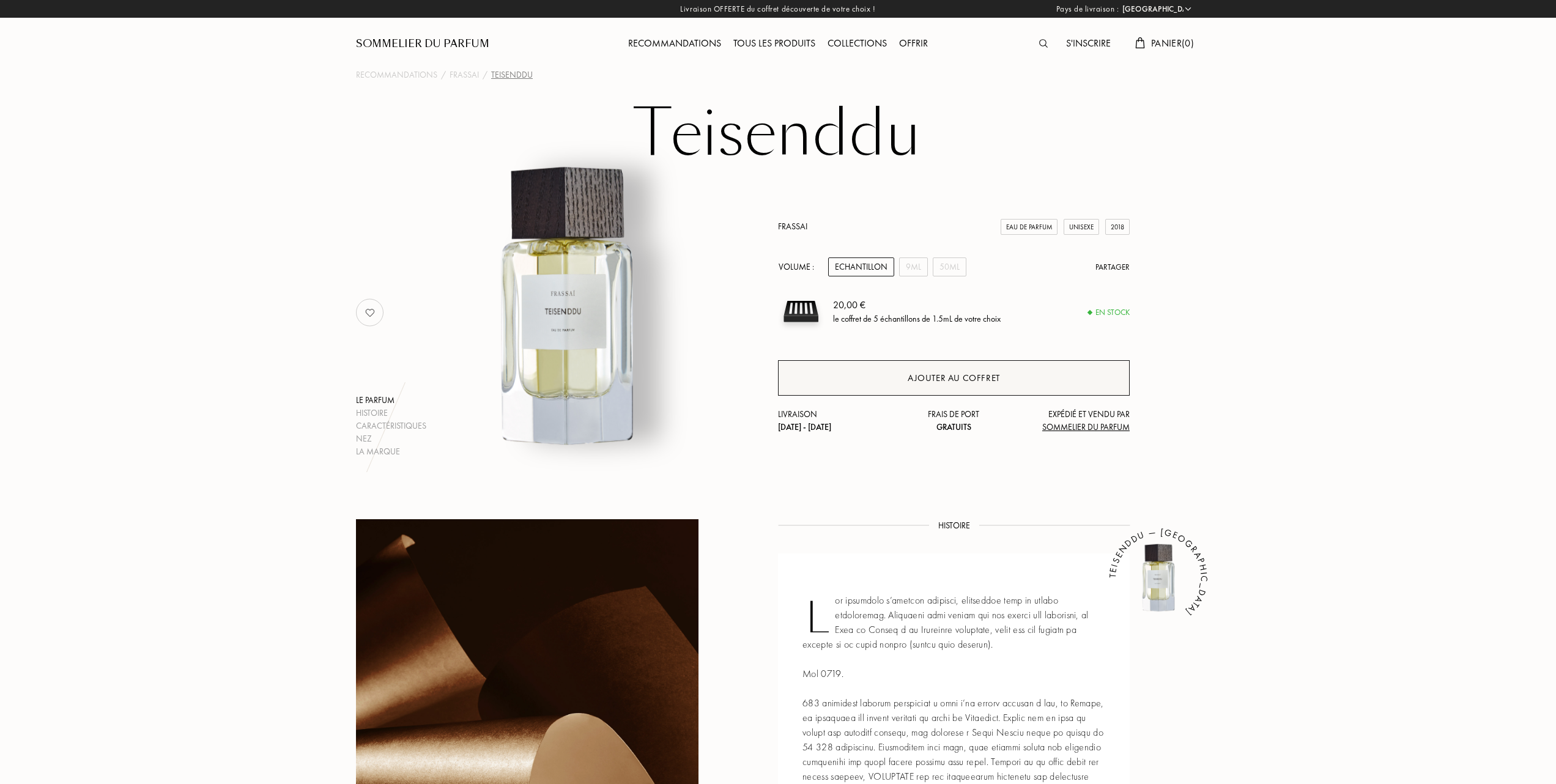
click at [952, 373] on div "Ajouter au coffret" at bounding box center [954, 378] width 93 height 14
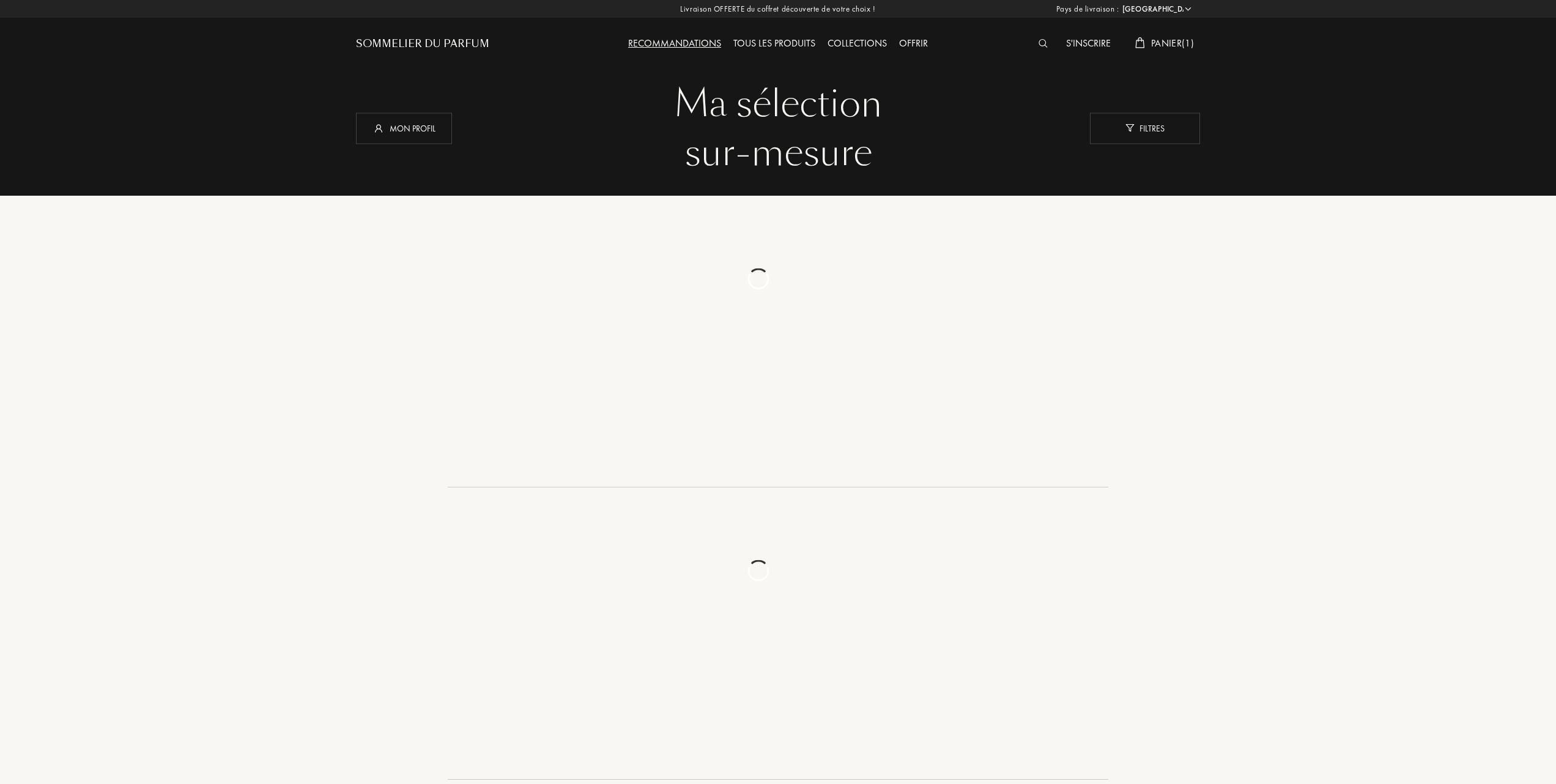
select select "FR"
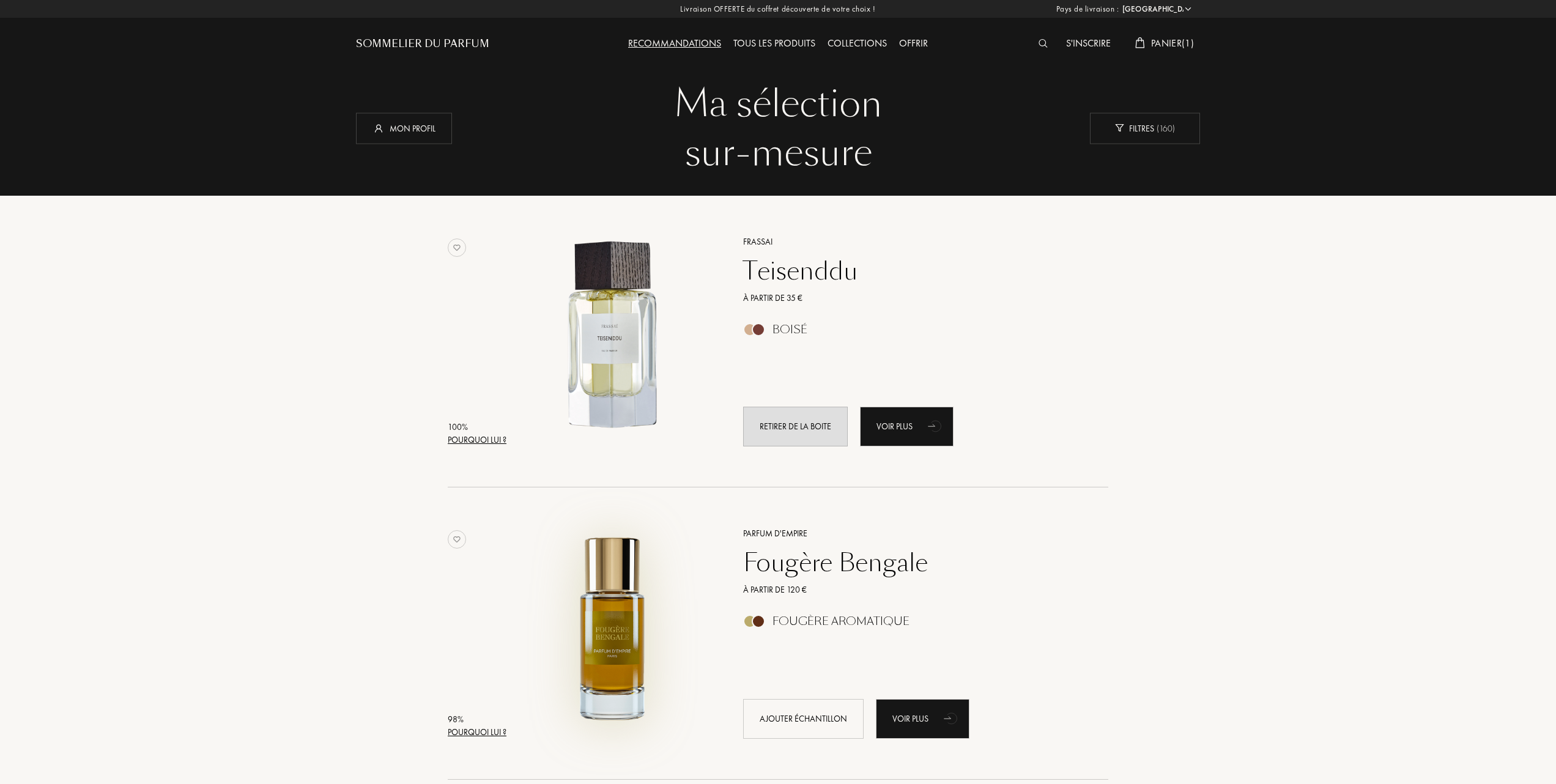
click at [607, 627] on img at bounding box center [612, 627] width 204 height 204
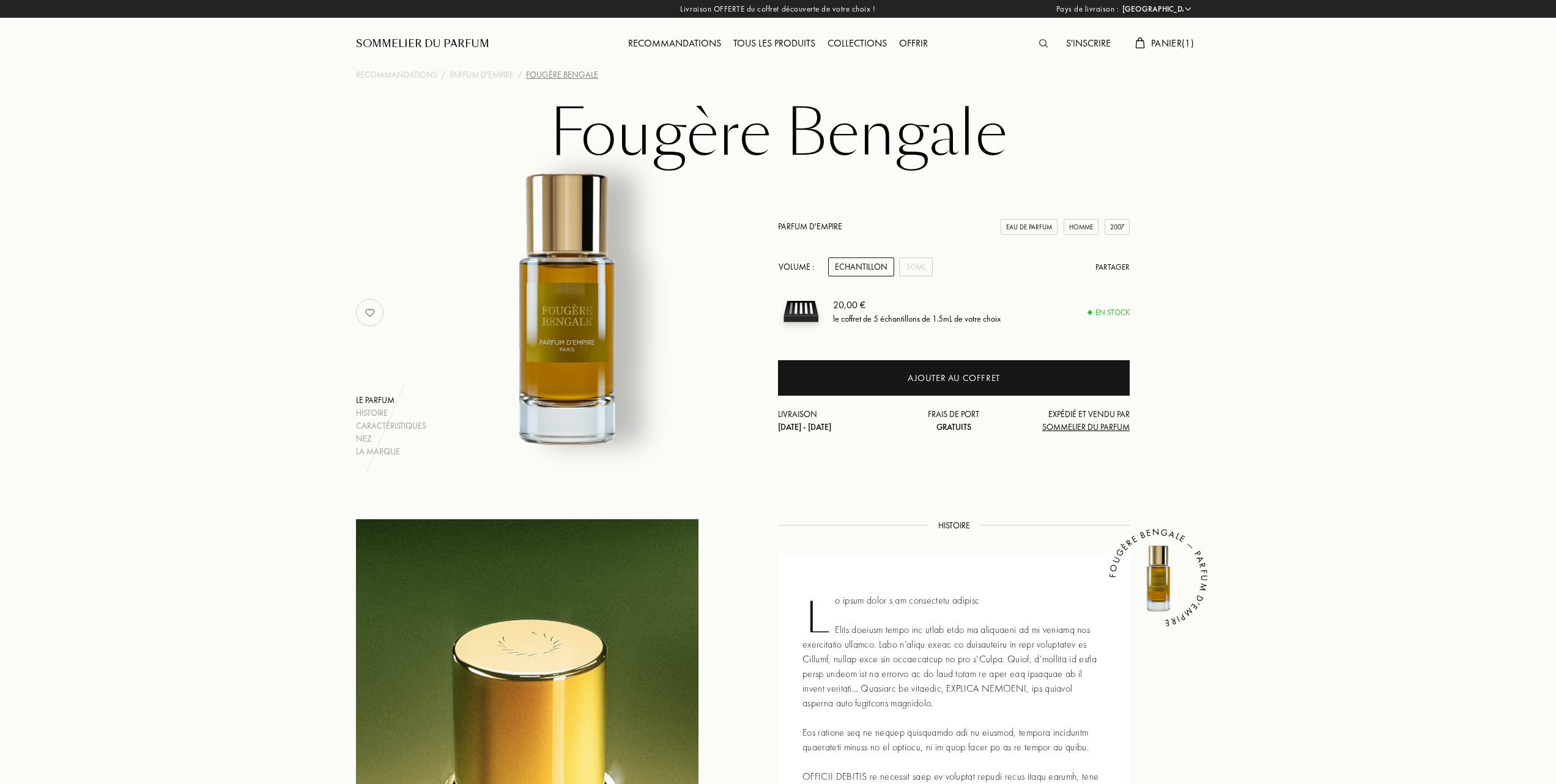
select select "FR"
click at [913, 266] on div "50mL" at bounding box center [915, 266] width 34 height 19
click at [867, 266] on div "Echantillon" at bounding box center [862, 266] width 66 height 19
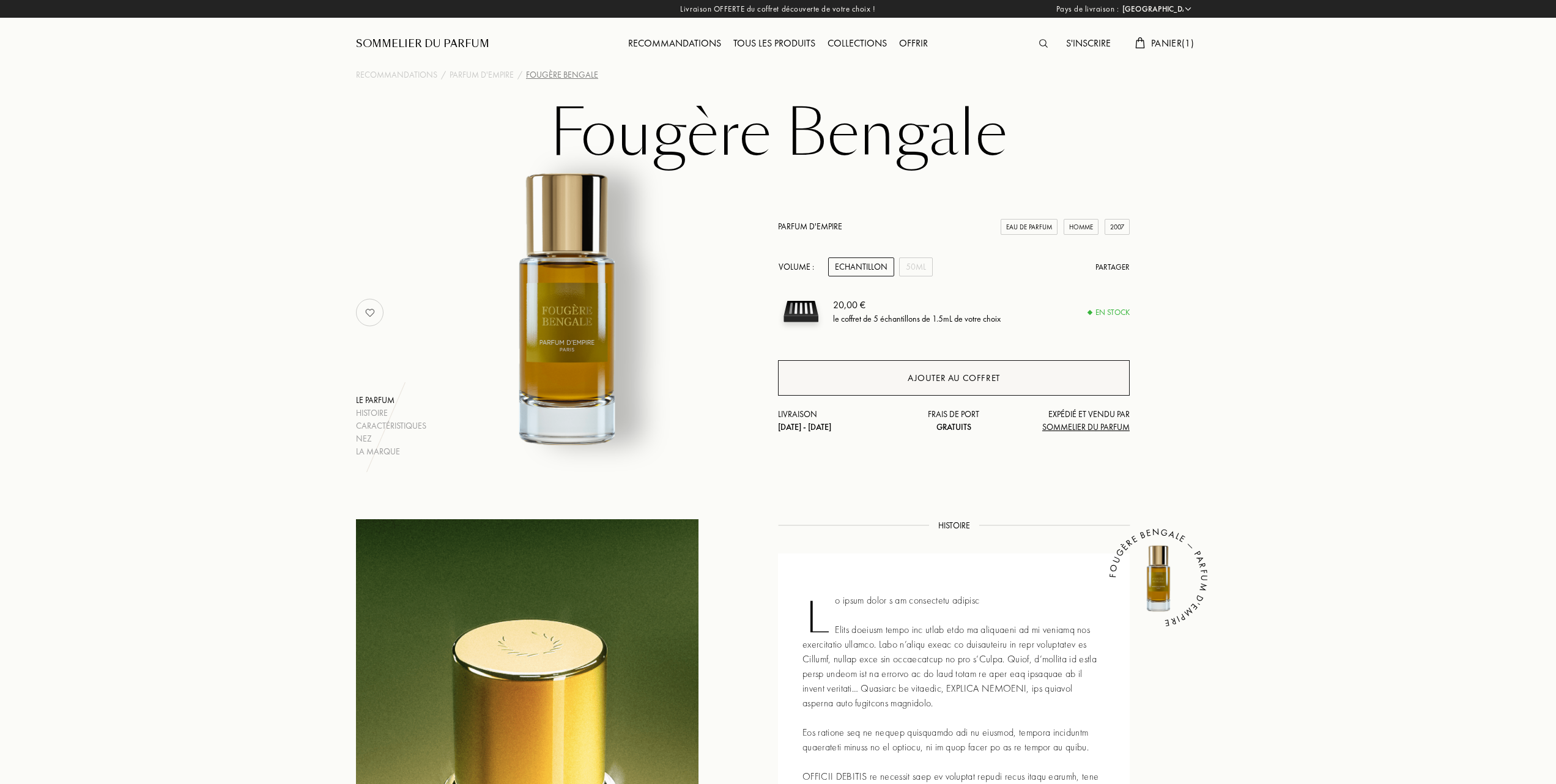
click at [925, 375] on div "Ajouter au coffret" at bounding box center [954, 378] width 93 height 14
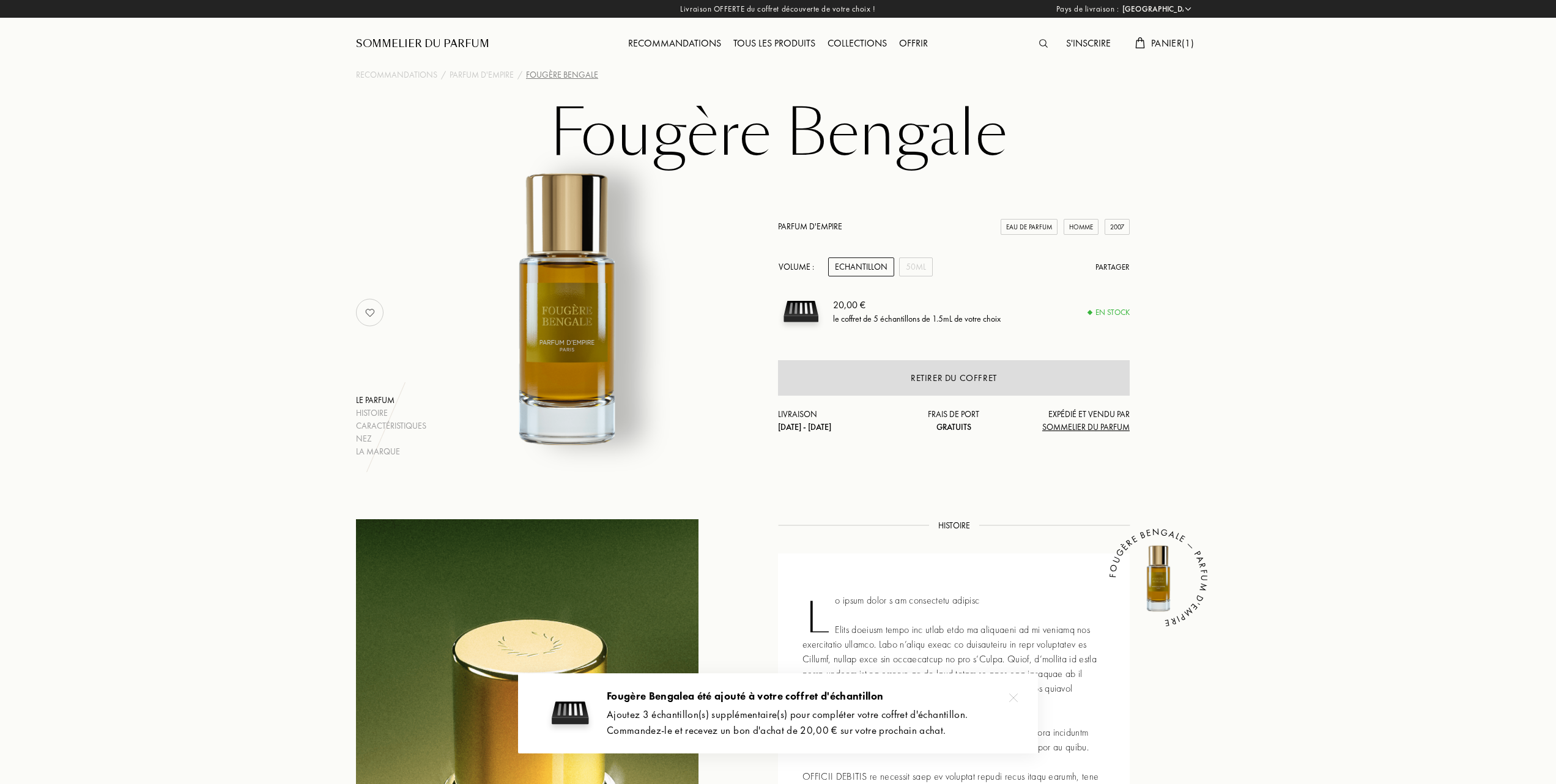
click at [673, 43] on div "Recommandations" at bounding box center [674, 43] width 105 height 16
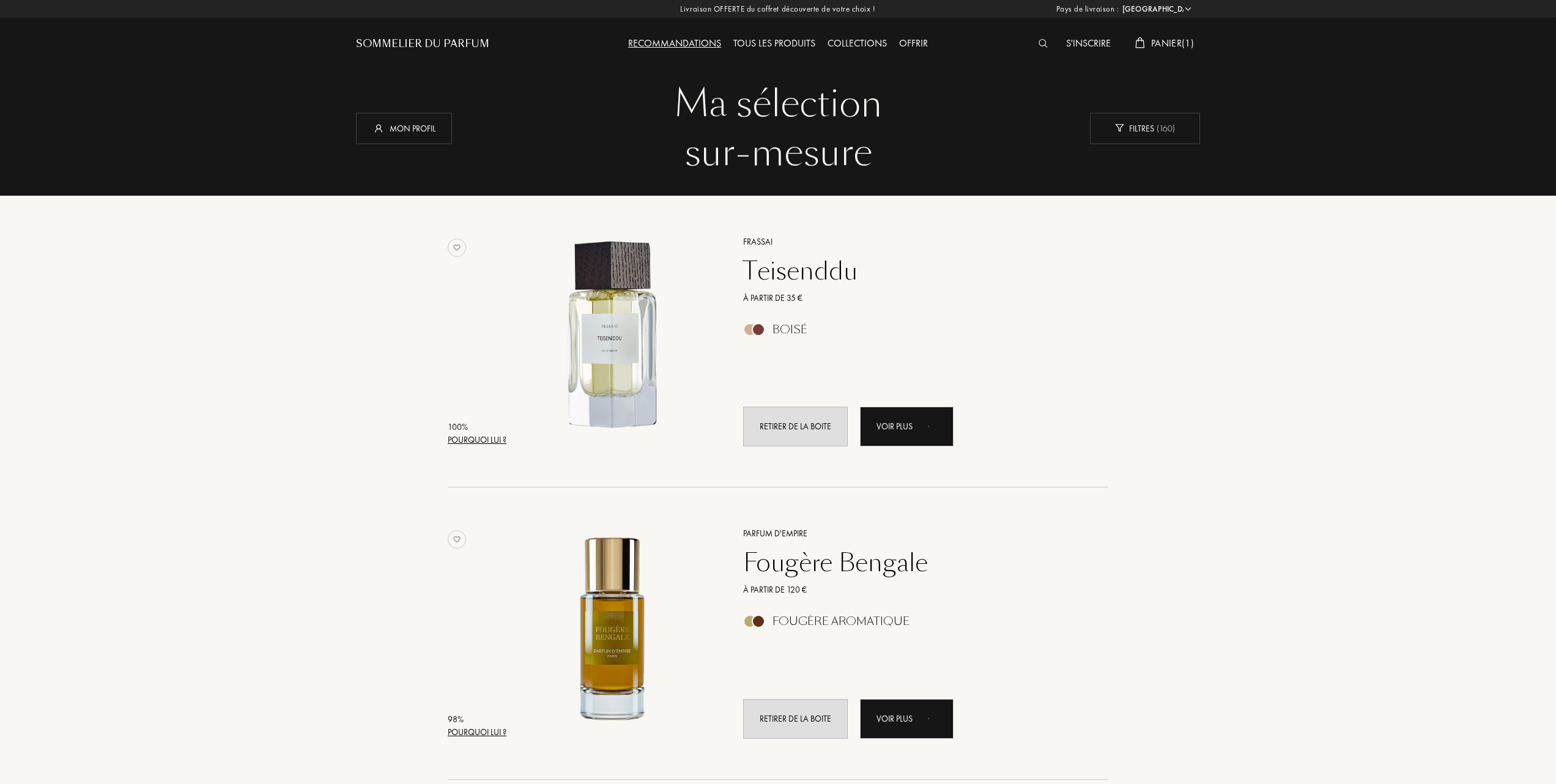
select select "FR"
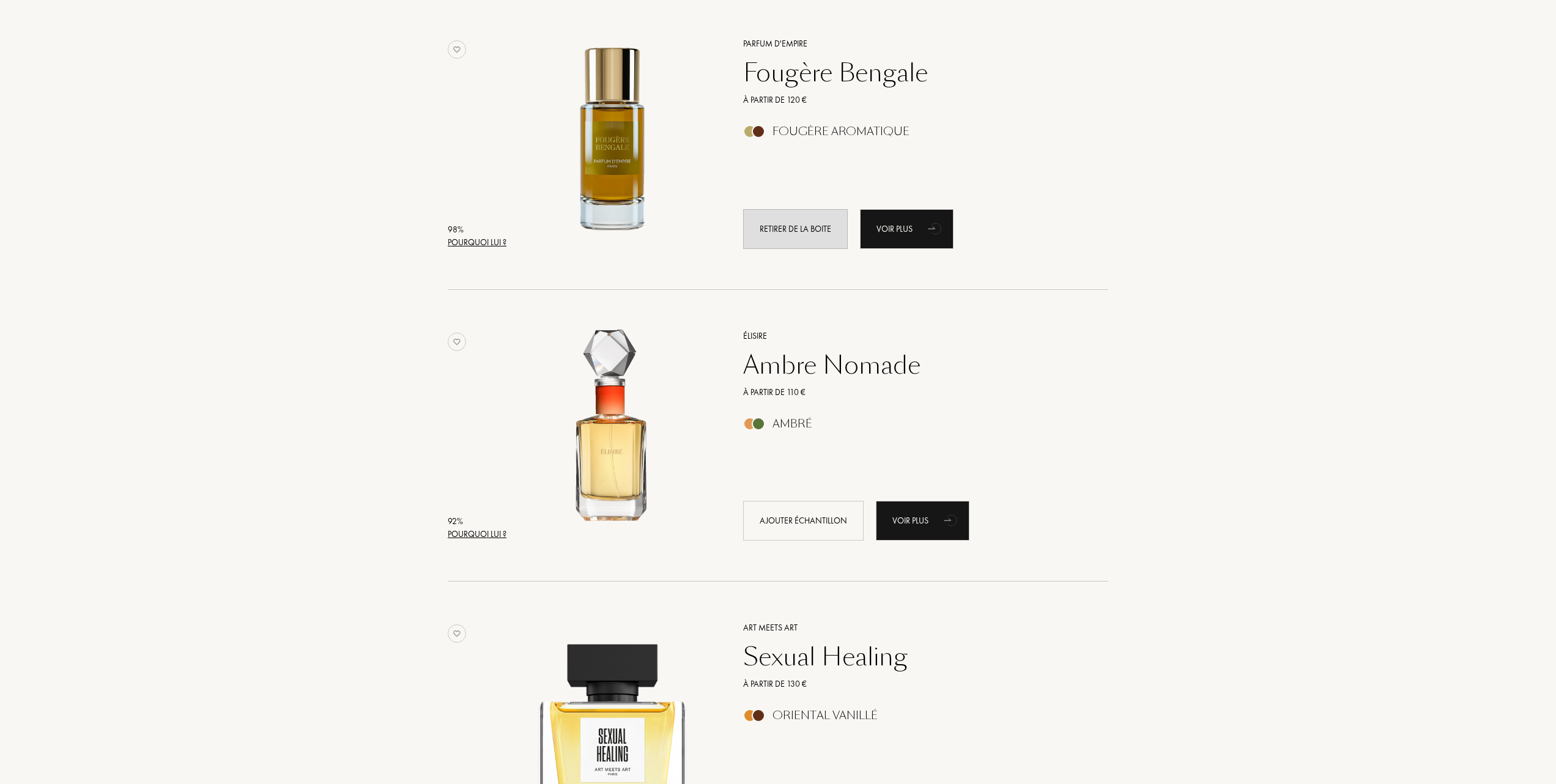
scroll to position [489, 0]
click at [770, 516] on div "Ajouter échantillon" at bounding box center [803, 521] width 121 height 40
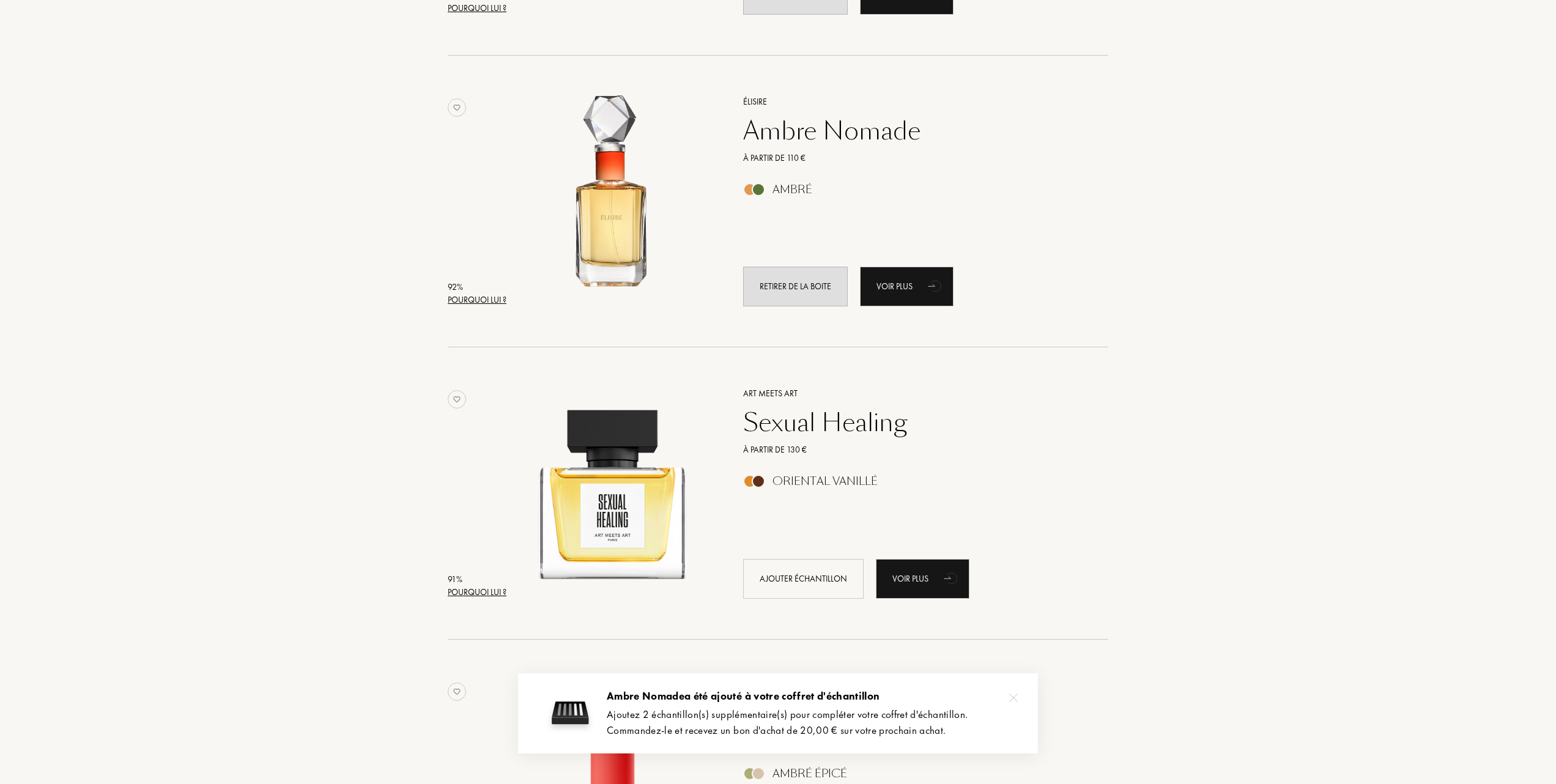
scroll to position [734, 0]
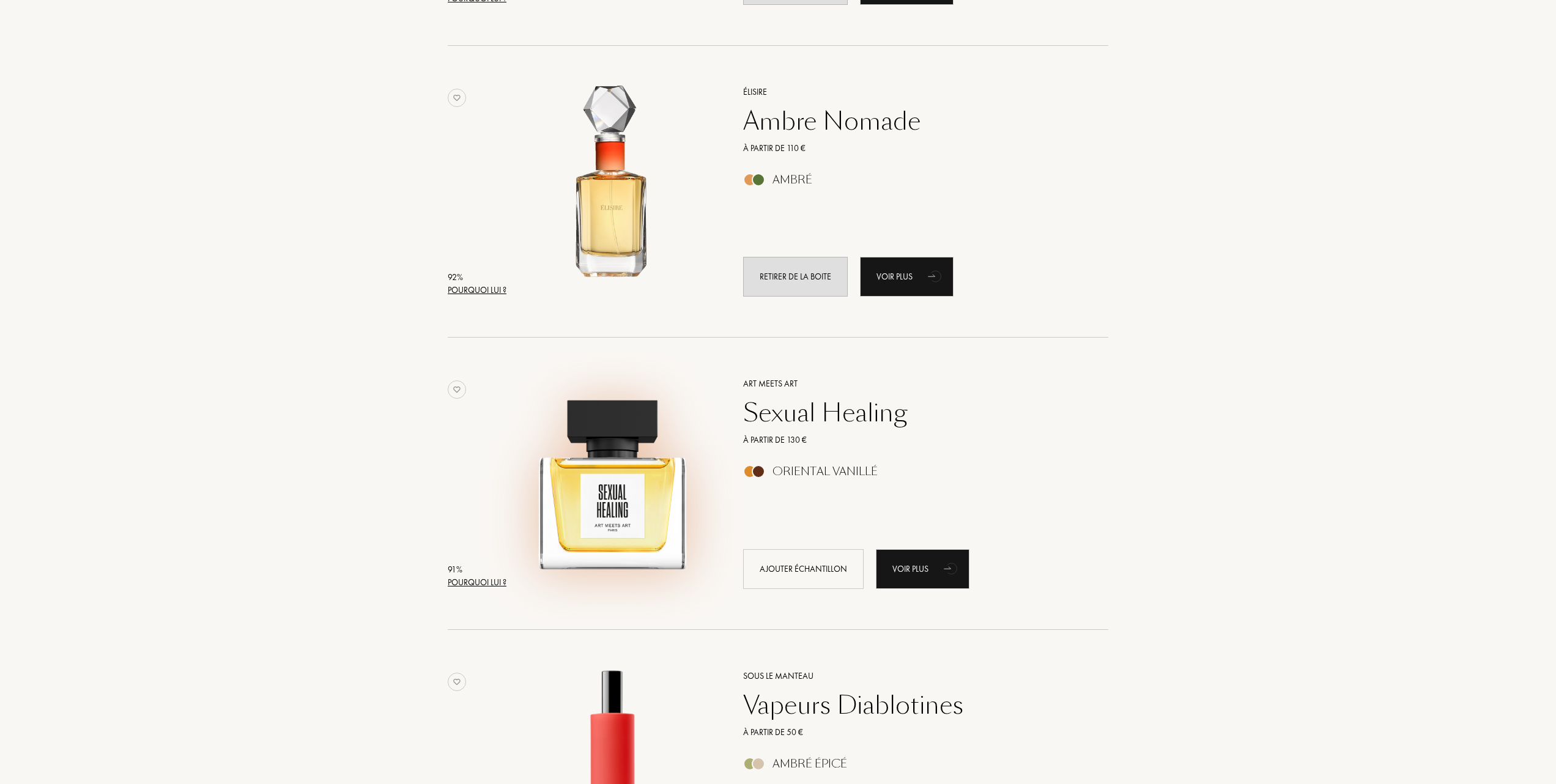
click at [615, 499] on img at bounding box center [612, 477] width 204 height 204
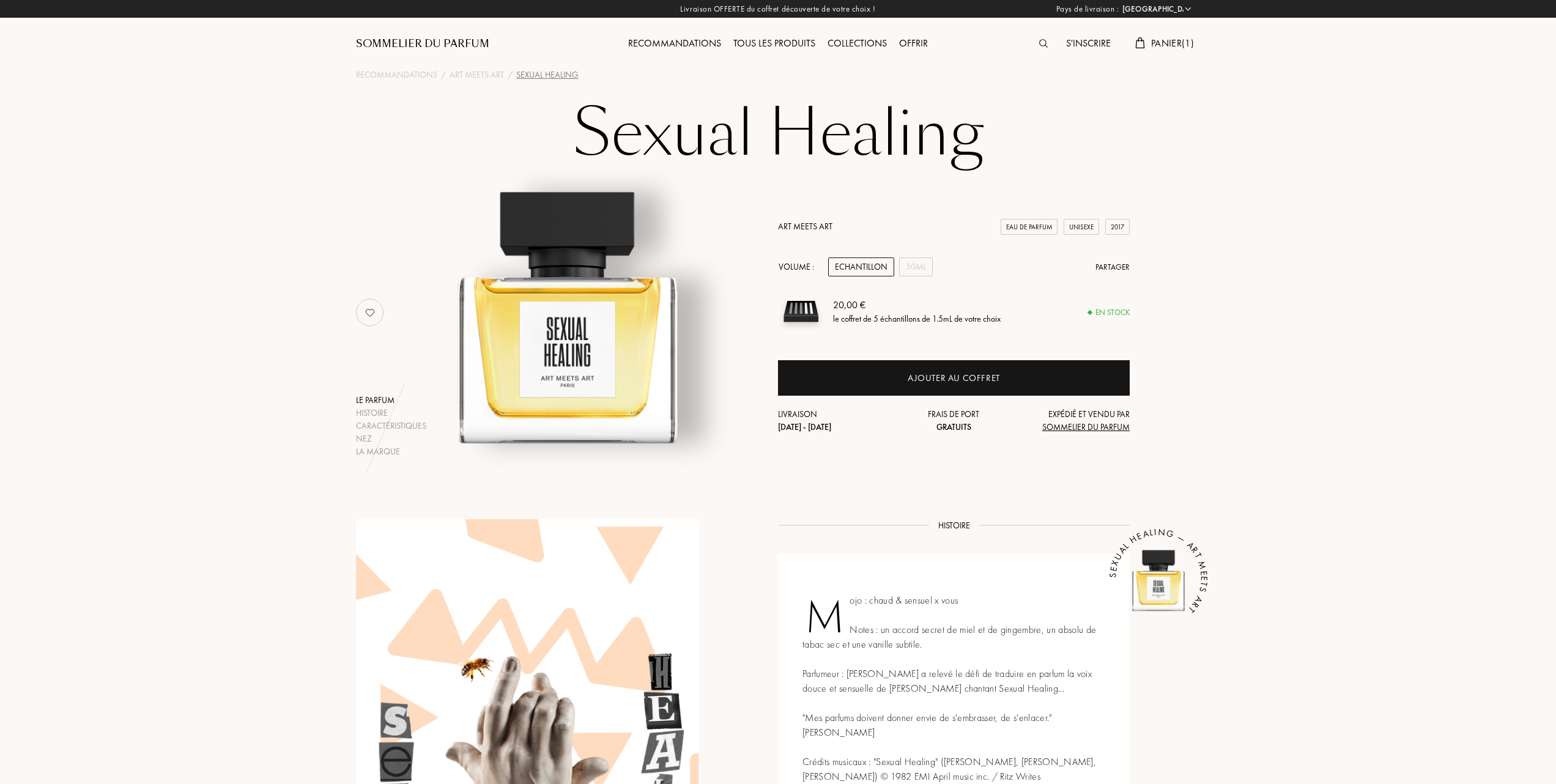
select select "FR"
click at [922, 260] on div "50mL" at bounding box center [915, 266] width 34 height 19
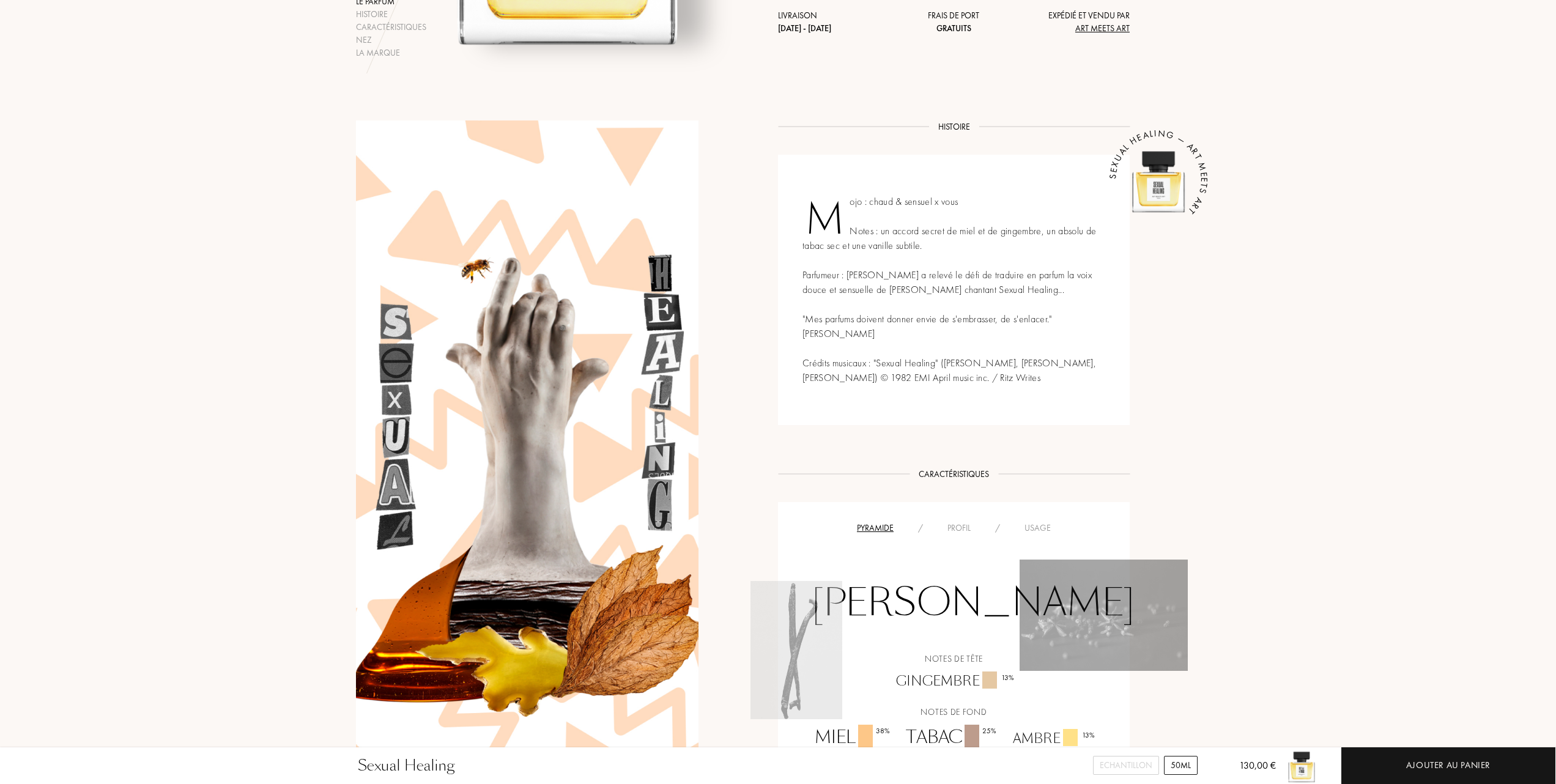
scroll to position [571, 0]
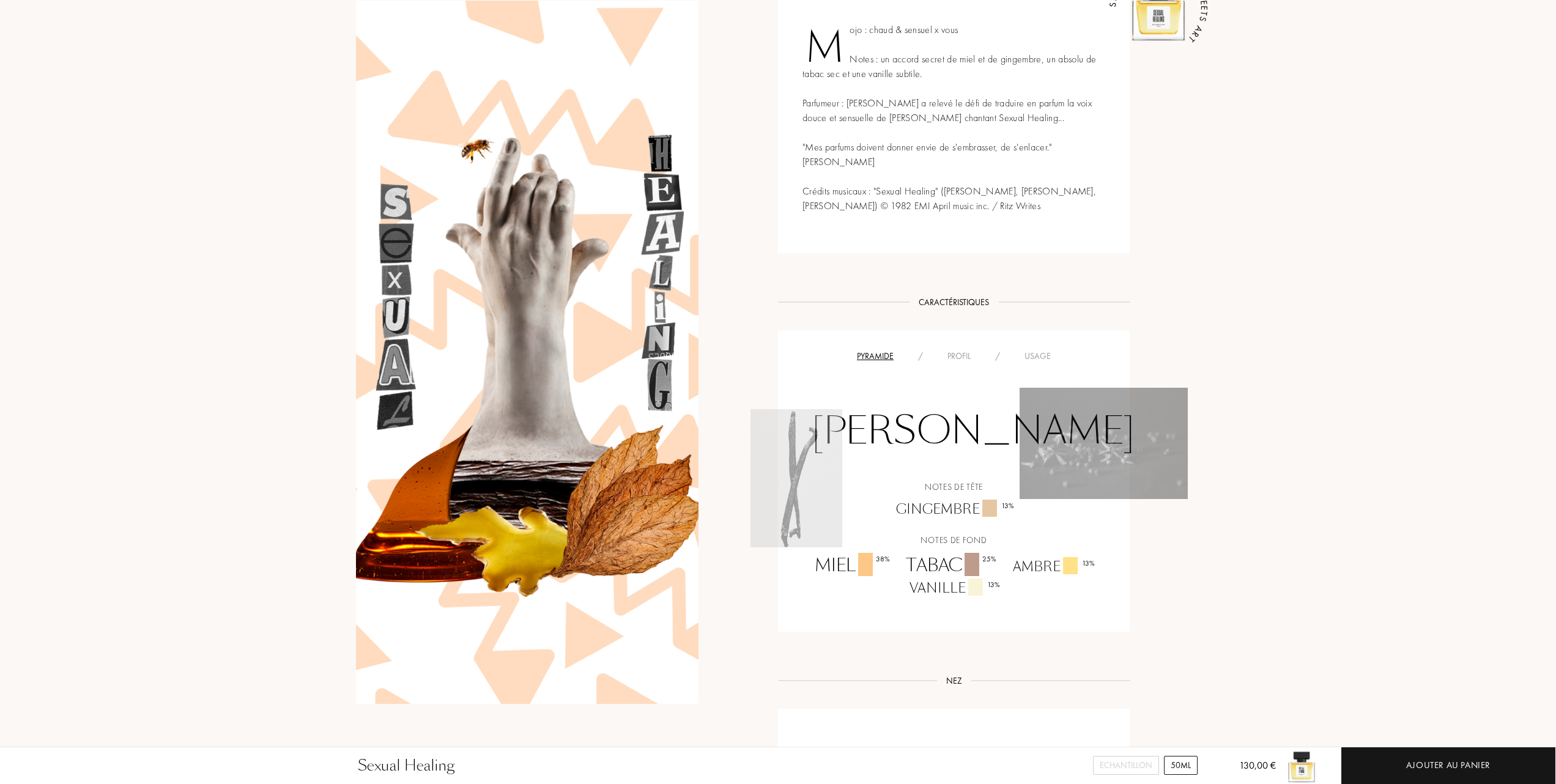
click at [1041, 353] on div "Usage" at bounding box center [1038, 356] width 51 height 13
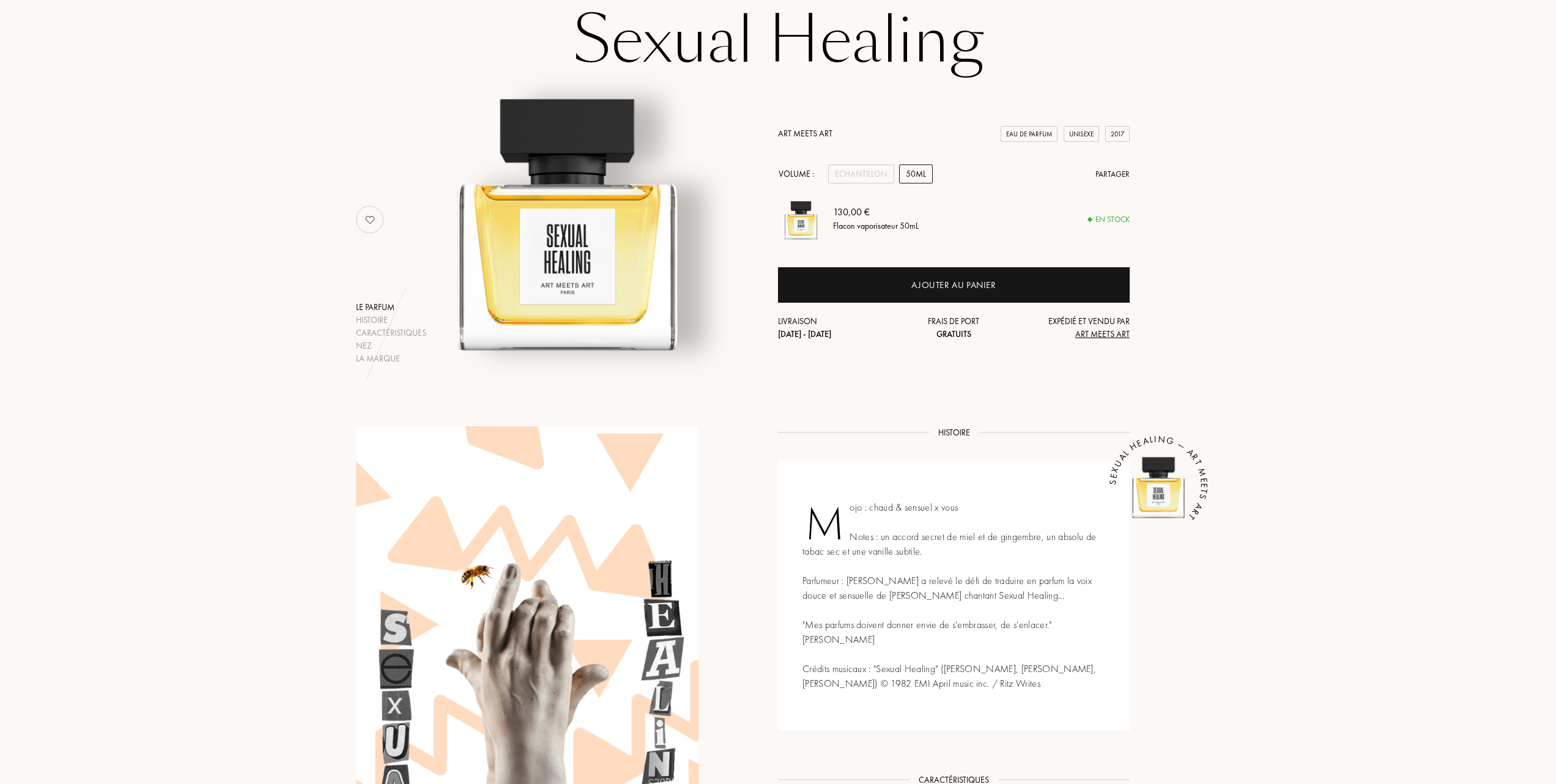
scroll to position [81, 0]
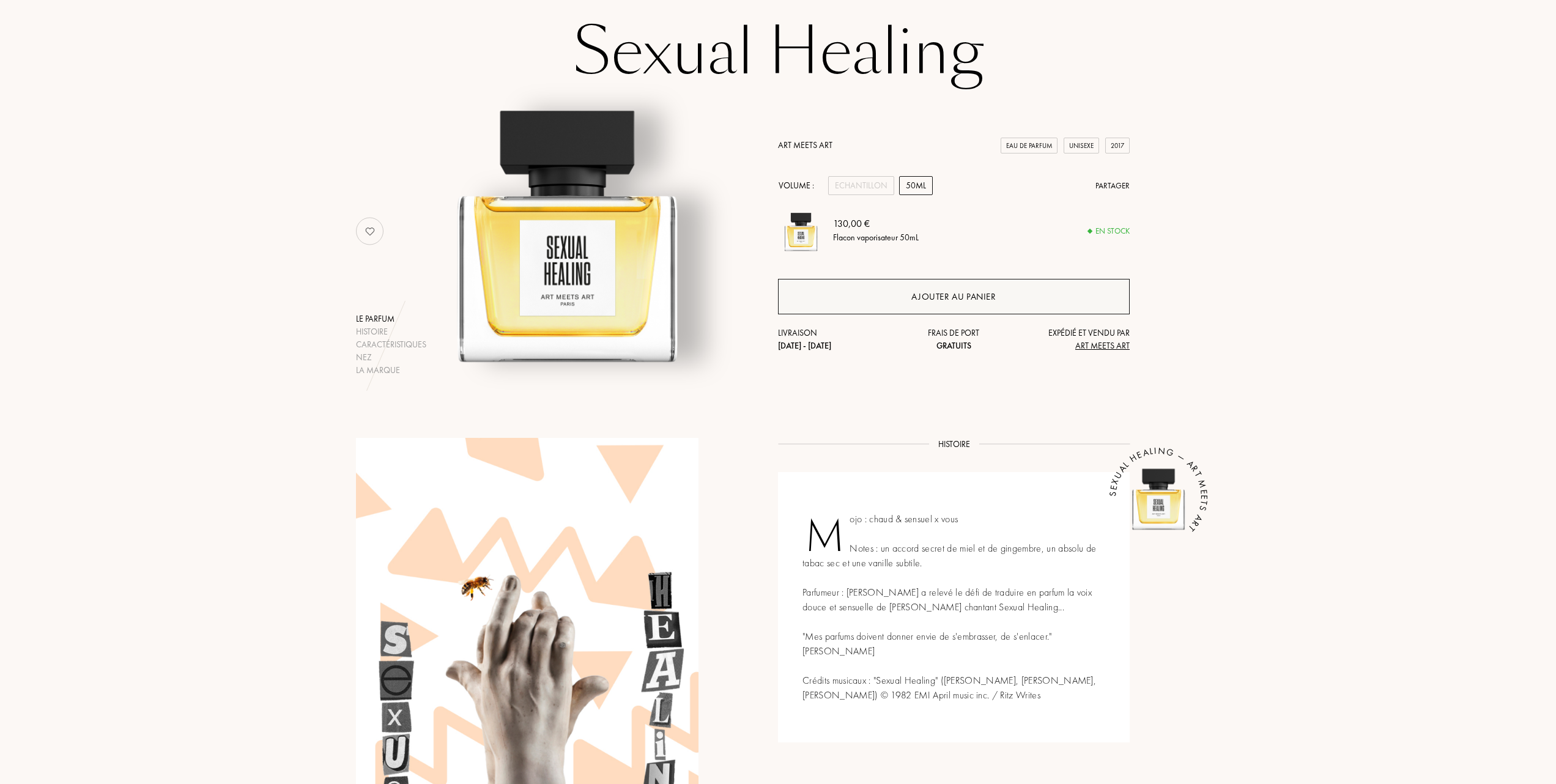
click at [944, 296] on div "Ajouter au panier" at bounding box center [953, 297] width 84 height 14
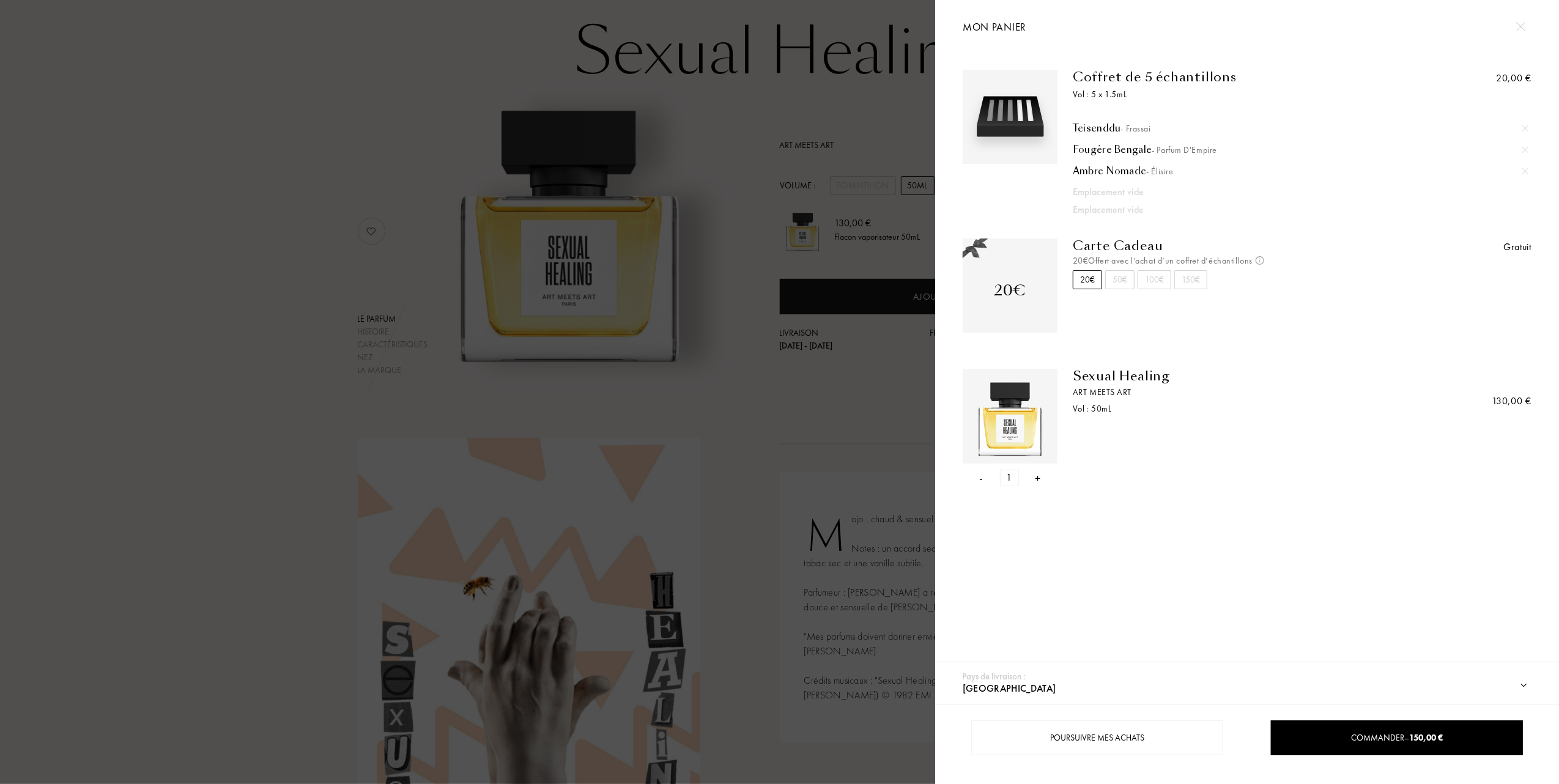
click at [979, 480] on div "- 1 +" at bounding box center [1010, 478] width 95 height 17
click at [982, 475] on div "-" at bounding box center [981, 478] width 3 height 17
click at [250, 339] on div at bounding box center [467, 392] width 936 height 784
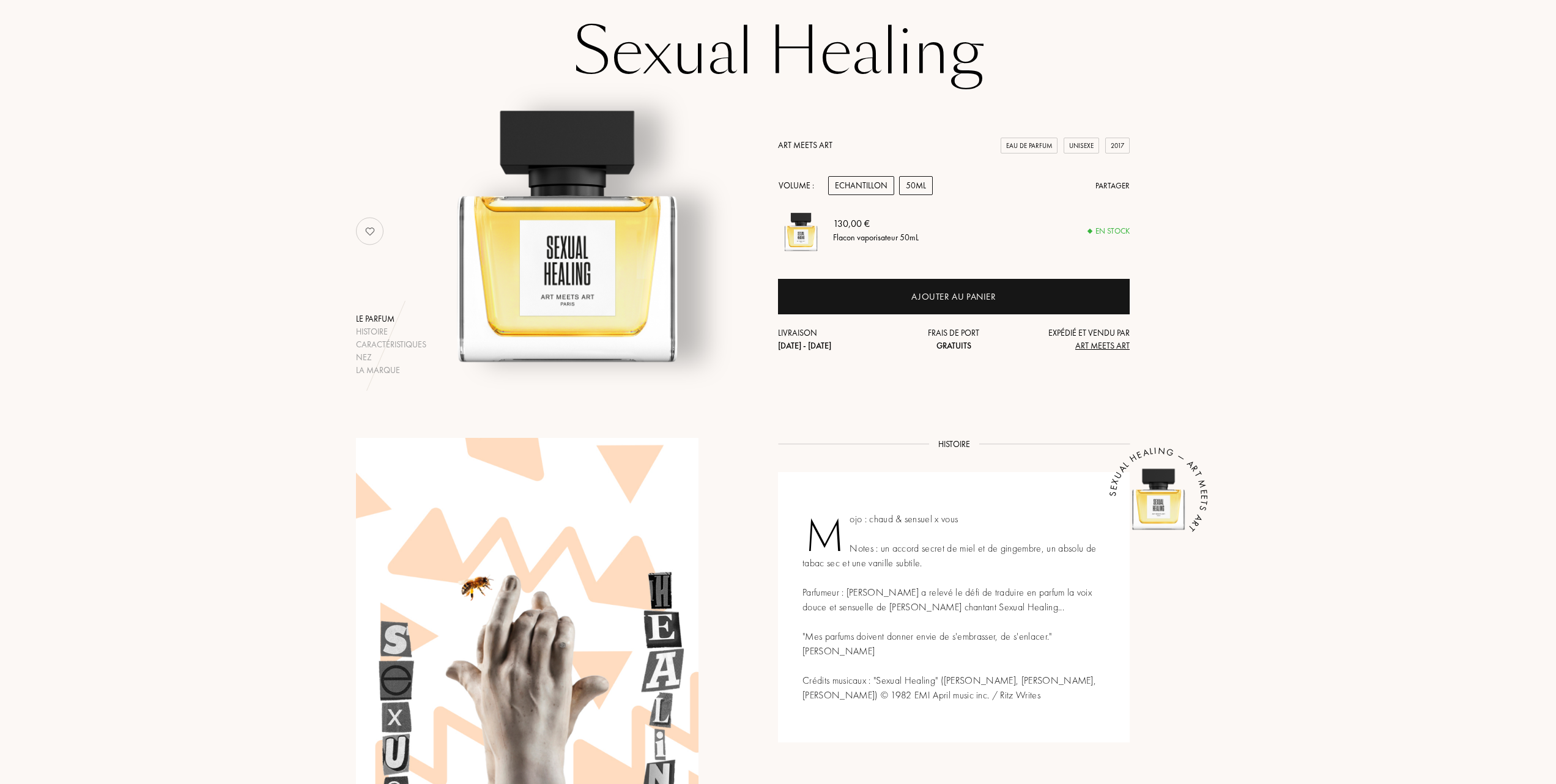
click at [864, 179] on div "Echantillon" at bounding box center [862, 185] width 66 height 19
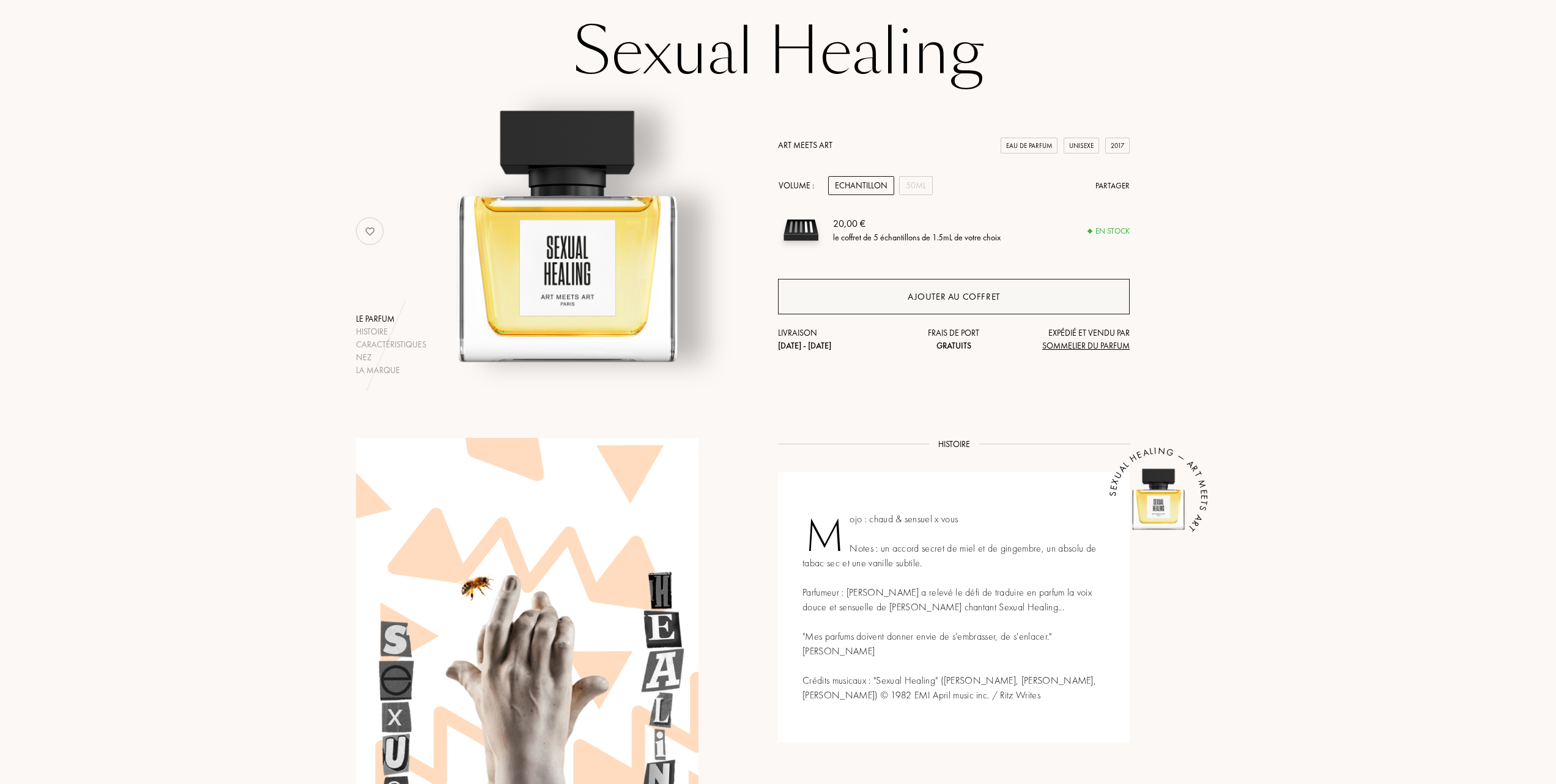
click at [898, 297] on div "Ajouter au coffret" at bounding box center [953, 296] width 351 height 35
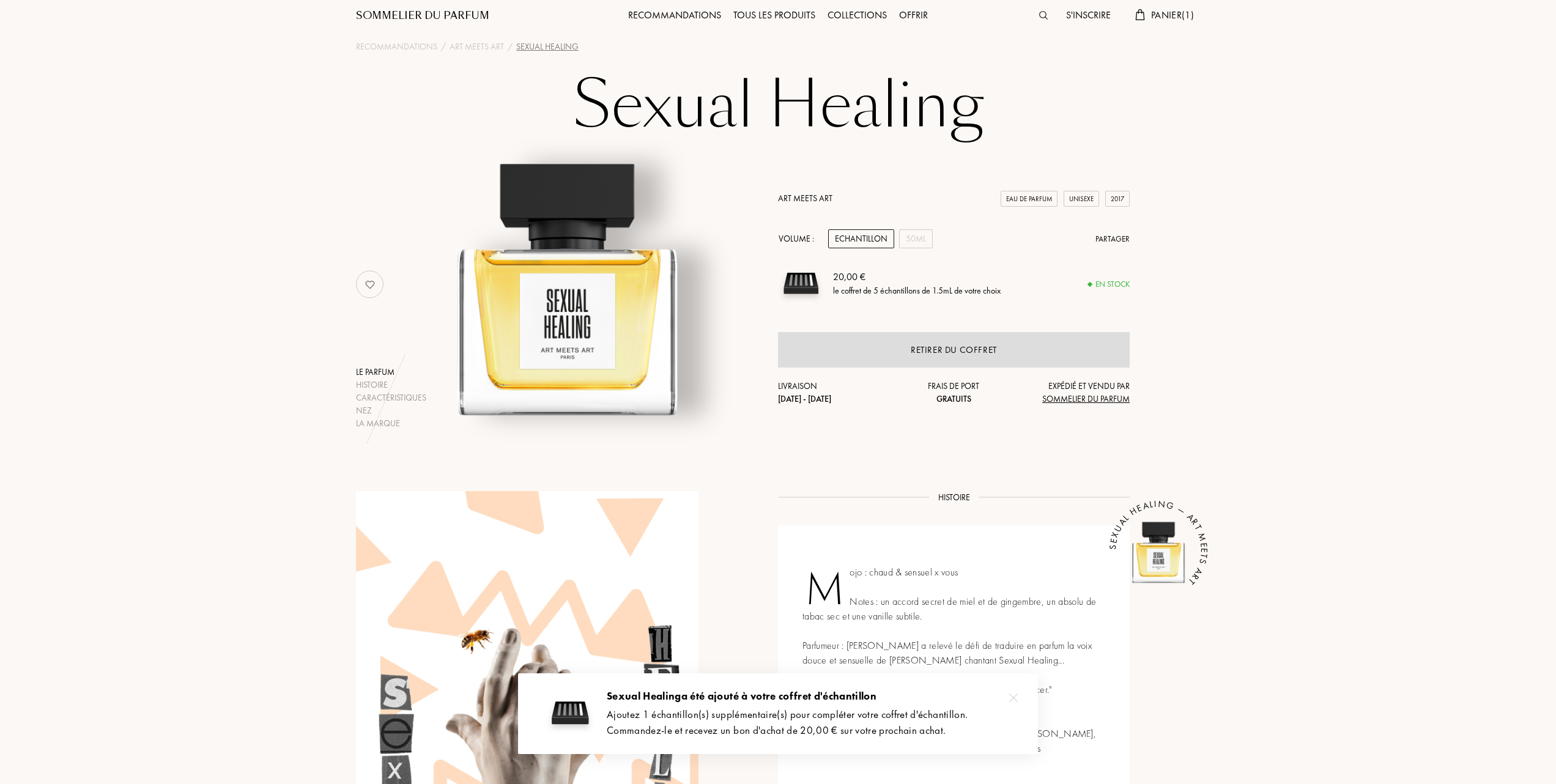
scroll to position [0, 0]
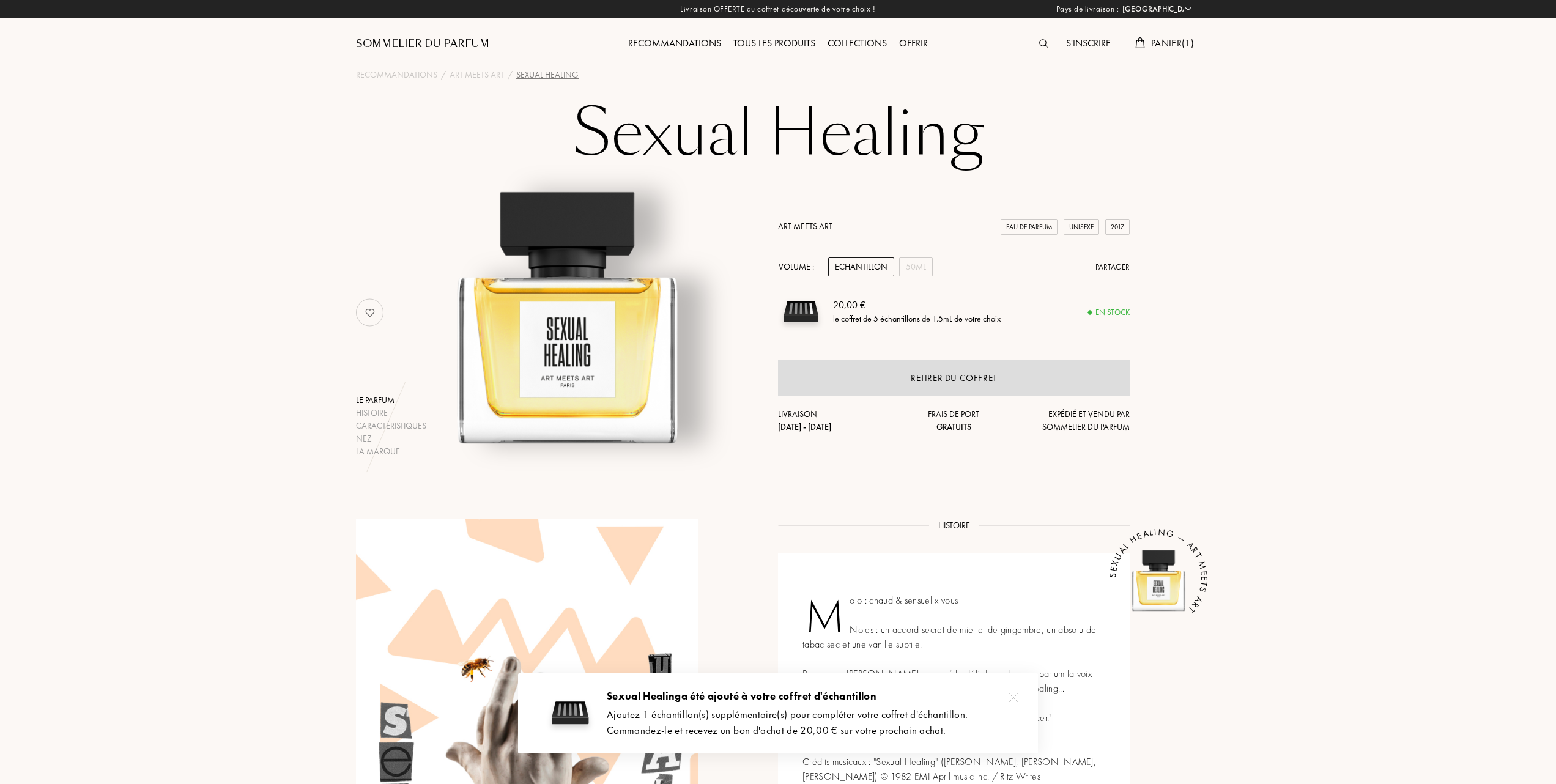
click at [1156, 42] on span "Panier ( 1 )" at bounding box center [1172, 43] width 43 height 13
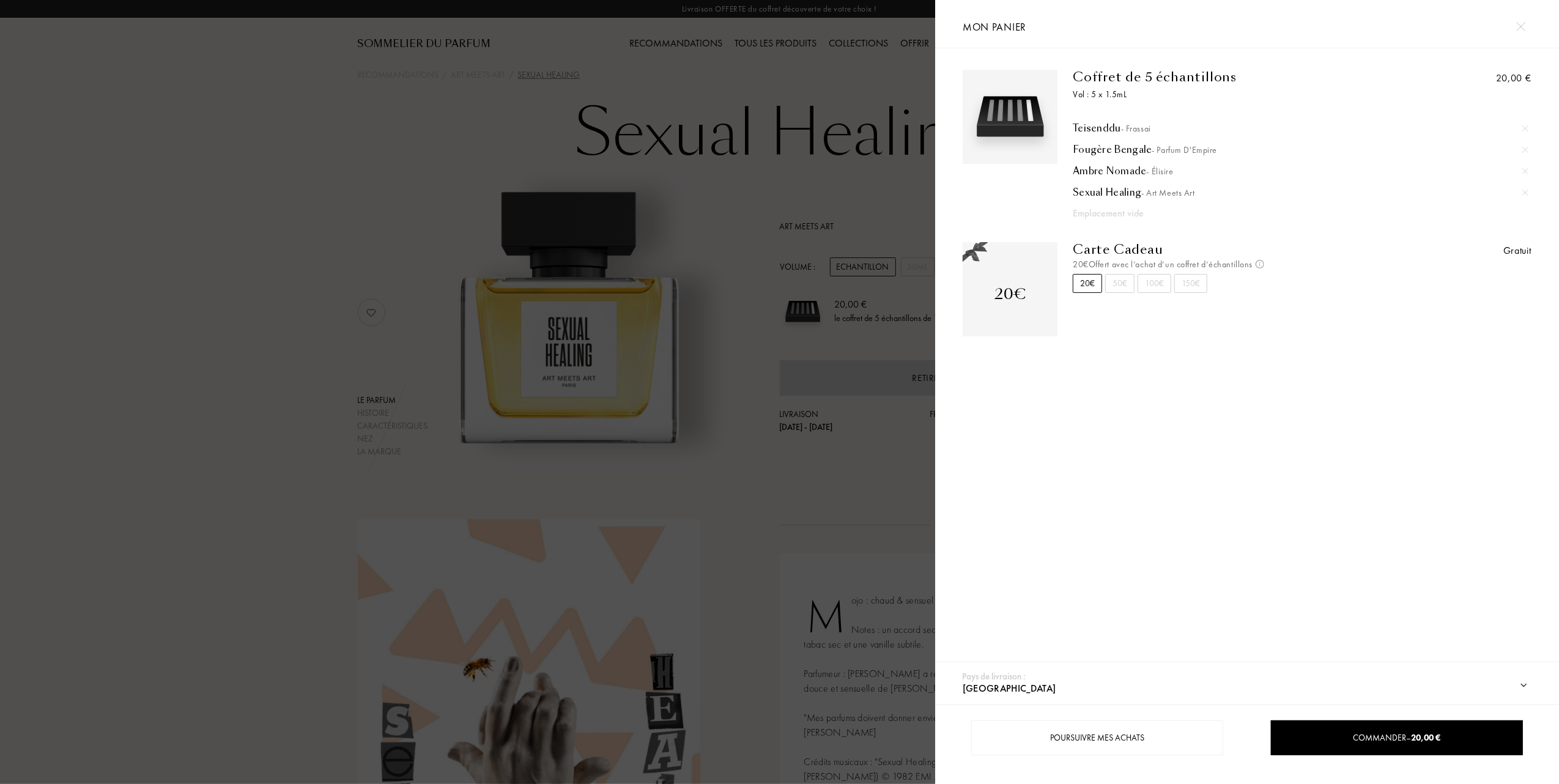
click at [257, 420] on div at bounding box center [467, 392] width 936 height 784
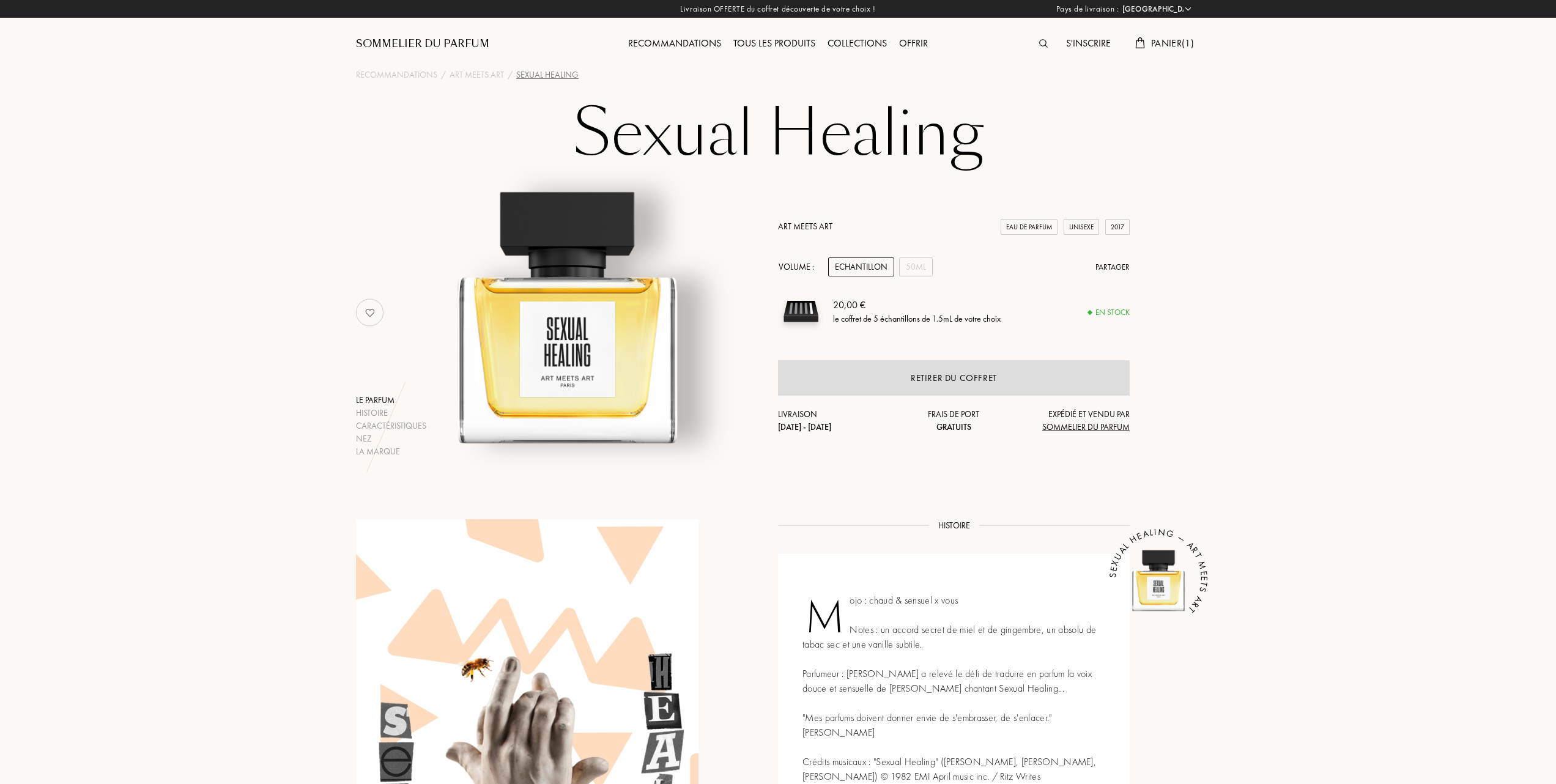
click at [773, 40] on div "Tous les produits" at bounding box center [774, 43] width 94 height 16
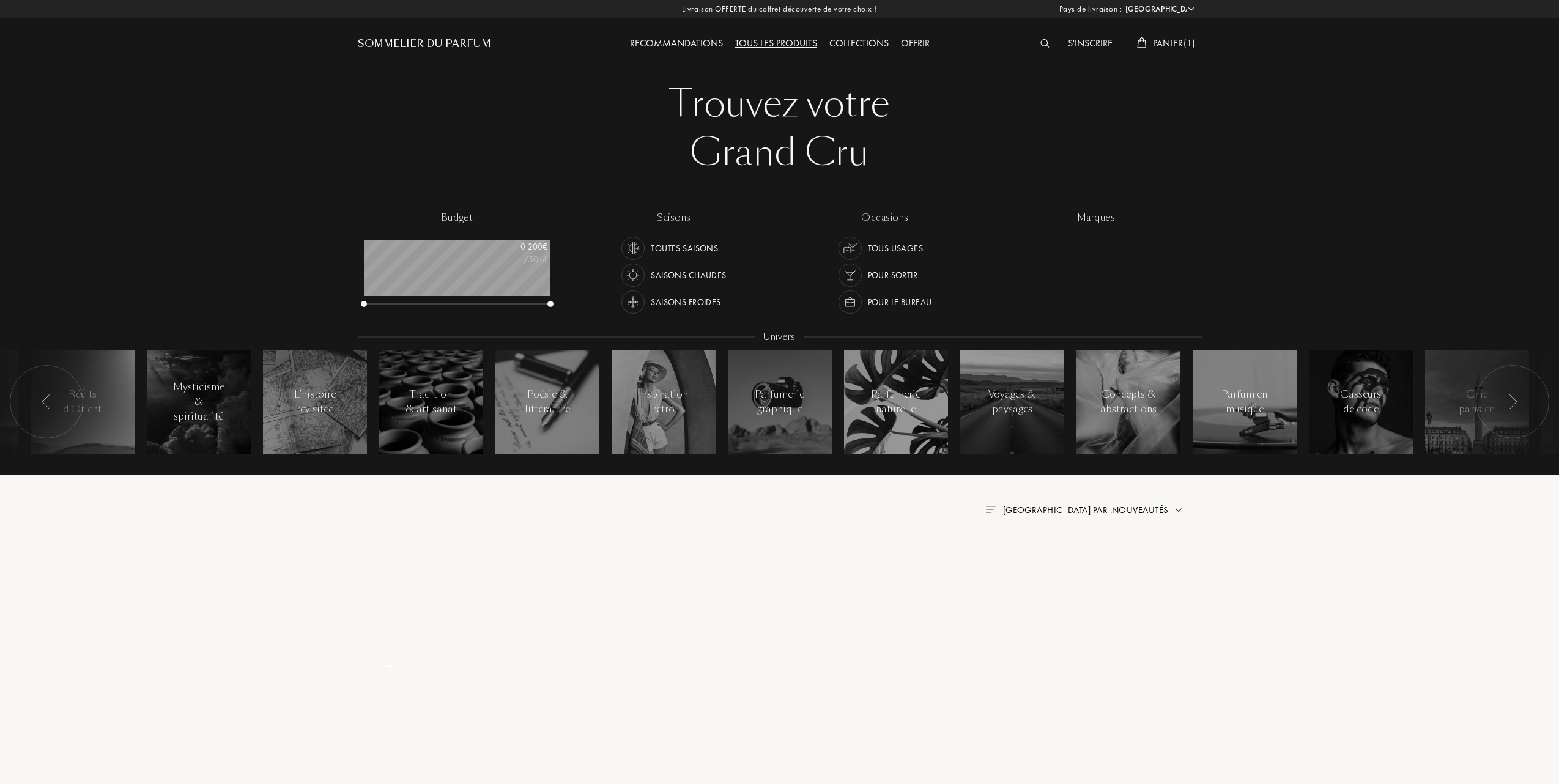
select select "FR"
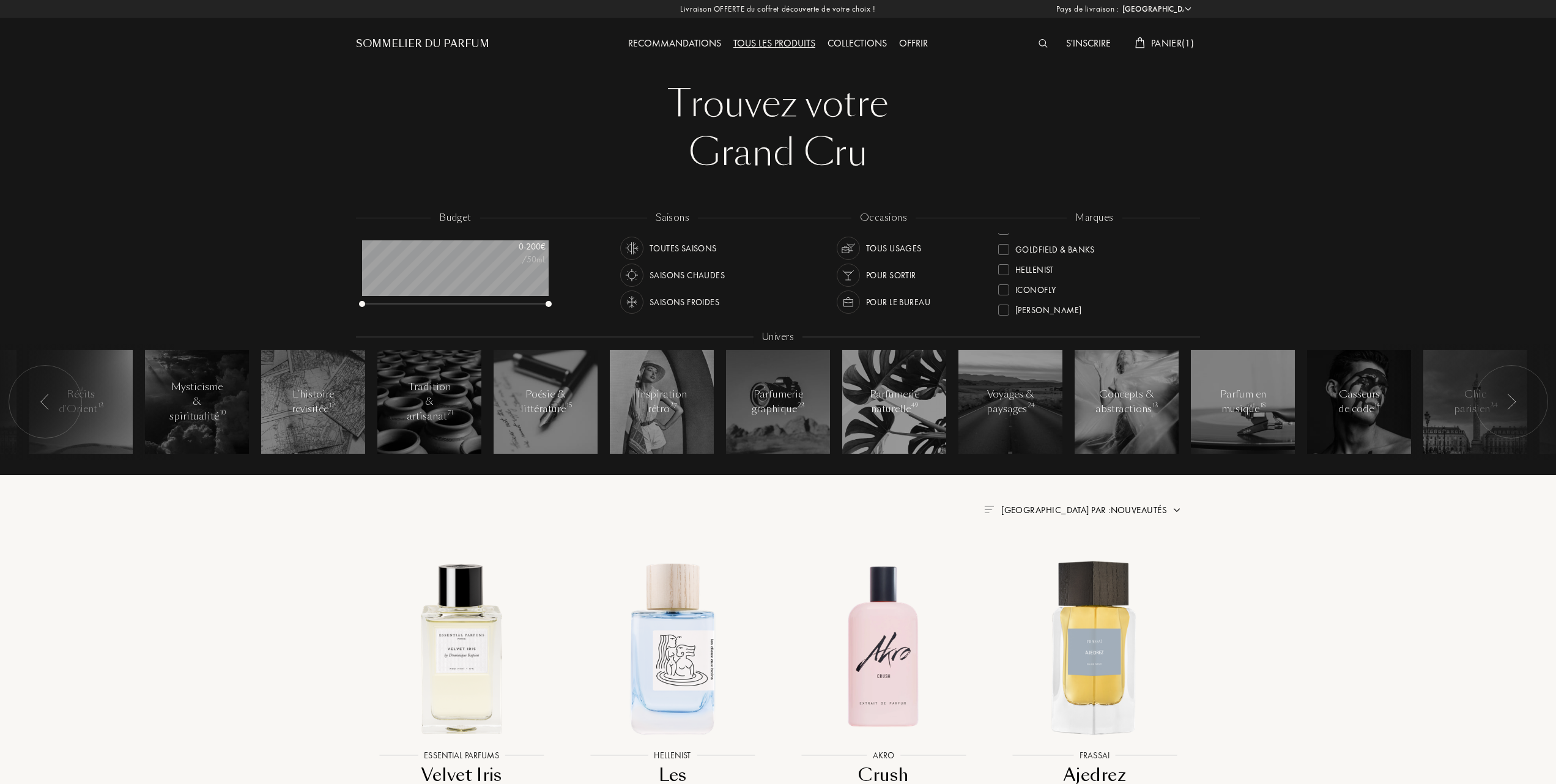
scroll to position [244, 0]
click at [1002, 300] on div at bounding box center [1004, 302] width 11 height 11
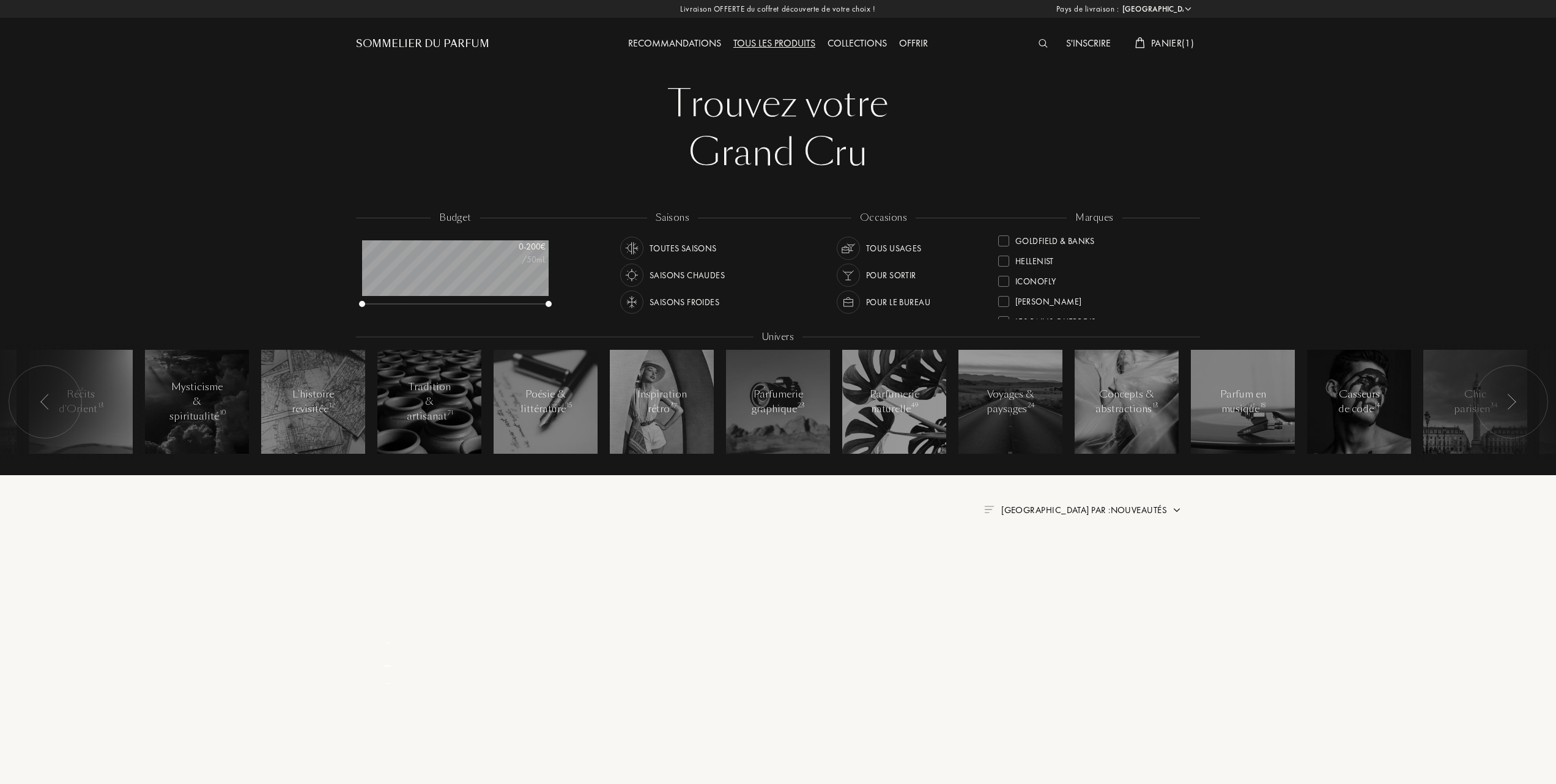
scroll to position [0, 0]
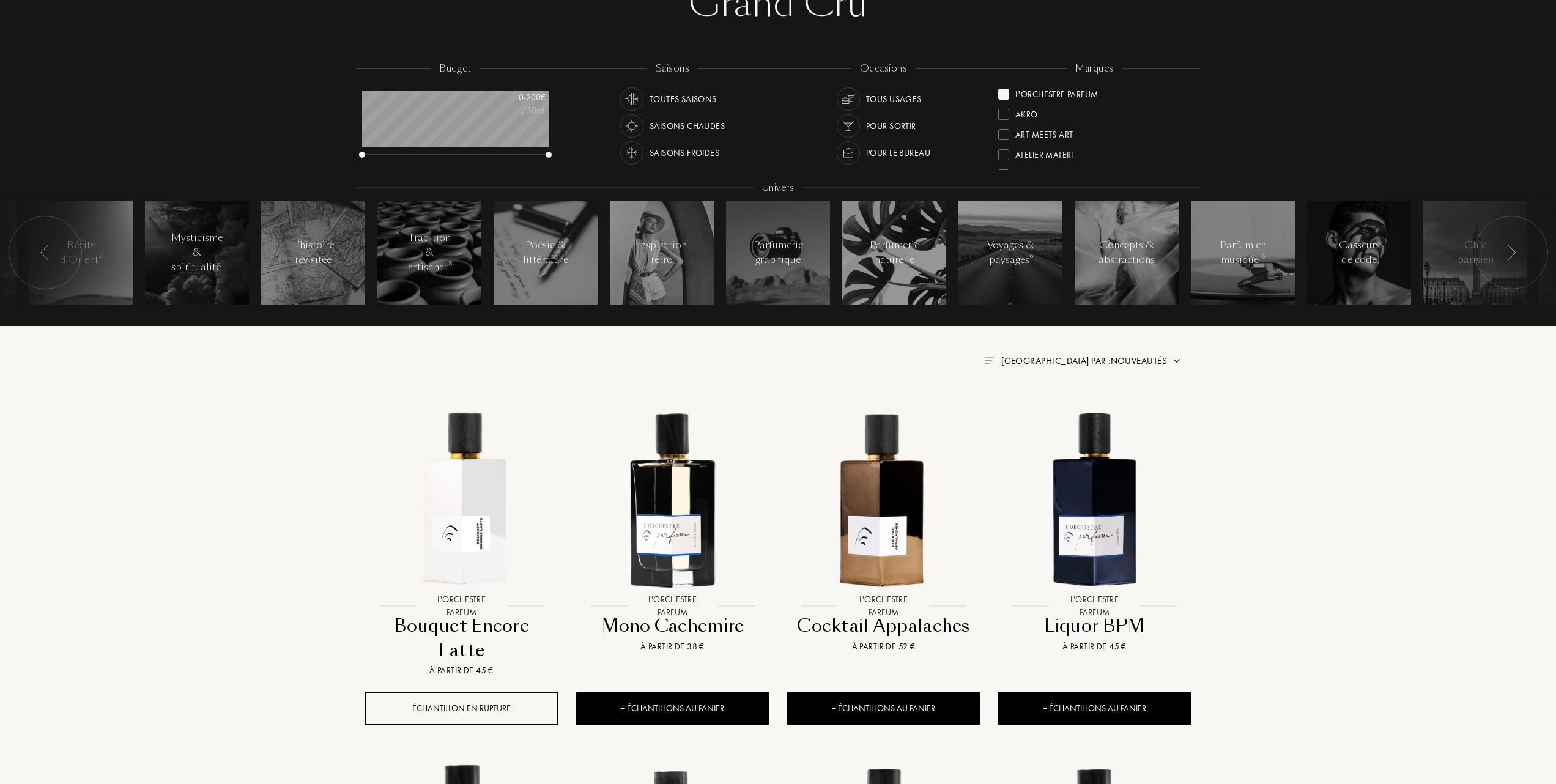
scroll to position [163, 0]
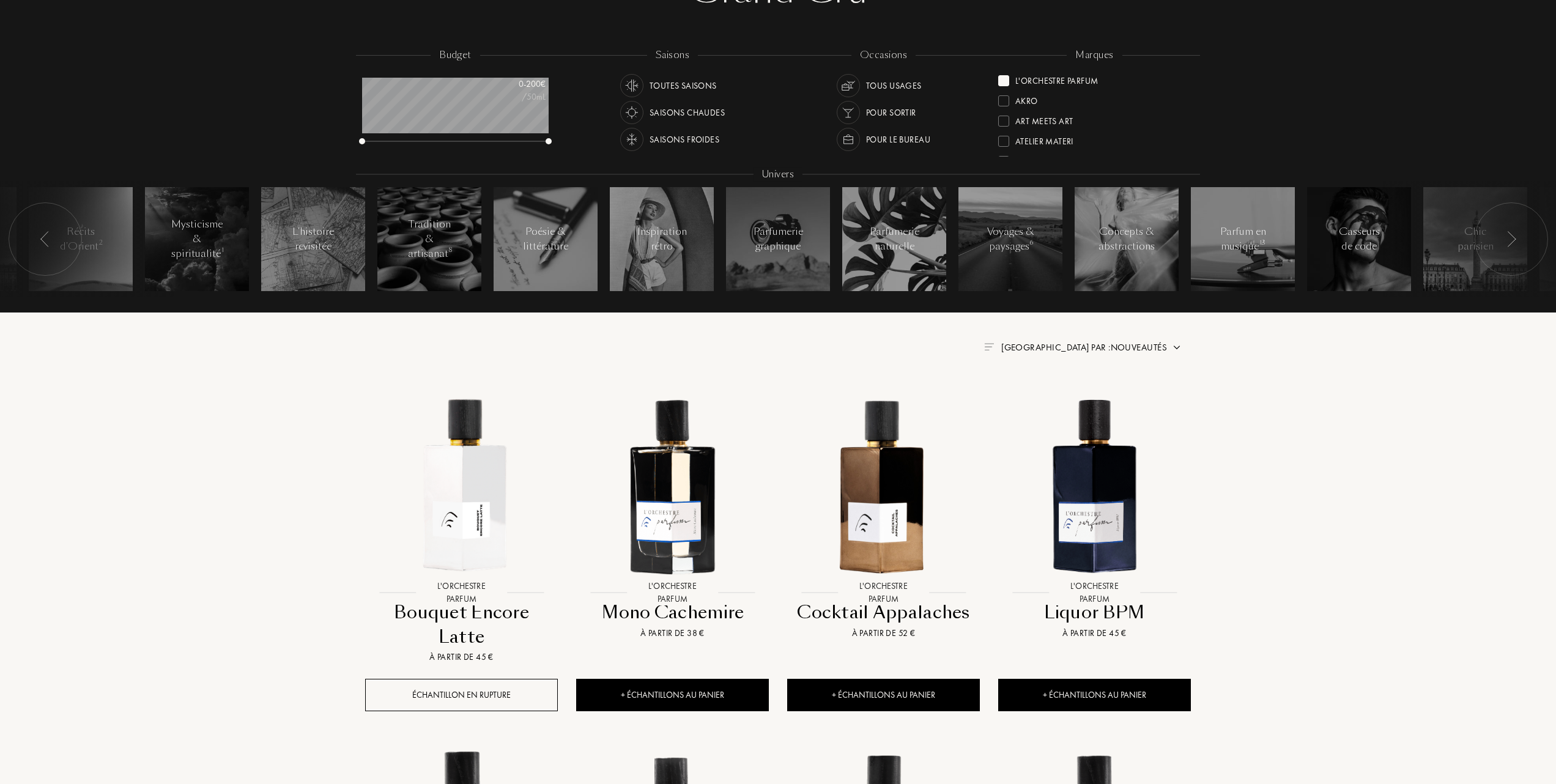
click at [1116, 342] on span "Trier par : Nouveautés" at bounding box center [1084, 347] width 166 height 12
click at [1057, 400] on div at bounding box center [1054, 400] width 8 height 8
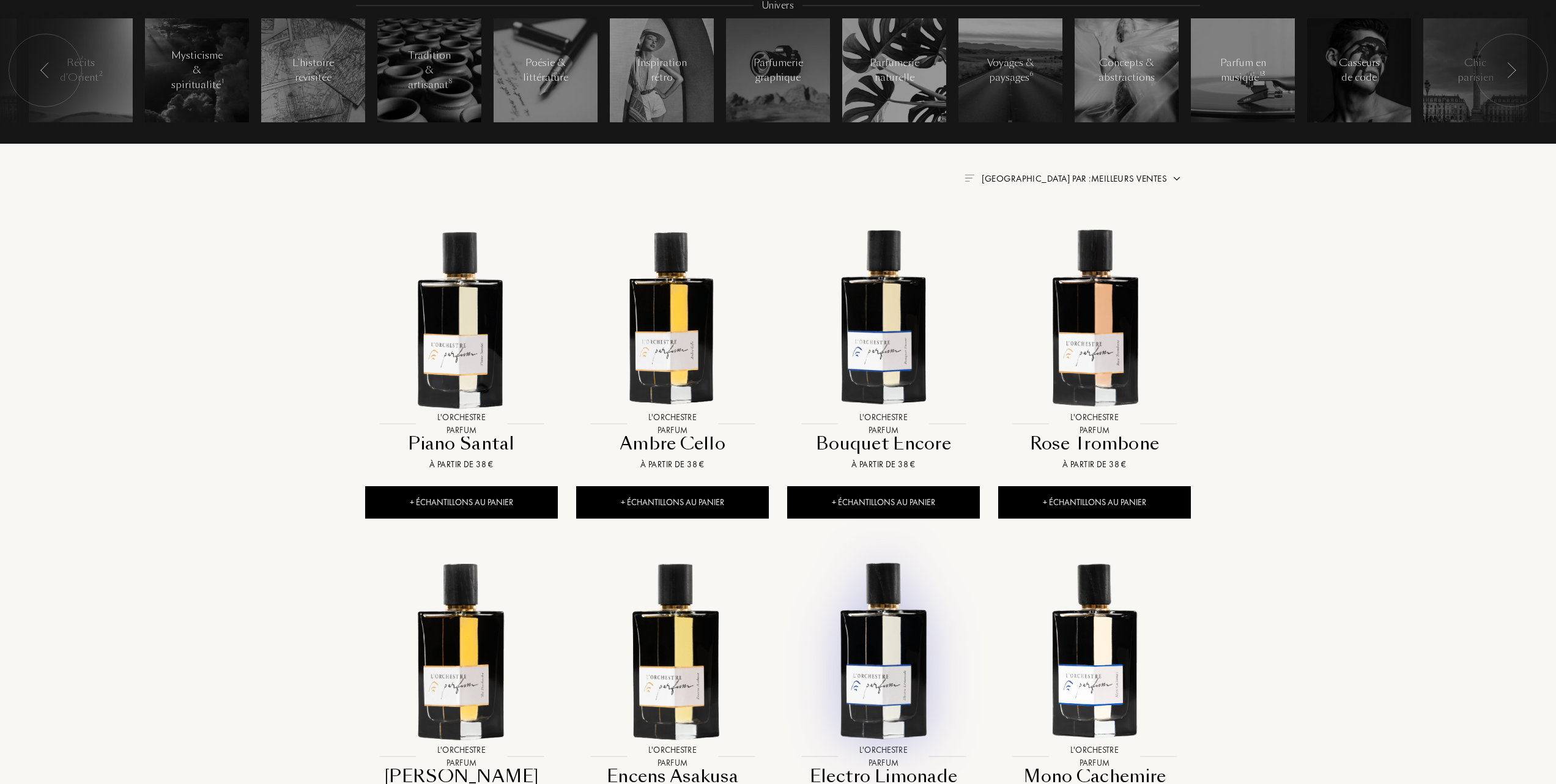
scroll to position [326, 0]
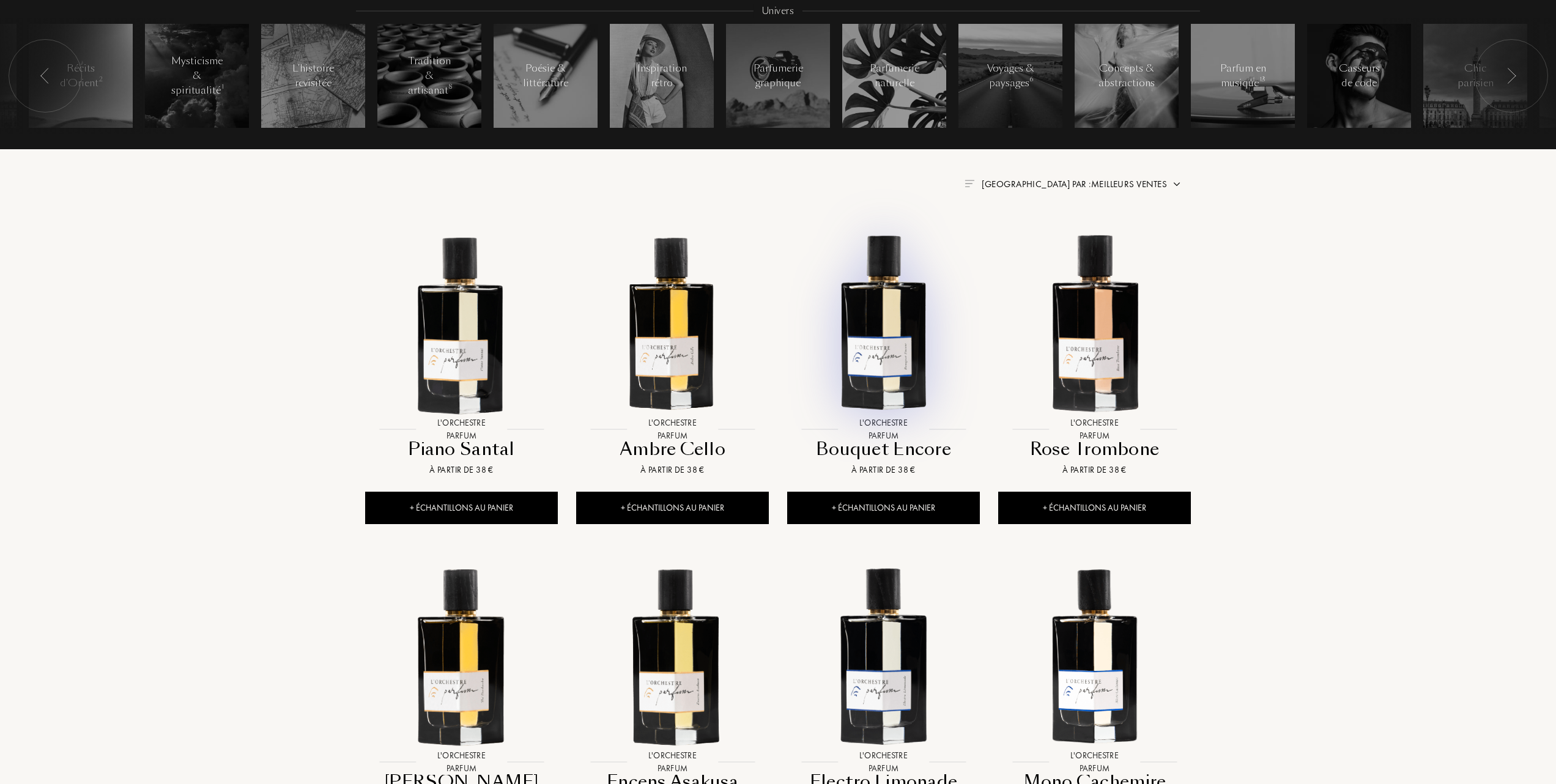
click at [891, 362] on img at bounding box center [884, 322] width 191 height 190
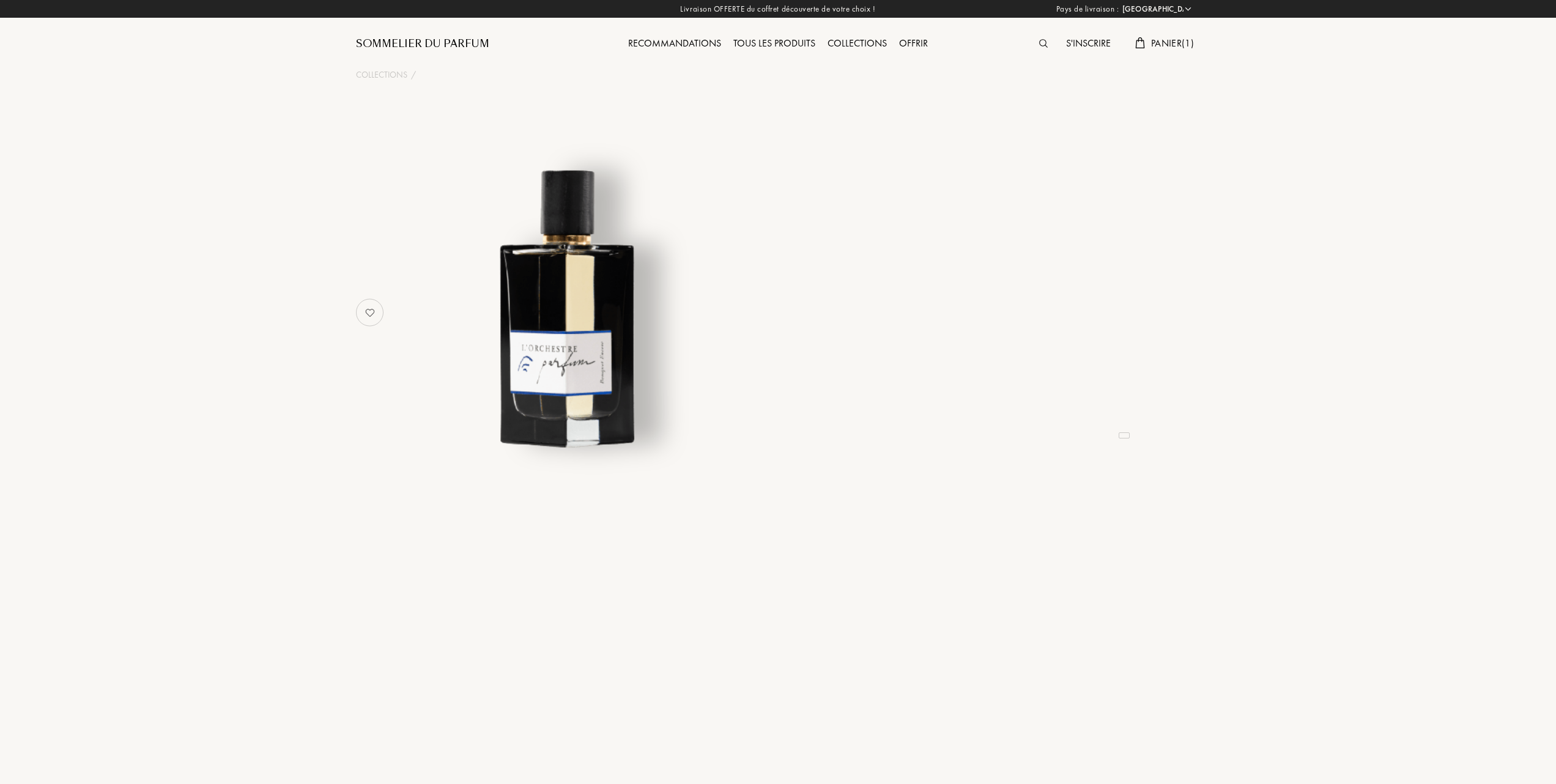
select select "FR"
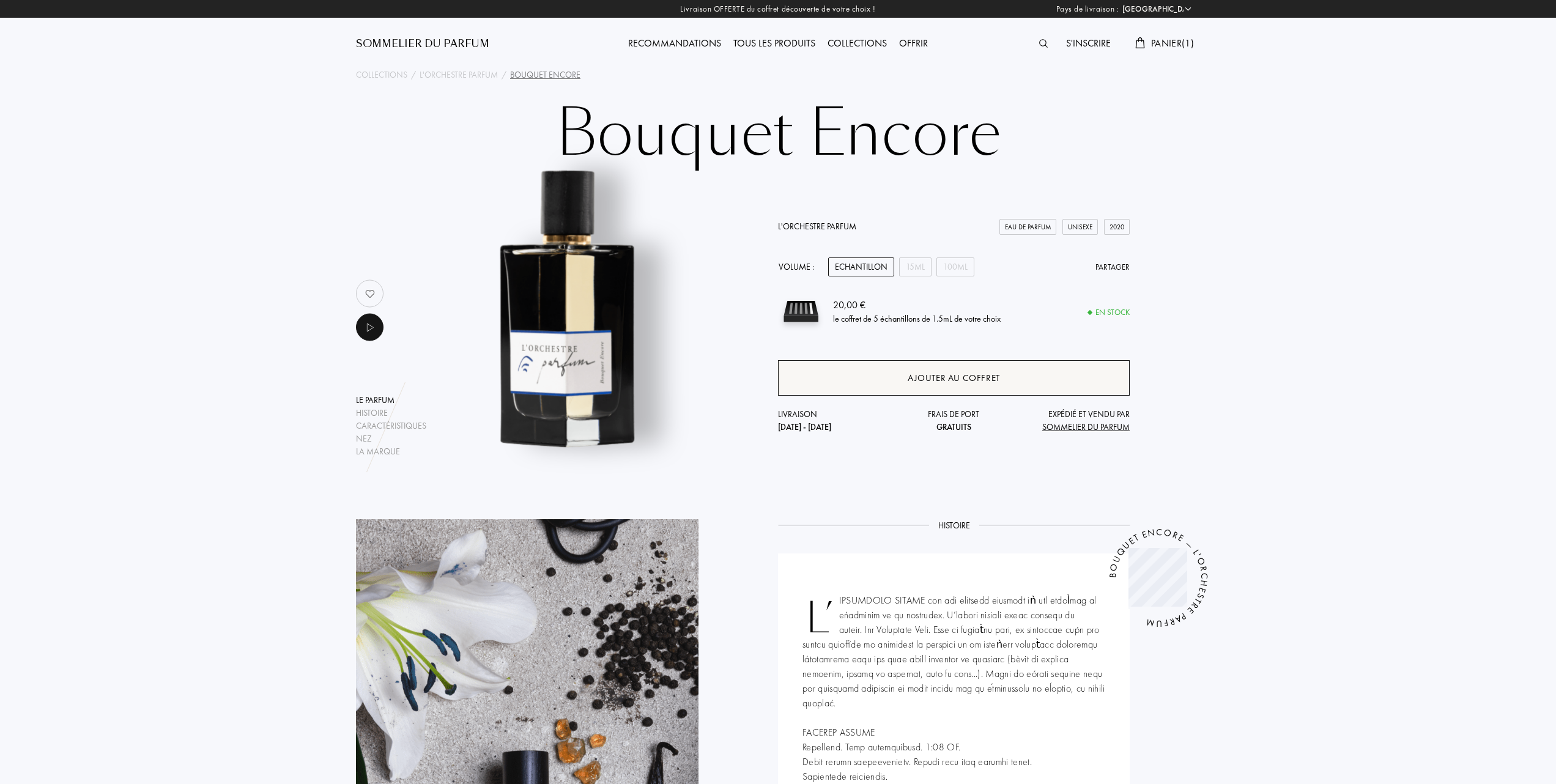
click at [941, 374] on div "Ajouter au coffret" at bounding box center [954, 378] width 93 height 14
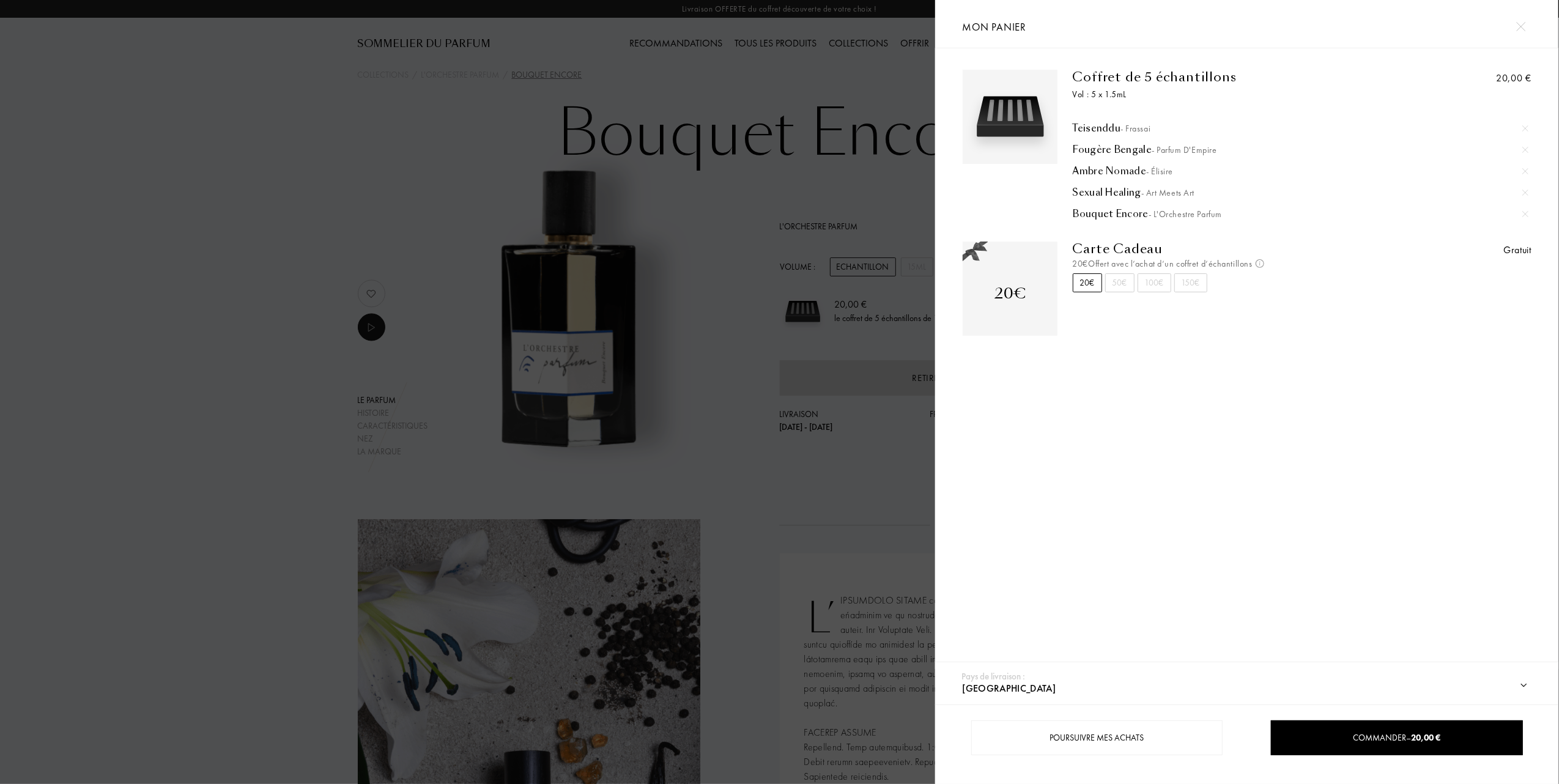
click at [1522, 124] on div at bounding box center [1525, 128] width 19 height 19
click at [1523, 130] on img at bounding box center [1525, 128] width 6 height 6
click at [1523, 127] on img at bounding box center [1525, 128] width 6 height 6
click at [1525, 126] on img at bounding box center [1525, 128] width 6 height 6
click at [1525, 139] on div "20,00 €" at bounding box center [1461, 139] width 142 height 140
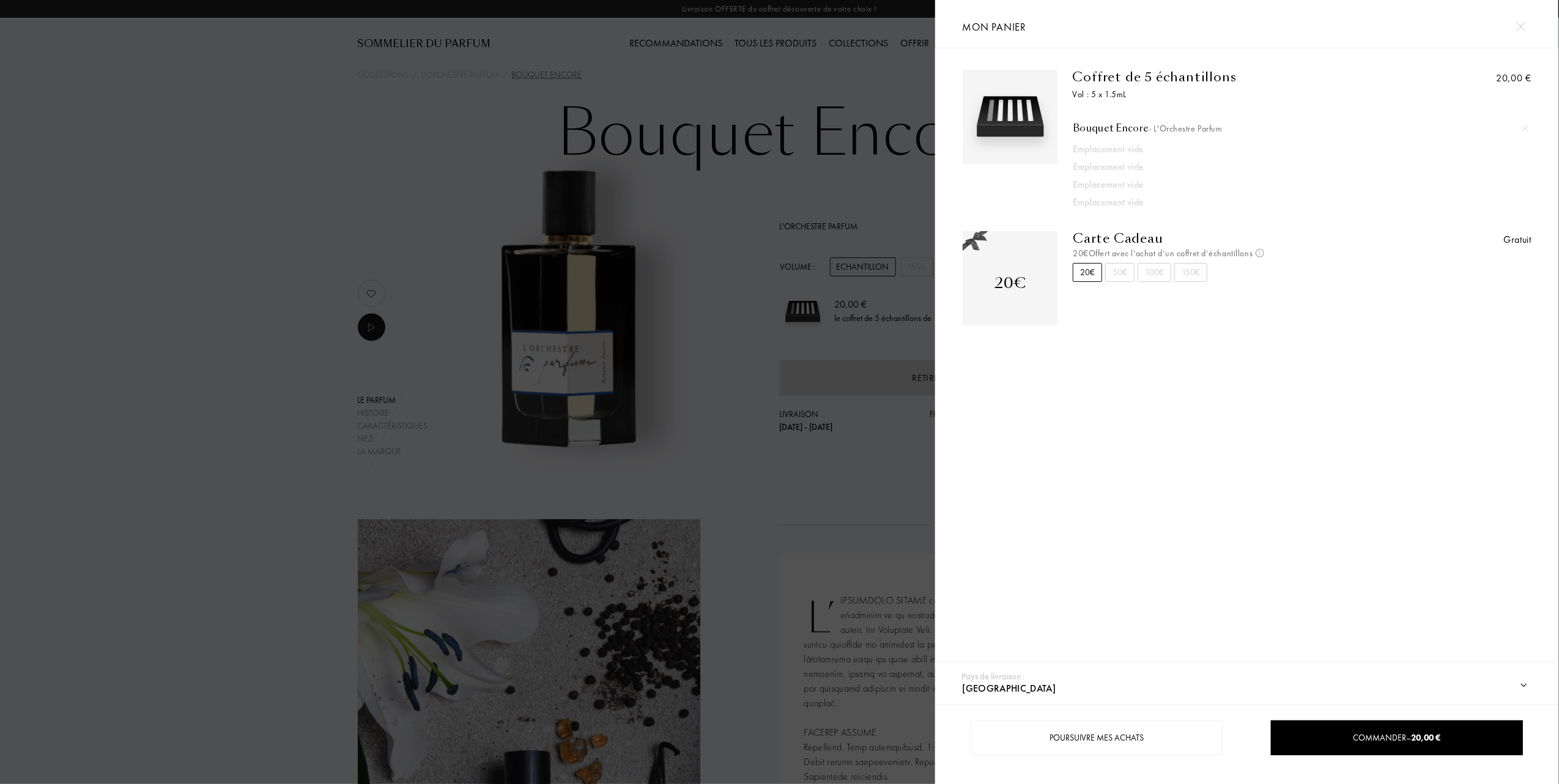
click at [1526, 126] on img at bounding box center [1525, 128] width 6 height 6
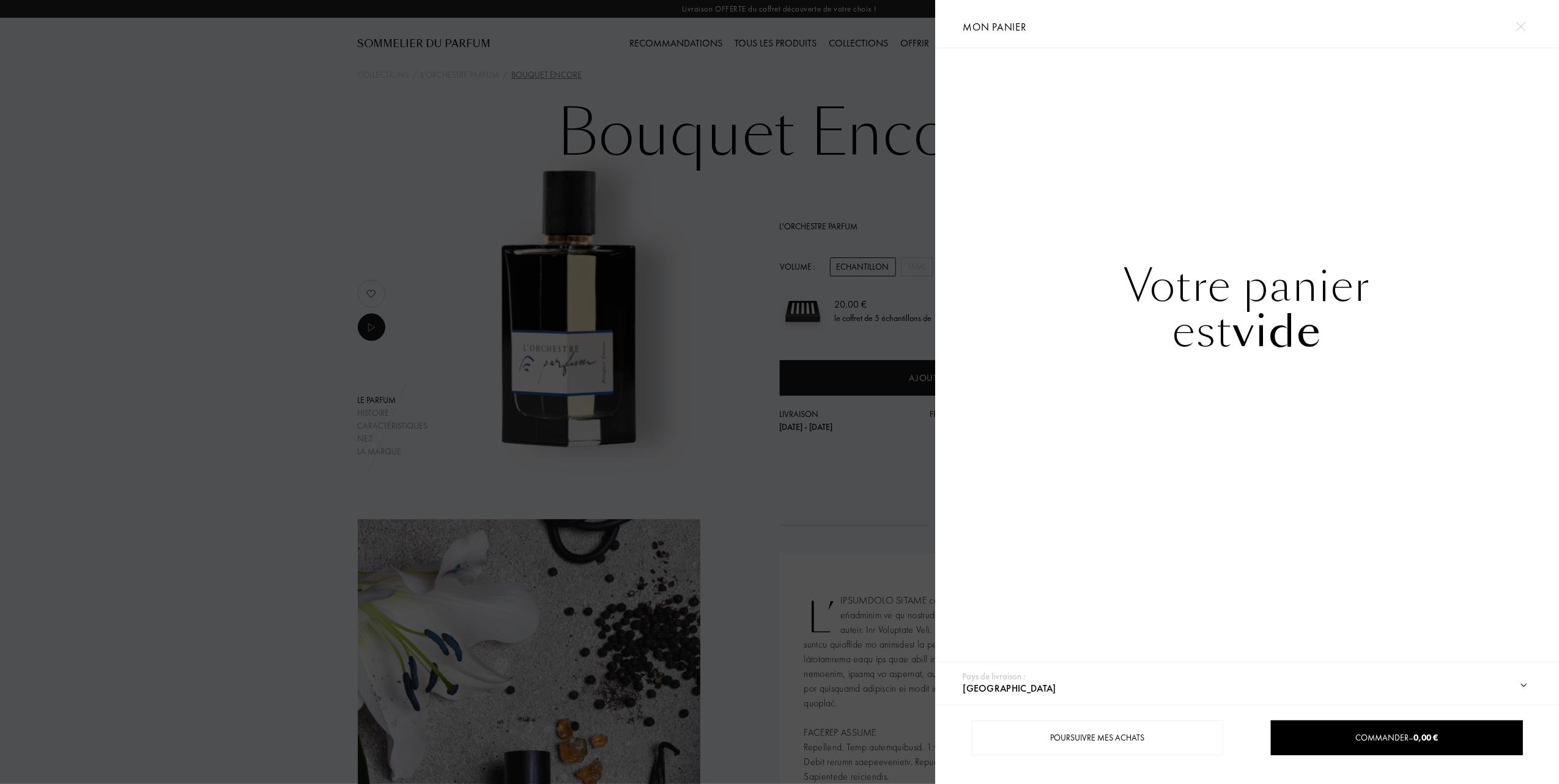
click at [302, 118] on div at bounding box center [467, 392] width 936 height 784
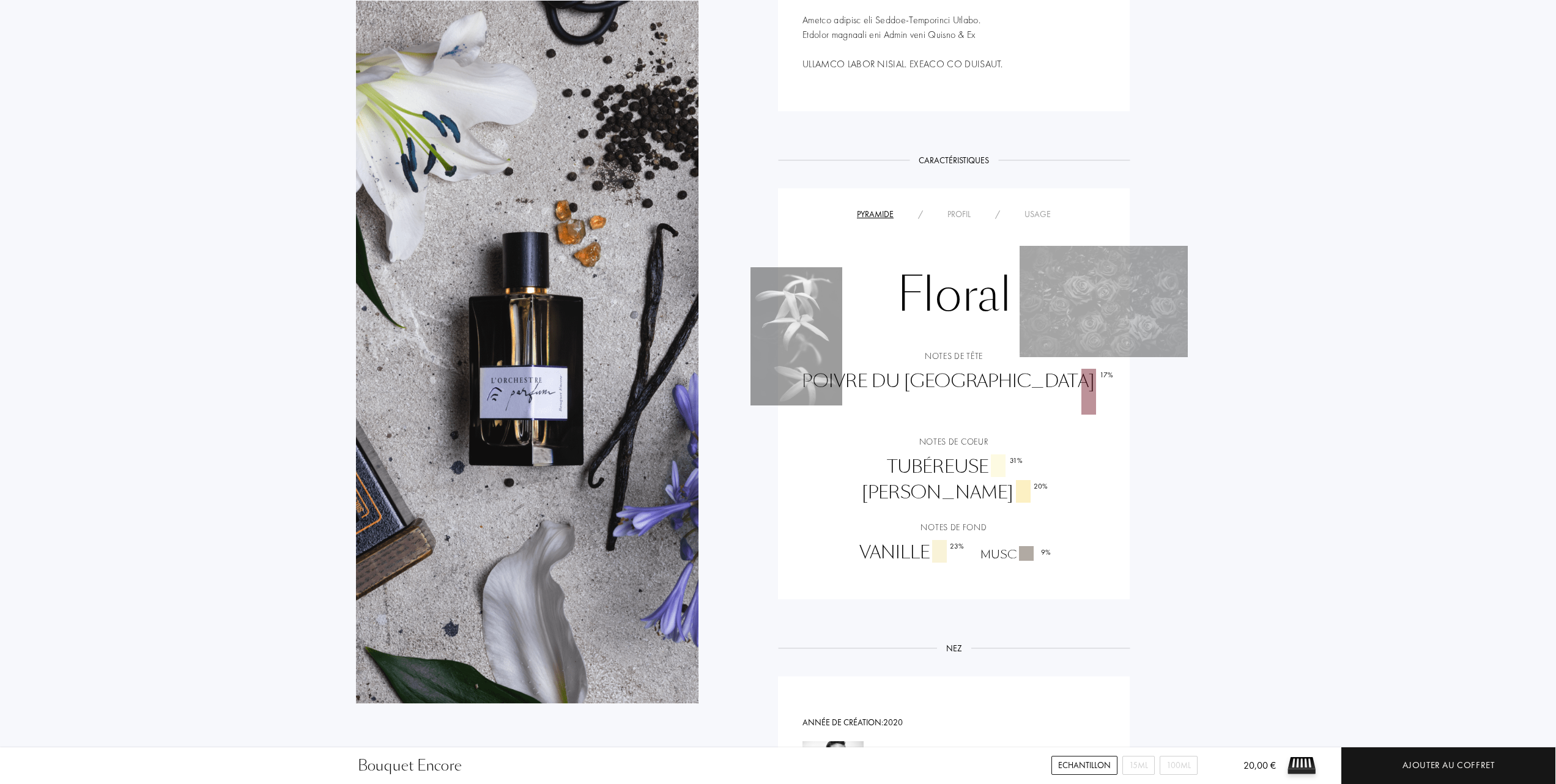
scroll to position [896, 0]
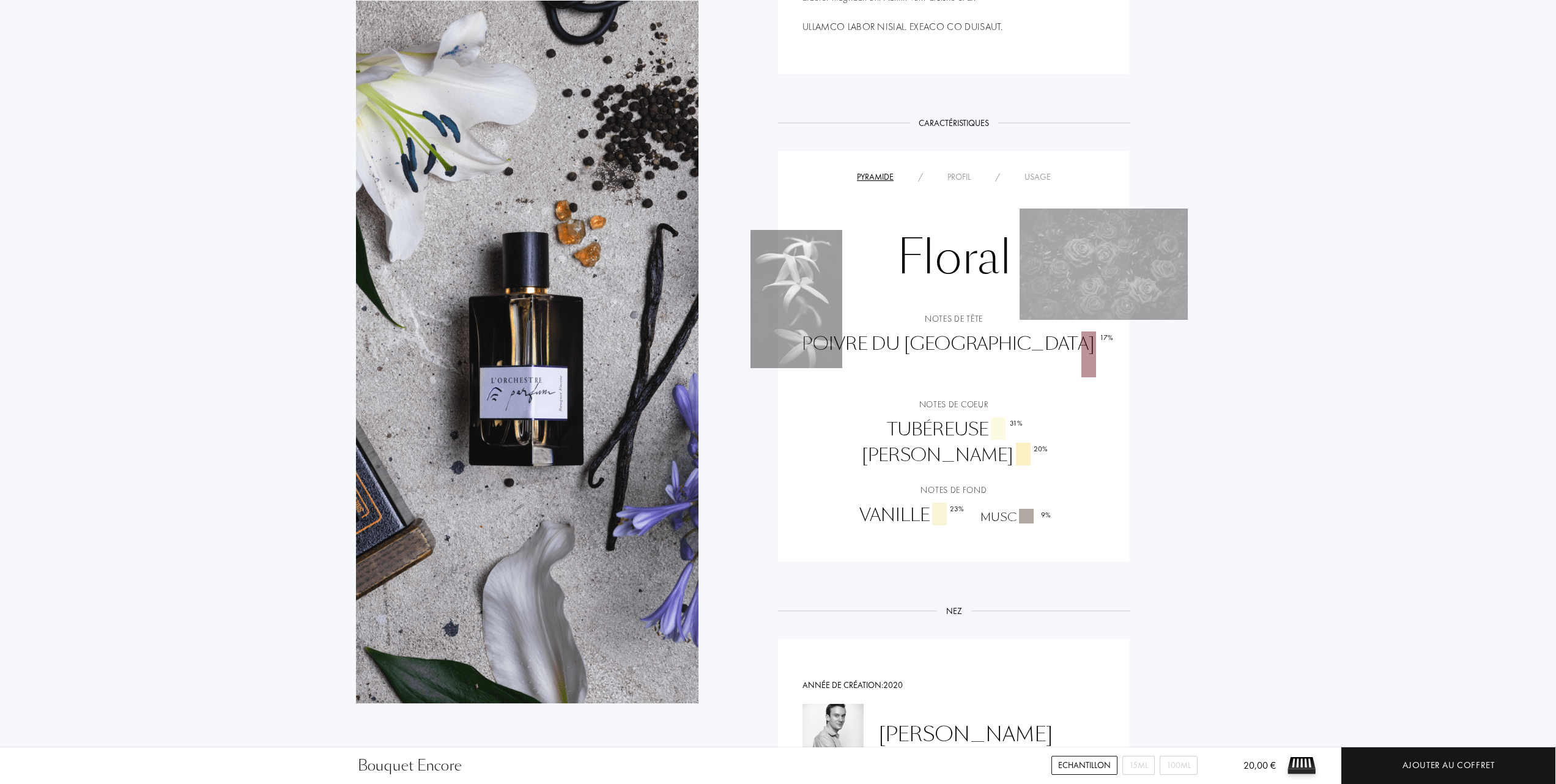
click at [1043, 170] on div "Usage" at bounding box center [1038, 177] width 51 height 13
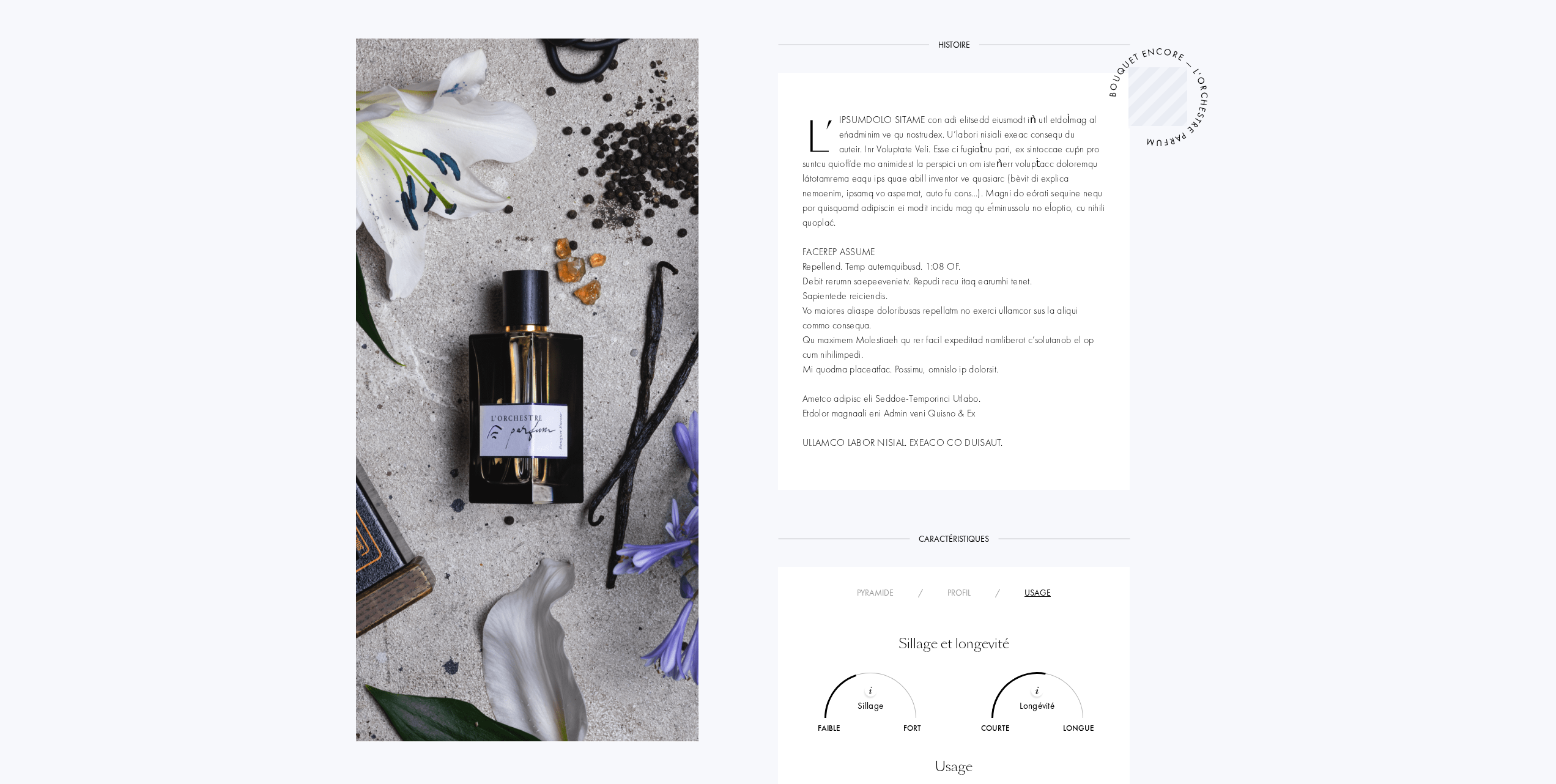
scroll to position [326, 0]
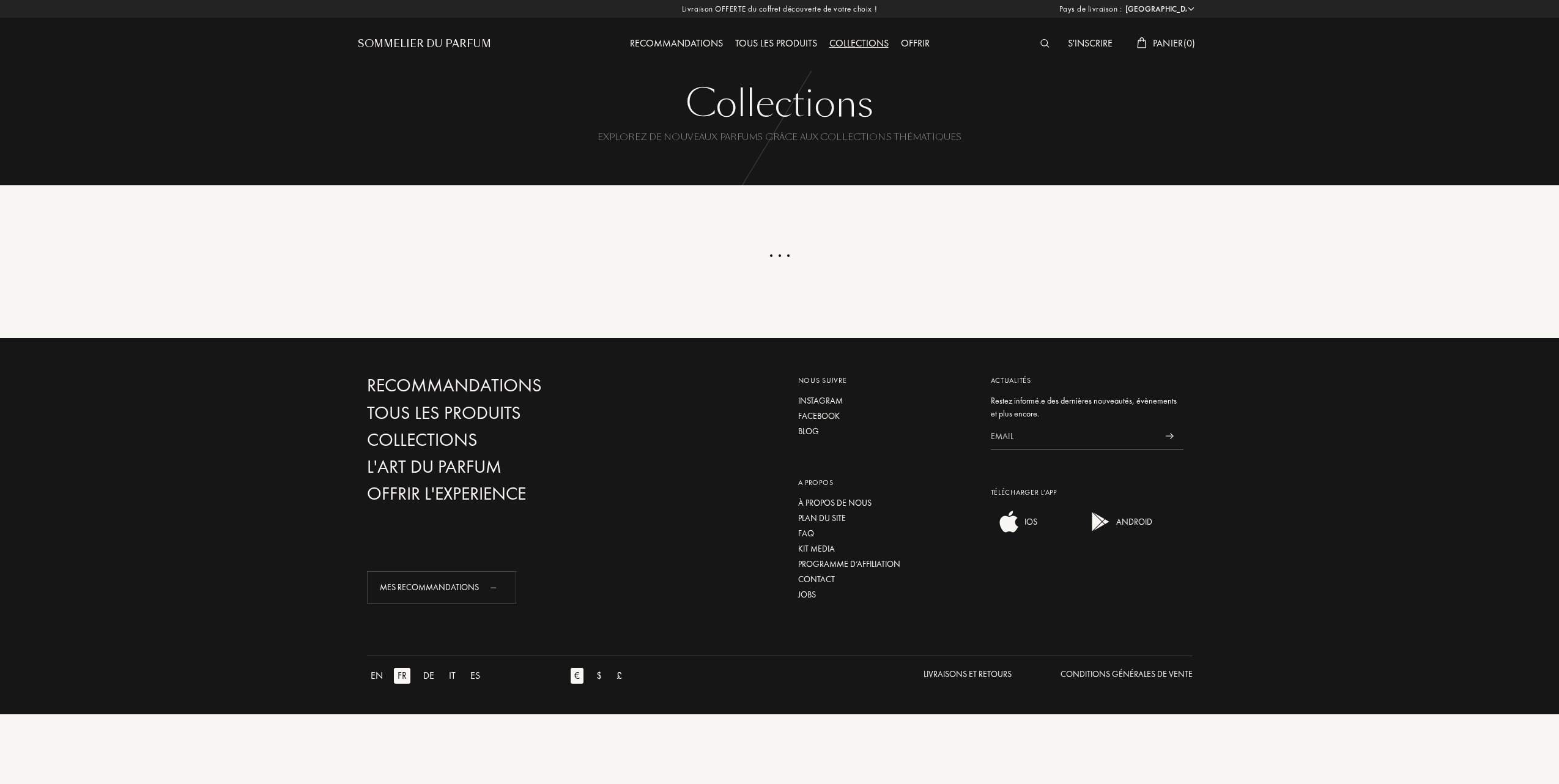
select select "FR"
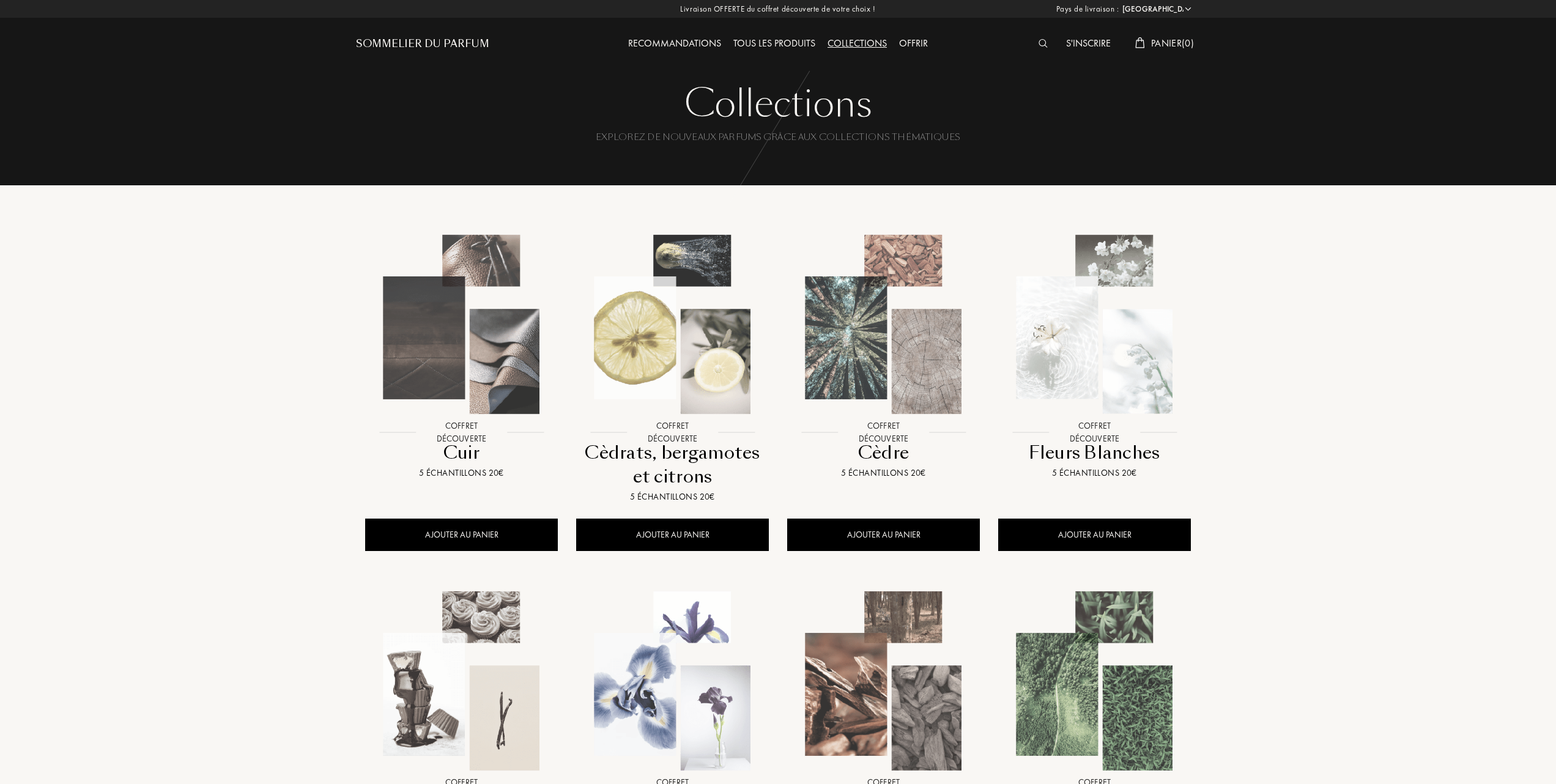
click at [1114, 705] on img at bounding box center [1095, 681] width 191 height 190
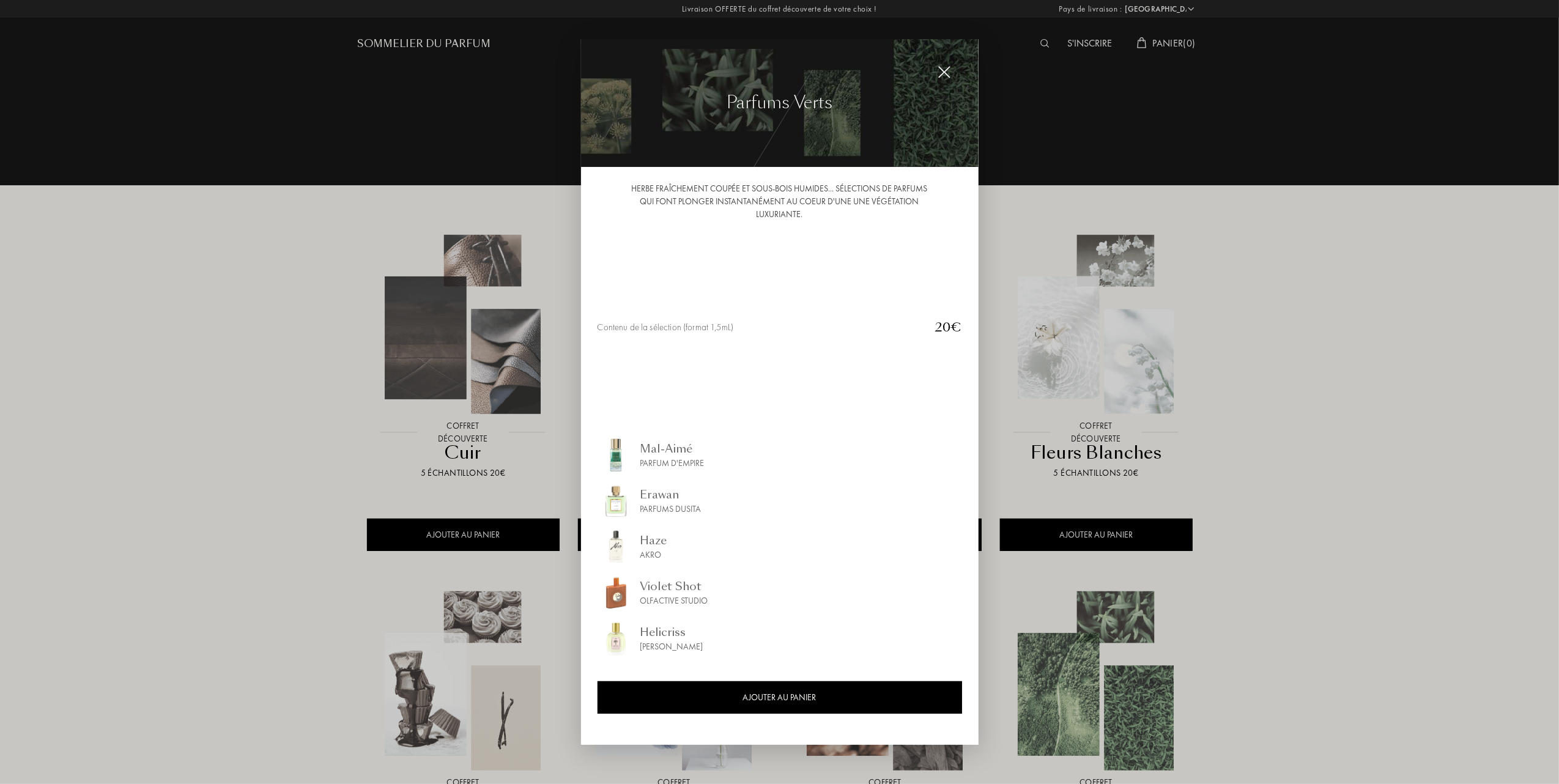
click at [652, 539] on div "Haze" at bounding box center [654, 540] width 27 height 17
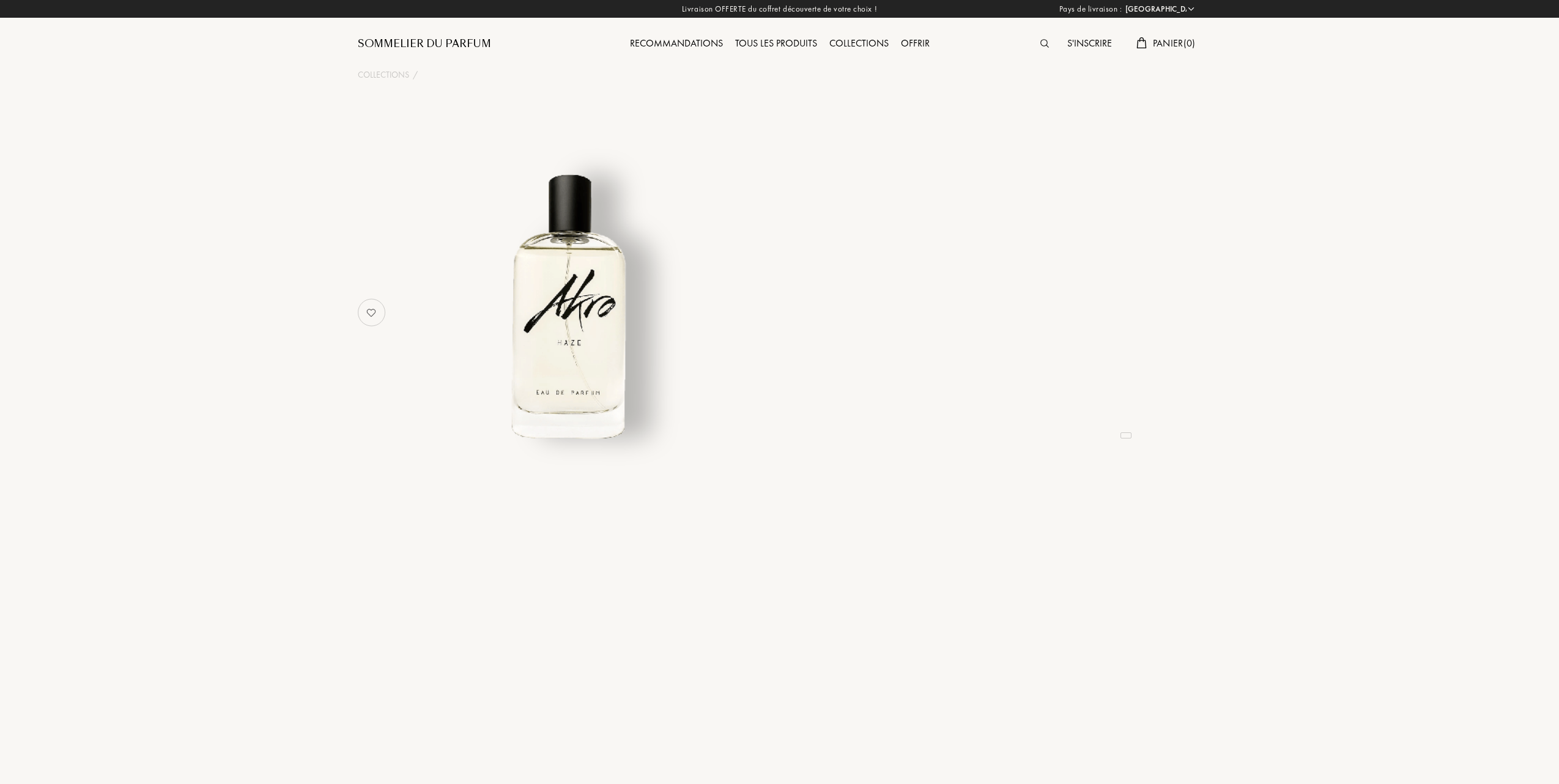
select select "FR"
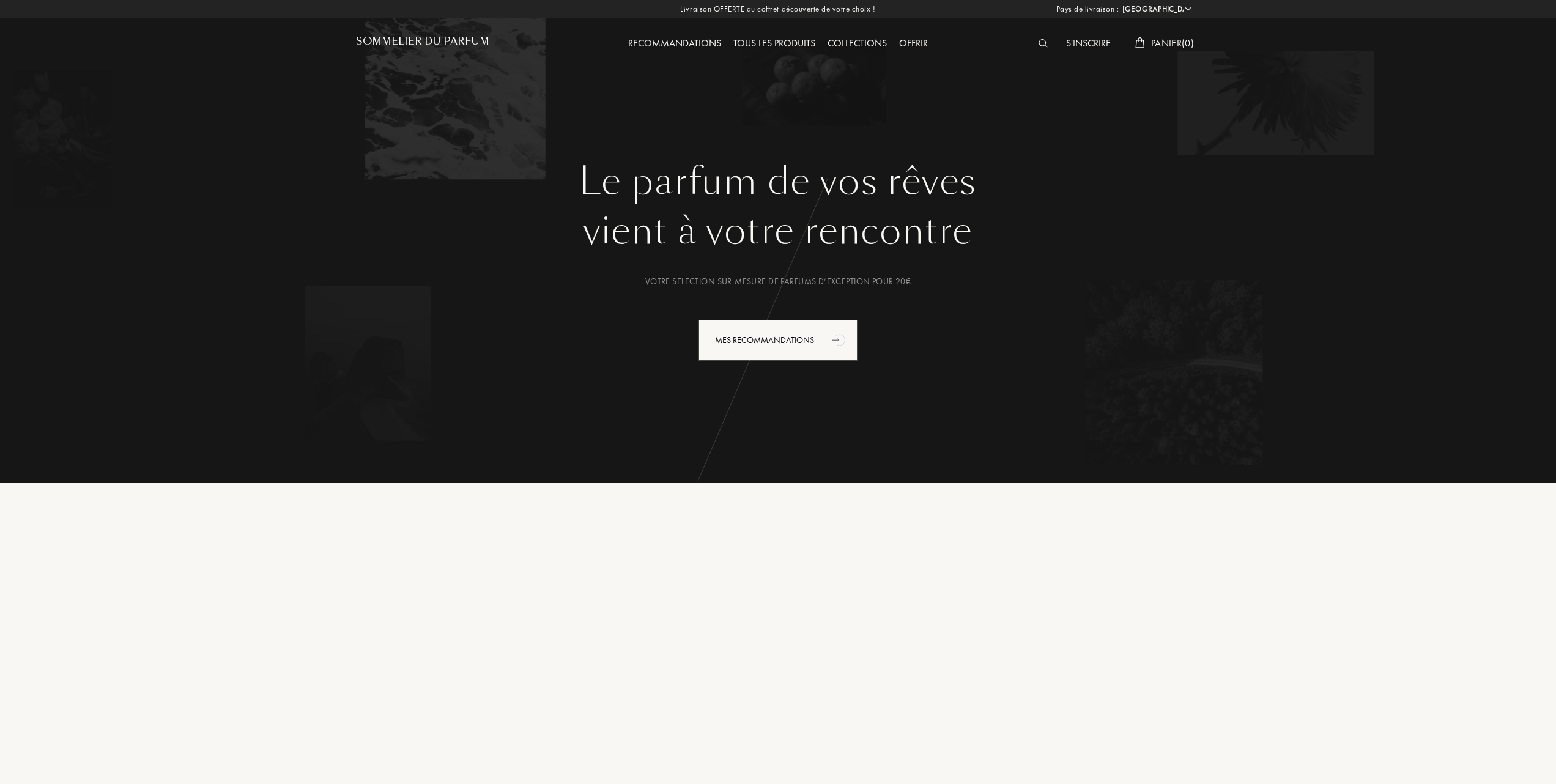
select select "FR"
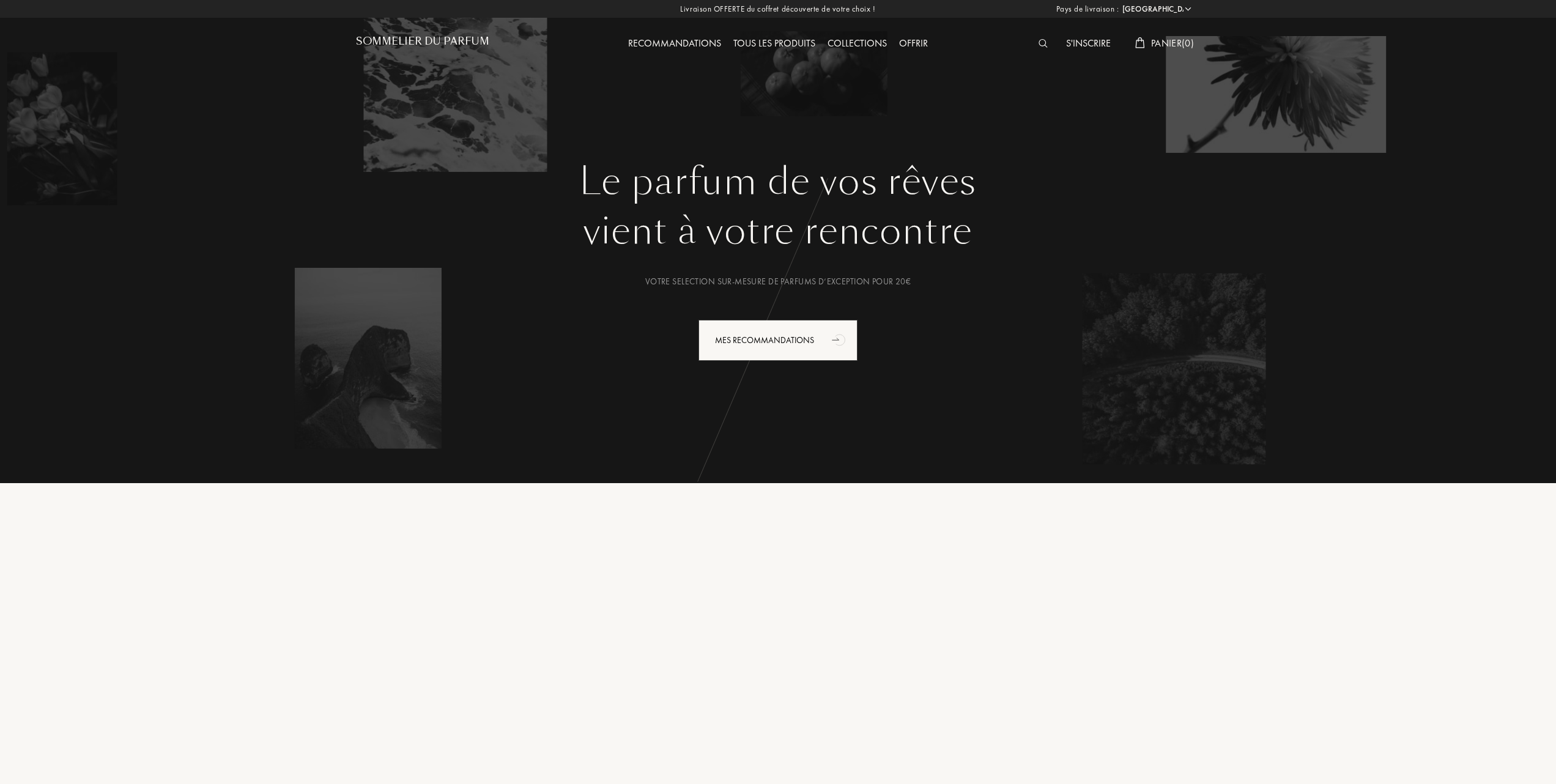
click at [862, 48] on div "Collections" at bounding box center [857, 43] width 72 height 16
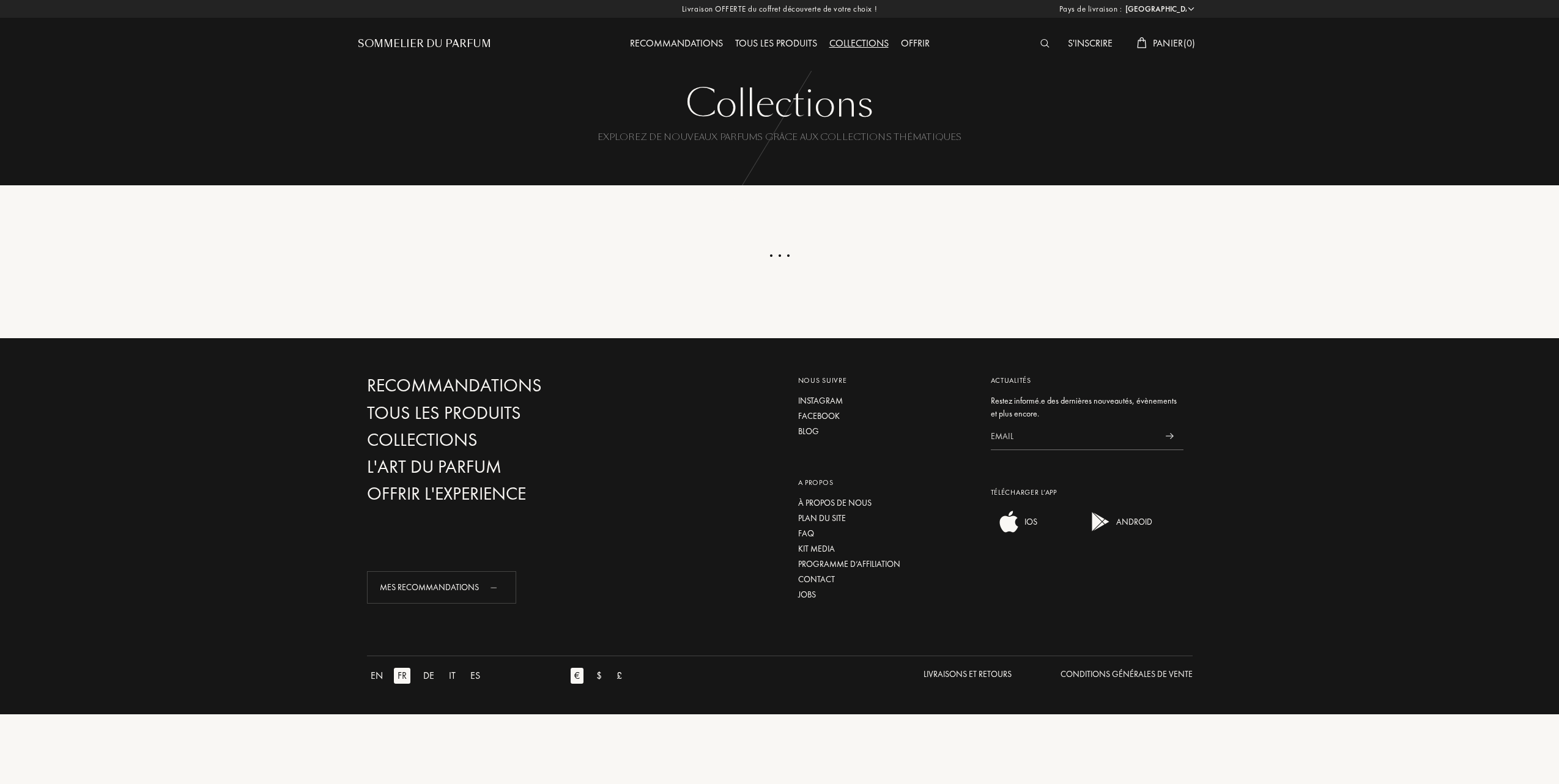
select select "FR"
